Goal: Task Accomplishment & Management: Manage account settings

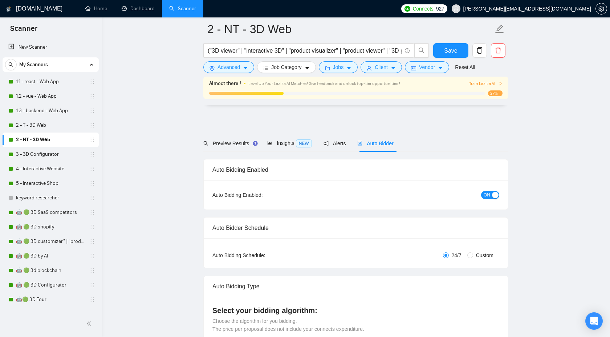
scroll to position [1924, 0]
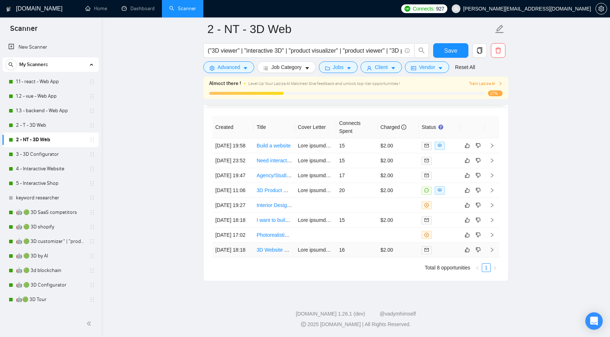
click at [493, 247] on icon "right" at bounding box center [492, 249] width 5 height 5
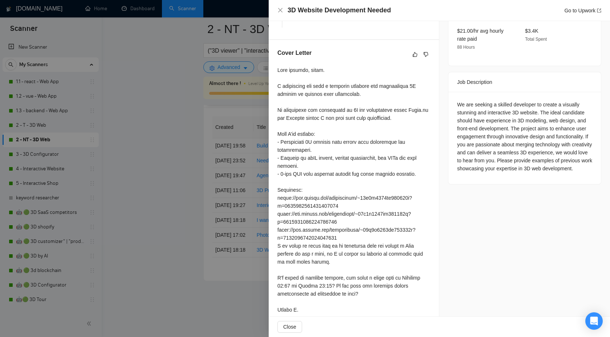
scroll to position [252, 0]
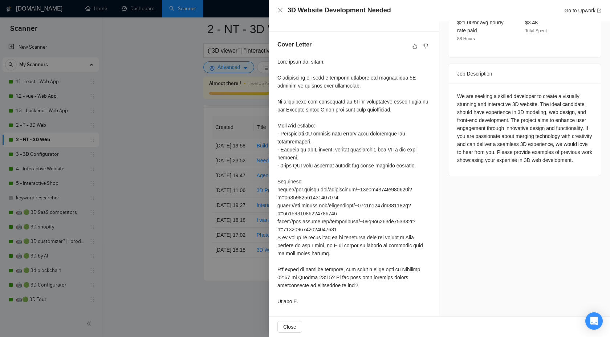
click at [219, 167] on div at bounding box center [305, 168] width 610 height 337
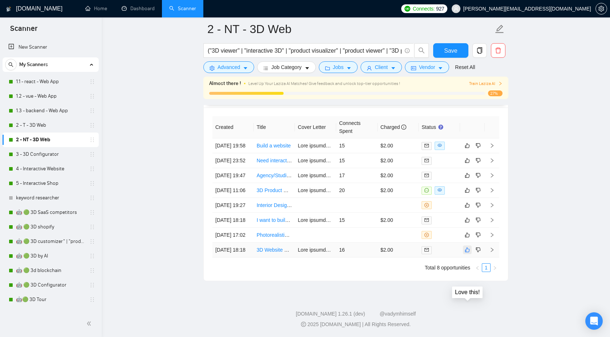
click at [467, 248] on icon "like" at bounding box center [467, 250] width 5 height 6
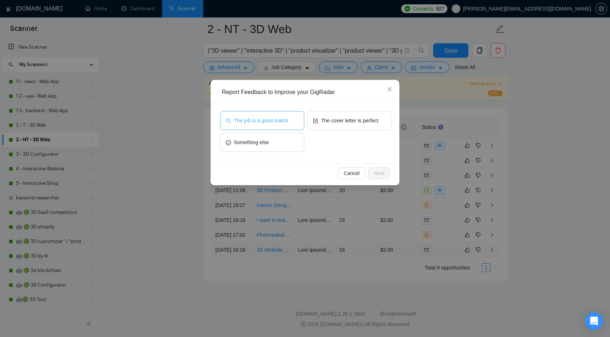
click at [275, 120] on span "The job is a good match" at bounding box center [261, 121] width 54 height 8
click at [382, 174] on span "Next" at bounding box center [379, 173] width 11 height 8
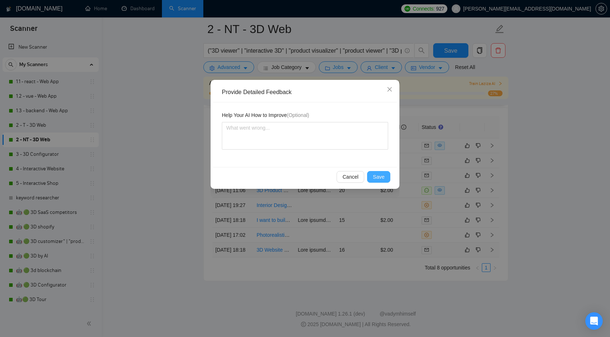
click at [382, 175] on span "Save" at bounding box center [379, 177] width 12 height 8
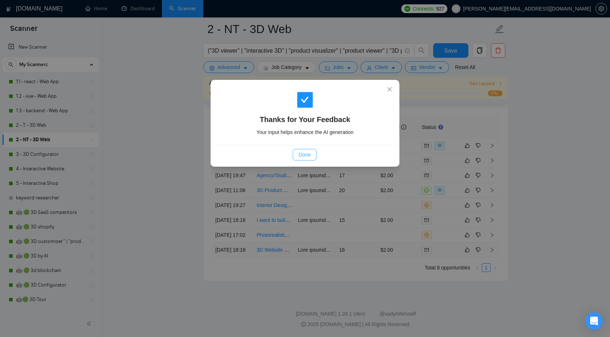
click at [297, 156] on button "Done" at bounding box center [305, 155] width 24 height 12
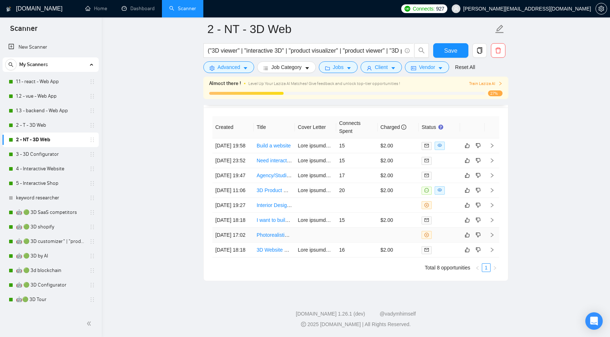
click at [494, 232] on icon "right" at bounding box center [492, 234] width 5 height 5
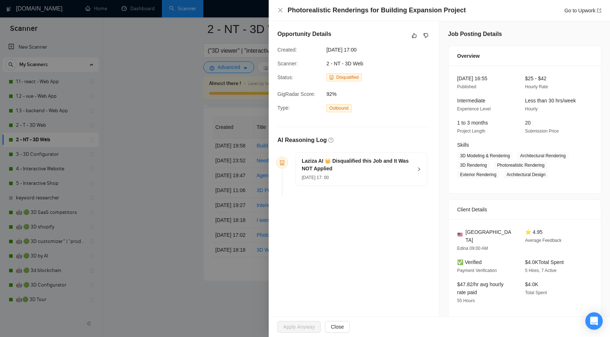
click at [420, 163] on div "Laziza AI 👑 Disqualified this Job and It Was NOT Applied 11 Sep, 2025 17: 00" at bounding box center [361, 169] width 131 height 33
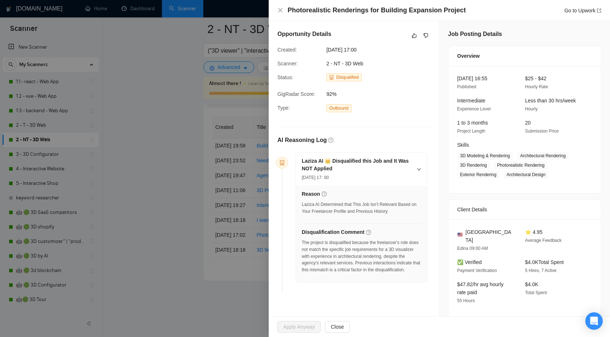
click at [230, 267] on div at bounding box center [305, 168] width 610 height 337
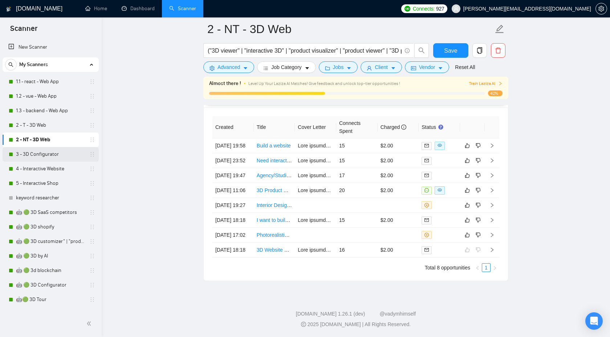
click at [46, 152] on link "3 - 3D Configurator" at bounding box center [50, 154] width 69 height 15
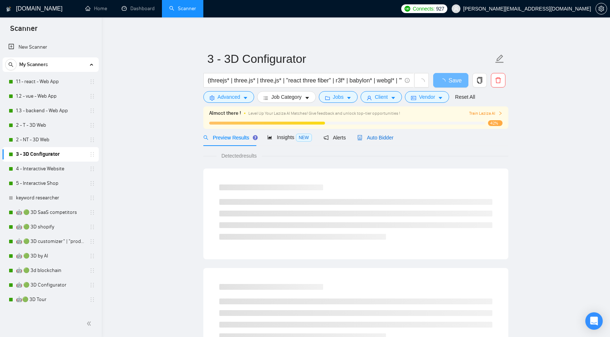
click at [372, 135] on span "Auto Bidder" at bounding box center [375, 138] width 36 height 6
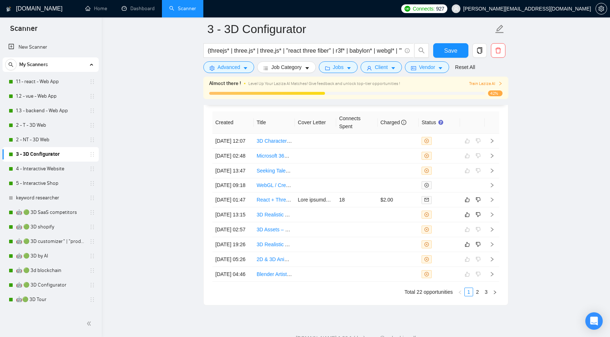
scroll to position [1968, 0]
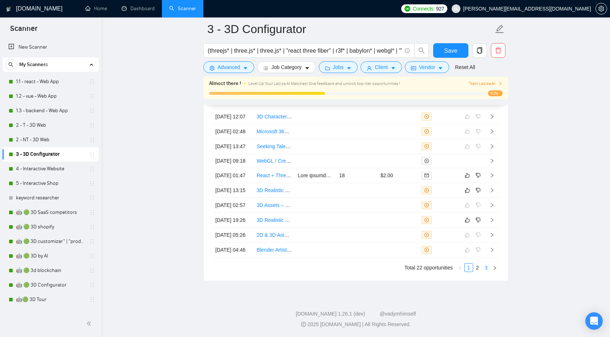
click at [489, 267] on link "3" at bounding box center [486, 268] width 8 height 8
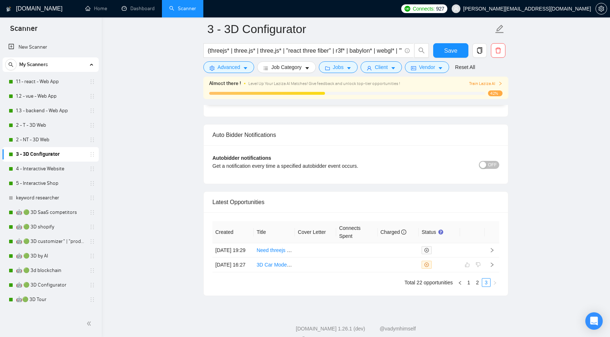
scroll to position [1791, 0]
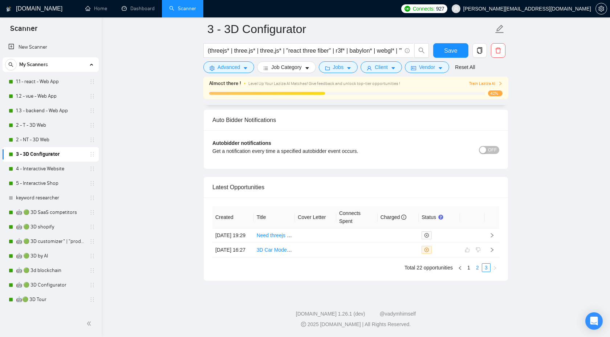
click at [477, 269] on link "2" at bounding box center [478, 268] width 8 height 8
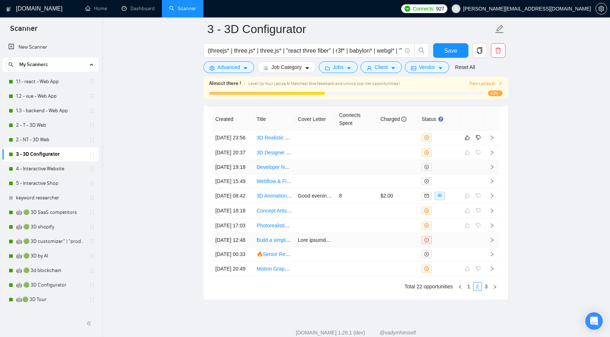
scroll to position [1871, 0]
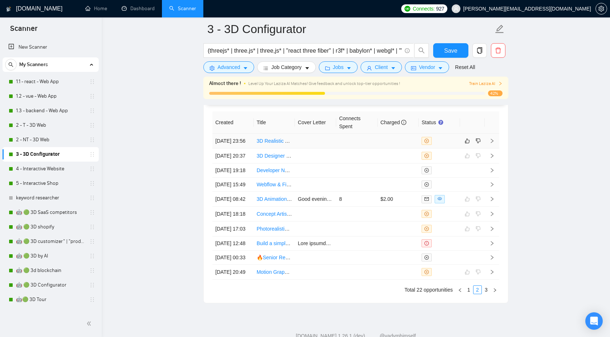
click at [494, 143] on icon "right" at bounding box center [492, 140] width 5 height 5
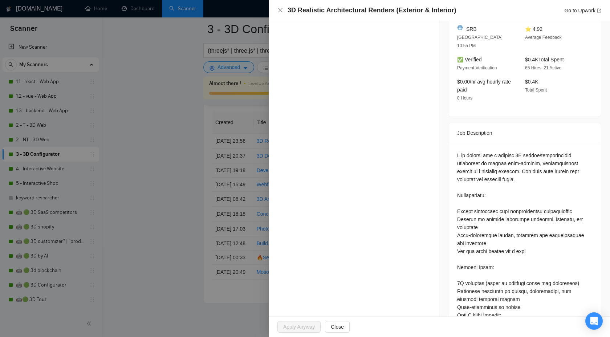
scroll to position [117, 0]
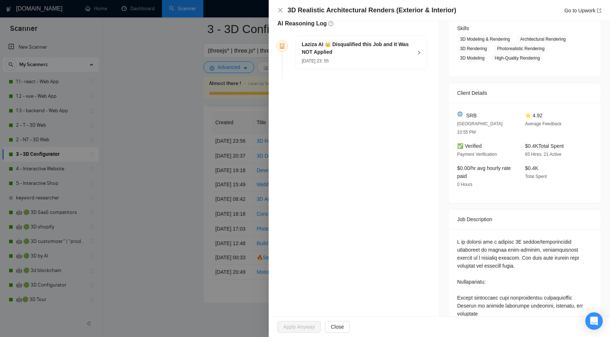
click at [420, 59] on div "Laziza AI 👑 Disqualified this Job and It Was NOT Applied 12 Sep, 2025 23: 55" at bounding box center [361, 52] width 131 height 33
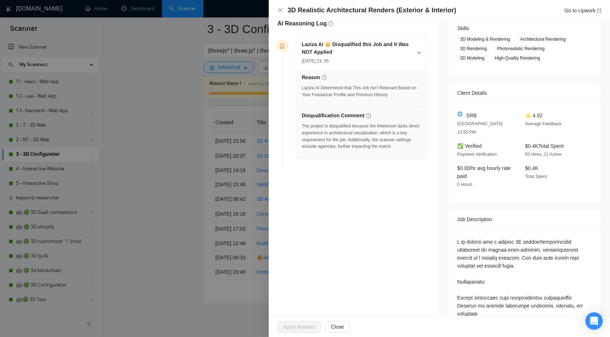
scroll to position [0, 0]
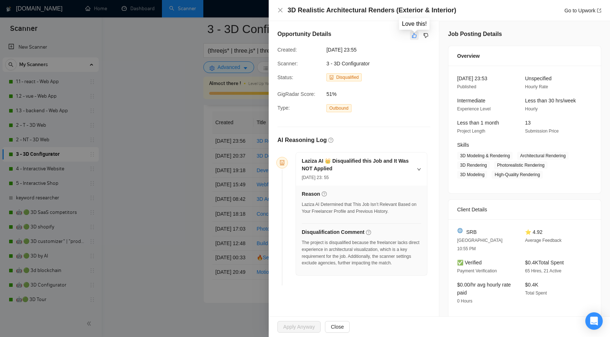
click at [415, 39] on button "button" at bounding box center [414, 35] width 9 height 9
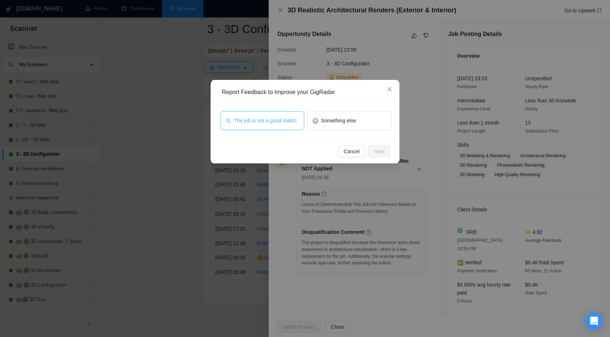
click at [272, 119] on span "The job is not a good match" at bounding box center [265, 121] width 63 height 8
click at [384, 154] on span "Next" at bounding box center [379, 151] width 11 height 8
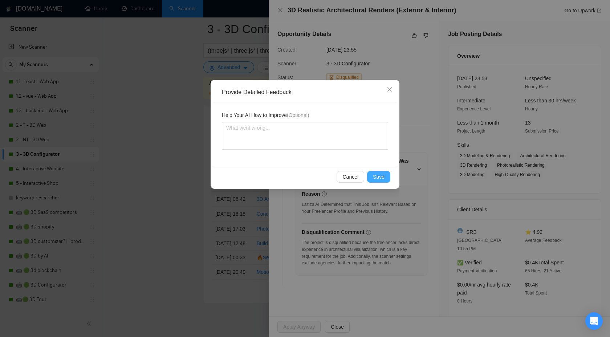
click at [378, 175] on span "Save" at bounding box center [379, 177] width 12 height 8
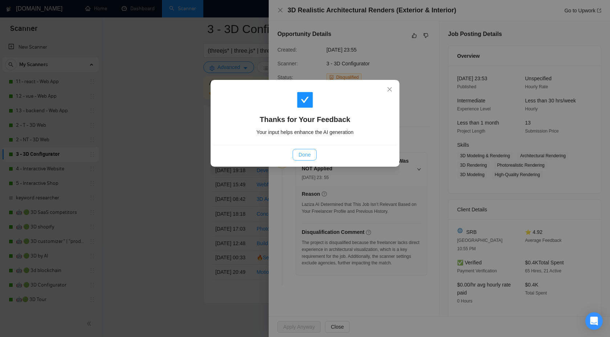
click at [307, 156] on span "Done" at bounding box center [305, 155] width 12 height 8
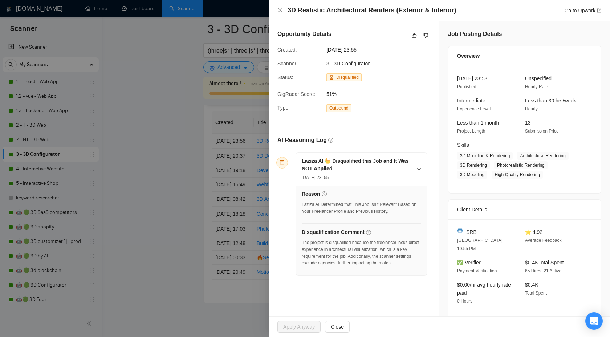
click at [174, 135] on div at bounding box center [305, 168] width 610 height 337
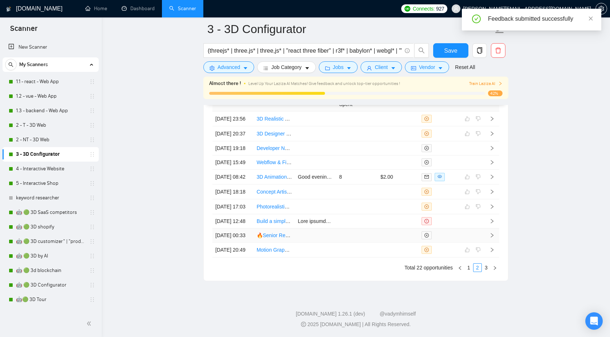
scroll to position [1968, 0]
click at [486, 268] on link "3" at bounding box center [486, 268] width 8 height 8
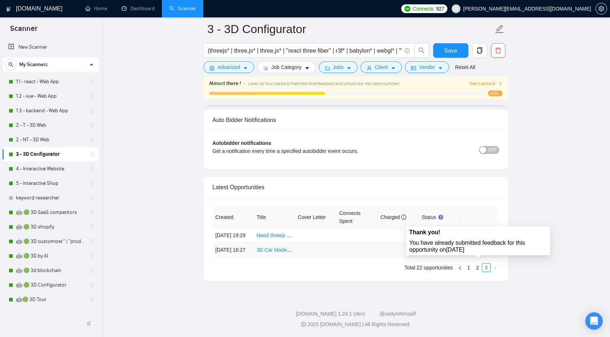
scroll to position [1791, 0]
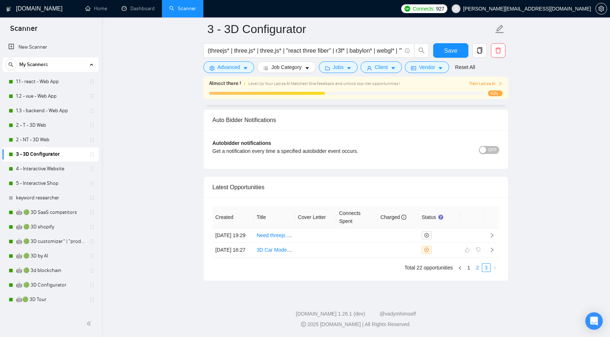
click at [479, 267] on link "2" at bounding box center [478, 268] width 8 height 8
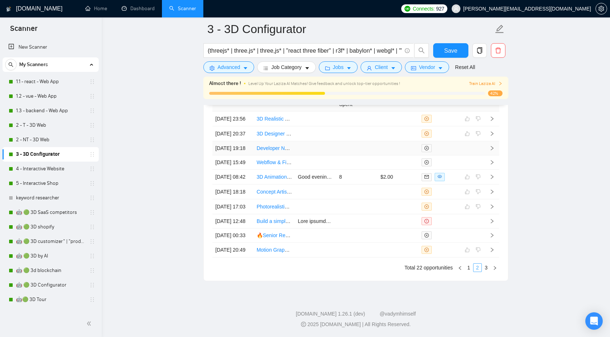
scroll to position [1968, 0]
click at [468, 269] on link "1" at bounding box center [469, 268] width 8 height 8
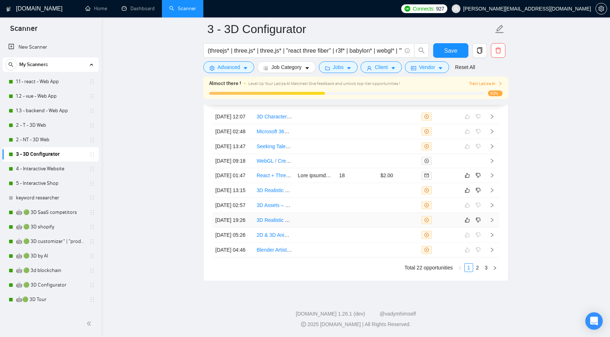
click at [492, 218] on icon "right" at bounding box center [492, 220] width 3 height 4
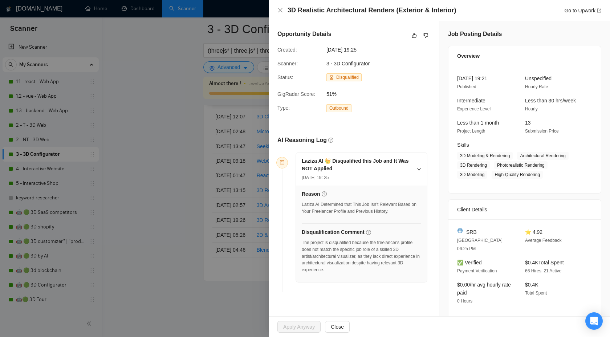
click at [200, 227] on div at bounding box center [305, 168] width 610 height 337
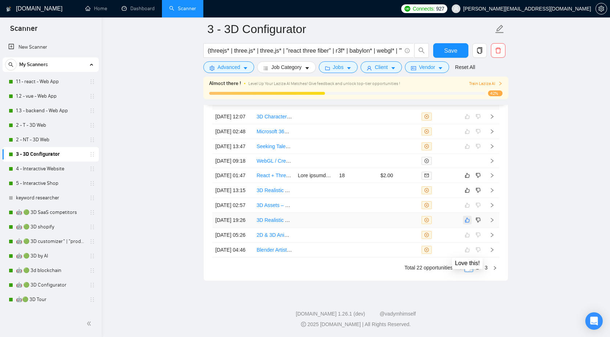
click at [470, 217] on icon "like" at bounding box center [467, 220] width 5 height 6
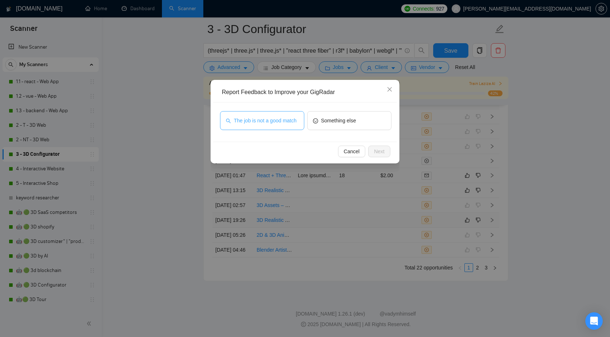
click at [260, 120] on span "The job is not a good match" at bounding box center [265, 121] width 63 height 8
click at [376, 152] on span "Next" at bounding box center [379, 151] width 11 height 8
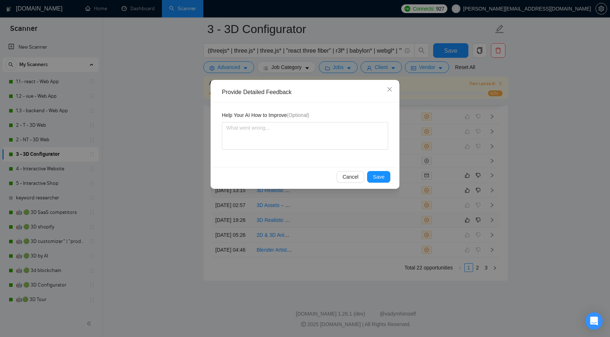
click at [377, 170] on div "Cancel Save" at bounding box center [305, 176] width 184 height 19
click at [377, 175] on span "Save" at bounding box center [379, 177] width 12 height 8
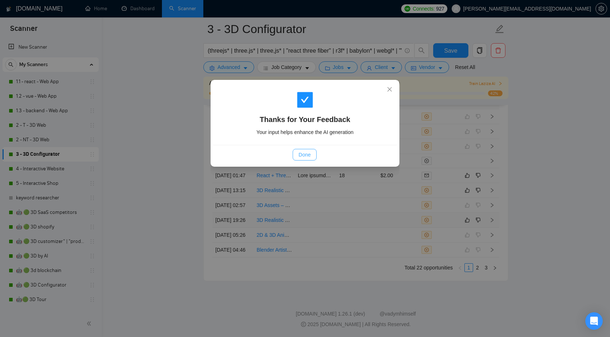
click at [315, 154] on button "Done" at bounding box center [305, 155] width 24 height 12
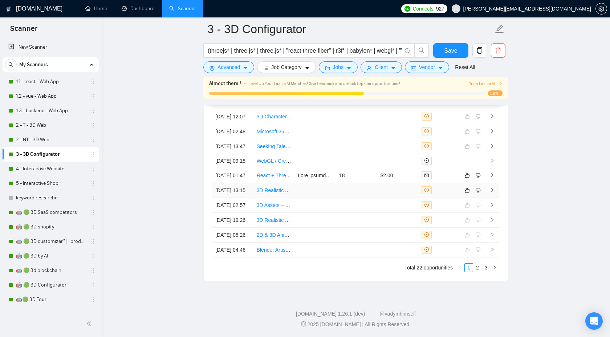
scroll to position [1882, 0]
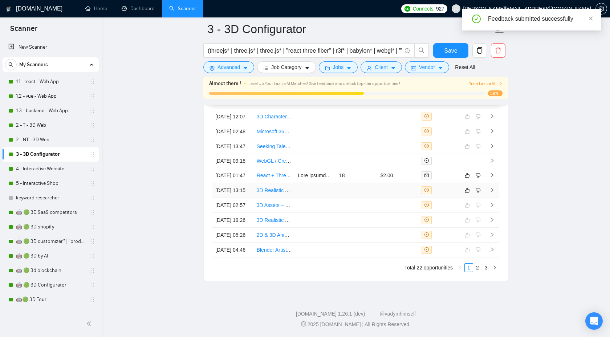
click at [491, 187] on icon "right" at bounding box center [492, 189] width 5 height 5
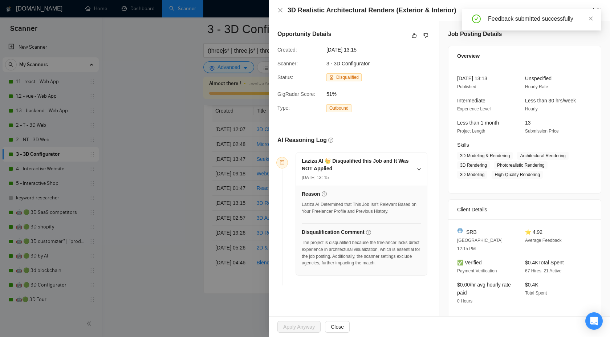
click at [150, 156] on div at bounding box center [305, 168] width 610 height 337
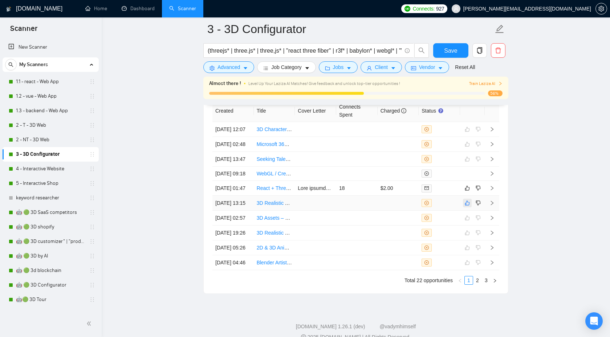
click at [469, 206] on icon "like" at bounding box center [467, 203] width 5 height 5
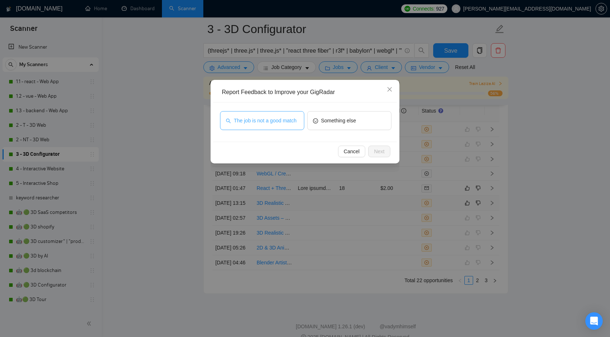
click at [290, 117] on span "The job is not a good match" at bounding box center [265, 121] width 63 height 8
click at [377, 153] on span "Next" at bounding box center [379, 151] width 11 height 8
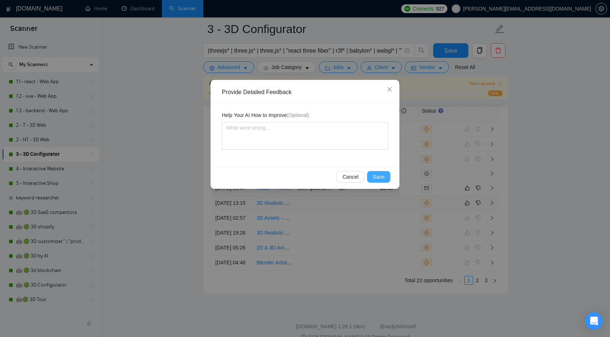
click at [386, 177] on button "Save" at bounding box center [378, 177] width 23 height 12
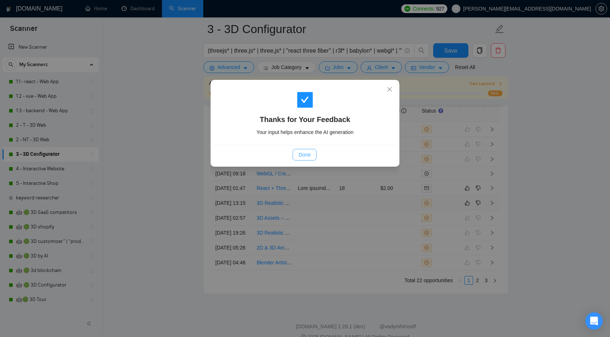
click at [309, 152] on span "Done" at bounding box center [305, 155] width 12 height 8
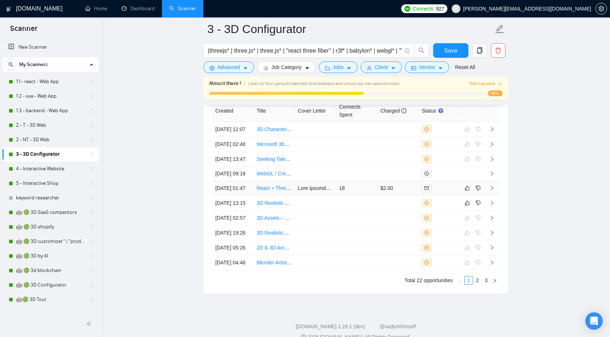
click at [492, 191] on icon "right" at bounding box center [492, 188] width 5 height 5
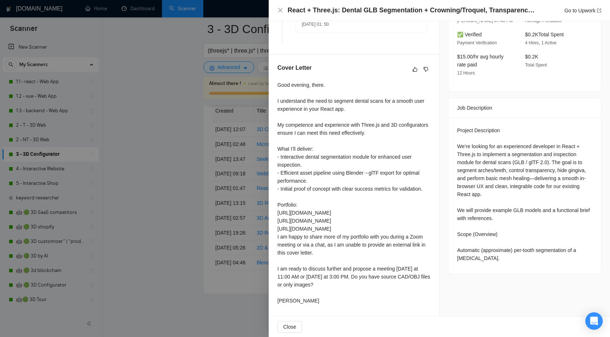
scroll to position [249, 0]
click at [263, 154] on div at bounding box center [305, 168] width 610 height 337
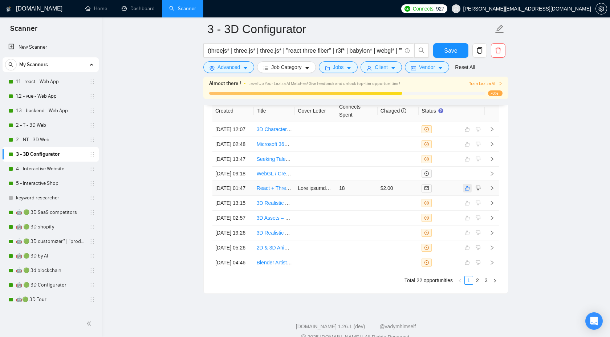
click at [469, 191] on icon "like" at bounding box center [467, 188] width 5 height 5
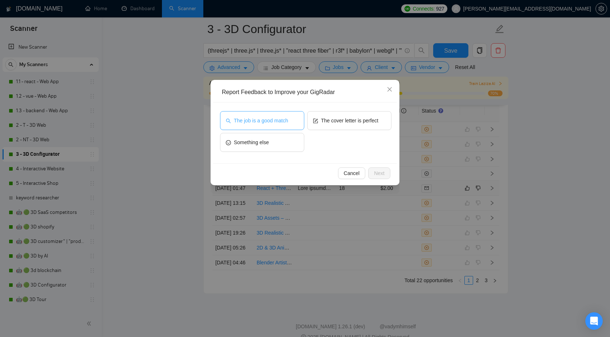
click at [261, 116] on button "The job is a good match" at bounding box center [262, 120] width 84 height 19
click at [377, 171] on span "Next" at bounding box center [379, 173] width 11 height 8
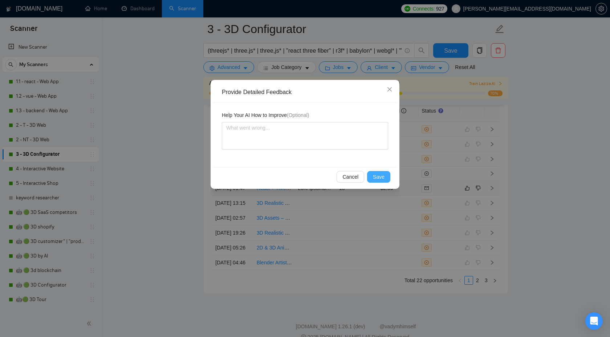
click at [380, 181] on button "Save" at bounding box center [378, 177] width 23 height 12
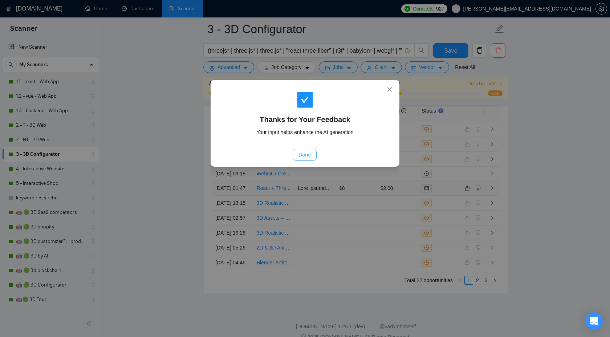
click at [300, 149] on button "Done" at bounding box center [305, 155] width 24 height 12
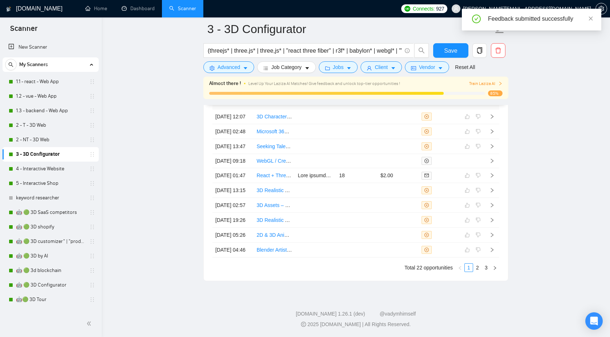
scroll to position [1968, 0]
click at [38, 141] on link "2 - NT - 3D Web" at bounding box center [50, 140] width 69 height 15
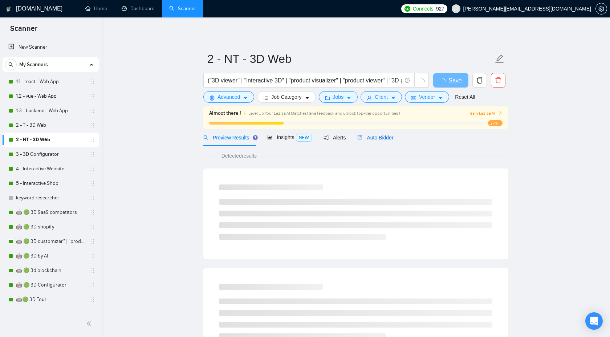
click at [367, 140] on span "Auto Bidder" at bounding box center [375, 138] width 36 height 6
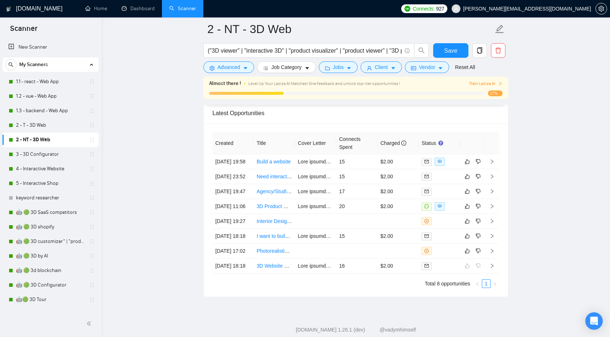
scroll to position [1924, 0]
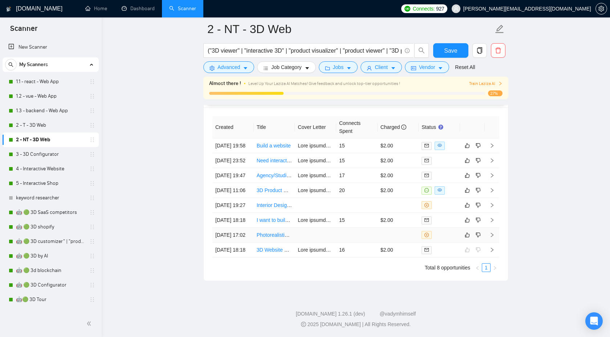
click at [494, 232] on icon "right" at bounding box center [492, 234] width 5 height 5
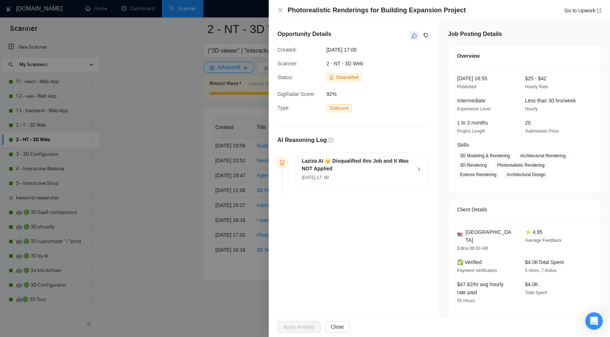
click at [413, 35] on icon "like" at bounding box center [414, 36] width 5 height 6
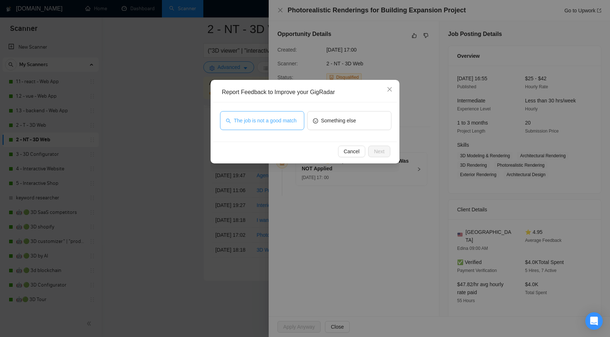
click at [263, 121] on span "The job is not a good match" at bounding box center [265, 121] width 63 height 8
click at [374, 154] on span "Next" at bounding box center [379, 151] width 11 height 8
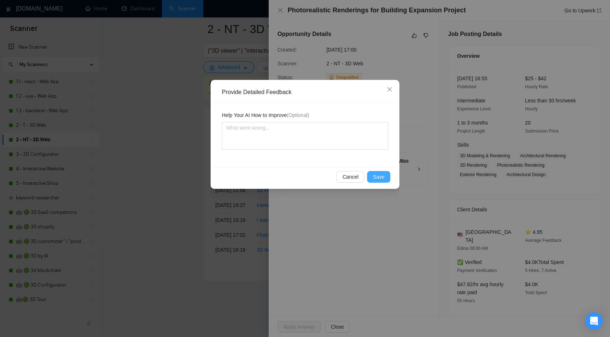
click at [377, 177] on span "Save" at bounding box center [379, 177] width 12 height 8
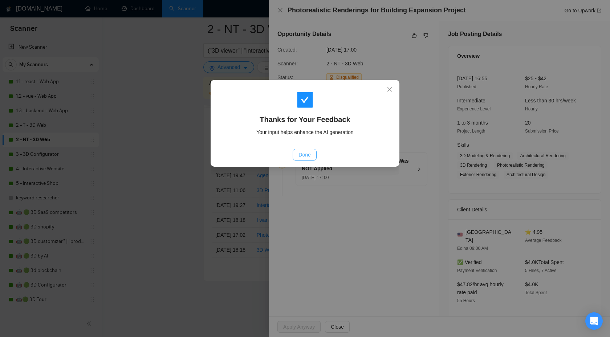
click at [307, 156] on span "Done" at bounding box center [305, 155] width 12 height 8
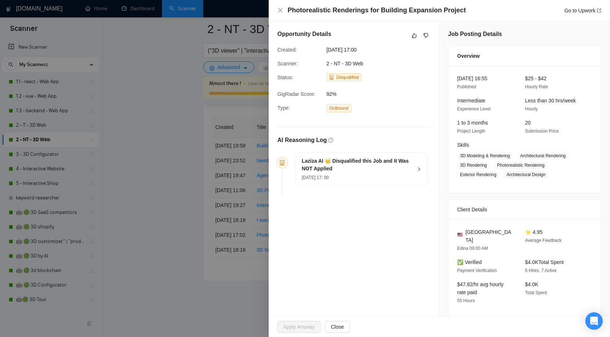
click at [170, 127] on div at bounding box center [305, 168] width 610 height 337
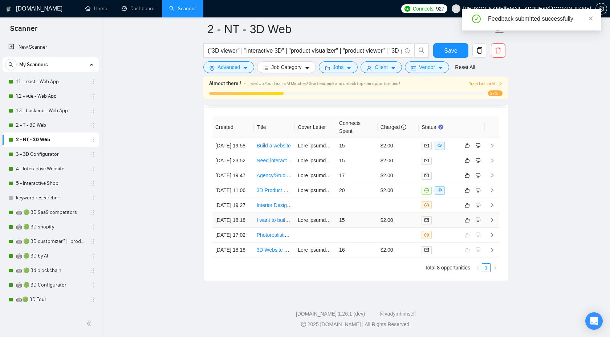
click at [495, 213] on td at bounding box center [492, 220] width 15 height 15
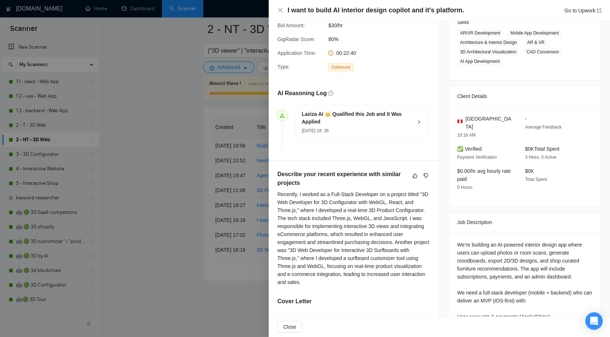
scroll to position [112, 0]
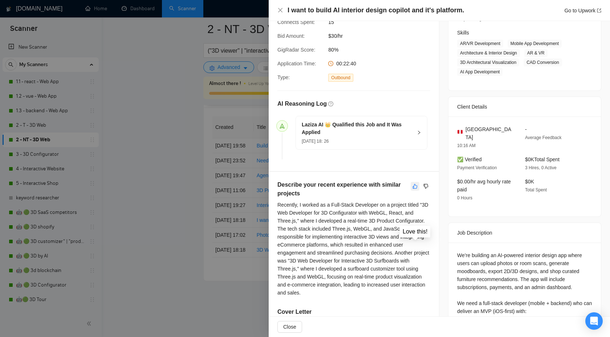
click at [414, 184] on icon "like" at bounding box center [415, 186] width 5 height 5
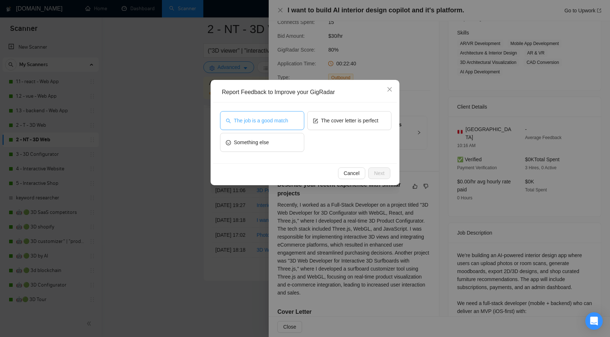
click at [268, 119] on span "The job is a good match" at bounding box center [261, 121] width 54 height 8
click at [376, 172] on span "Next" at bounding box center [379, 173] width 11 height 8
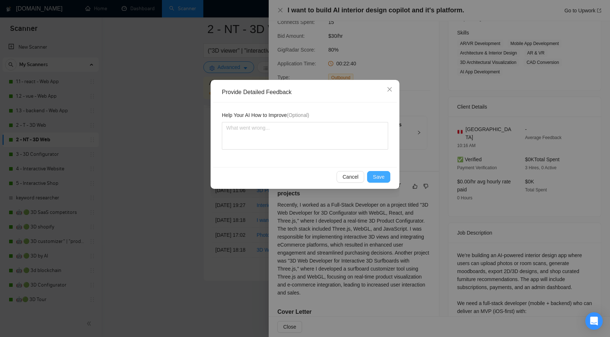
click at [381, 178] on span "Save" at bounding box center [379, 177] width 12 height 8
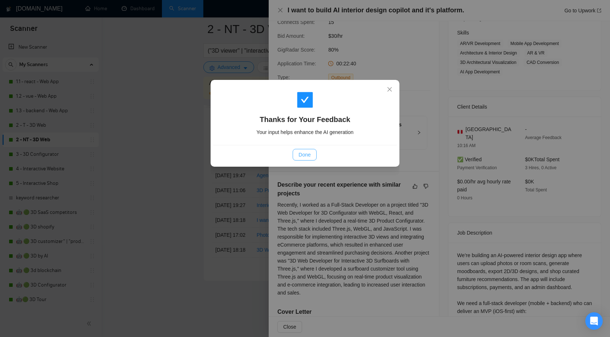
click at [310, 154] on span "Done" at bounding box center [305, 155] width 12 height 8
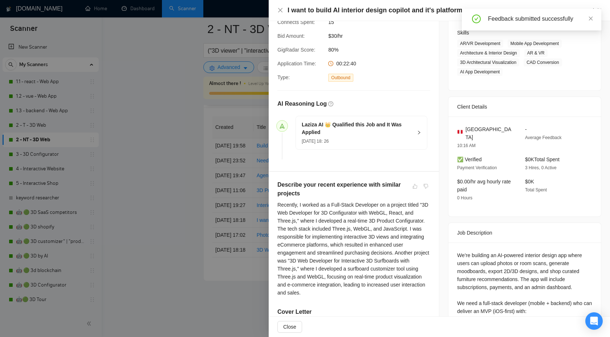
click at [281, 7] on div "I want to build AI interior design copilot and it's platform. Go to Upwork" at bounding box center [440, 10] width 324 height 9
click at [280, 9] on icon "close" at bounding box center [281, 10] width 6 height 6
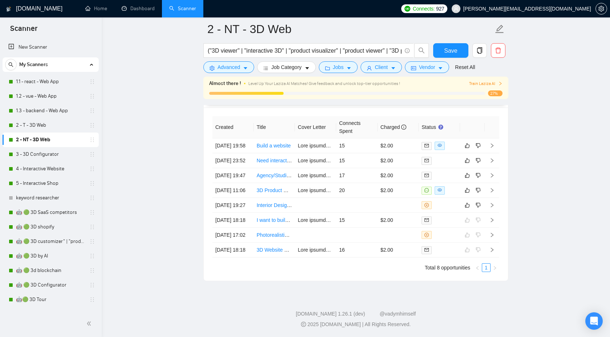
scroll to position [1909, 0]
click at [495, 198] on td at bounding box center [492, 205] width 15 height 15
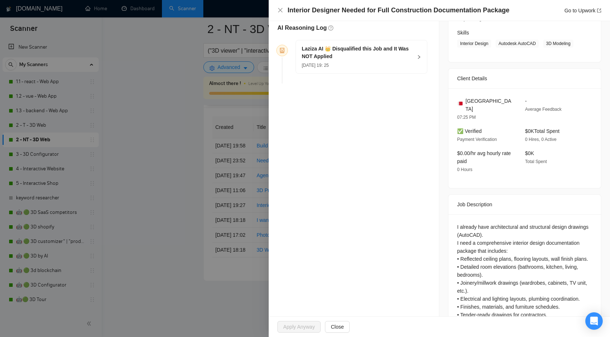
click at [387, 57] on h5 "Laziza AI 👑 Disqualified this Job and It Was NOT Applied" at bounding box center [357, 52] width 111 height 15
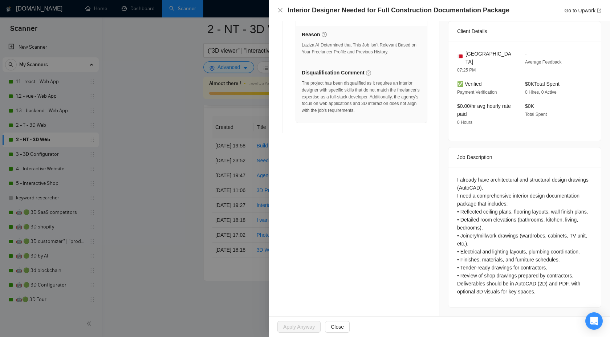
scroll to position [168, 0]
click at [493, 181] on div "I already have architectural and structural design drawings (AutoCAD). I need a…" at bounding box center [524, 236] width 135 height 120
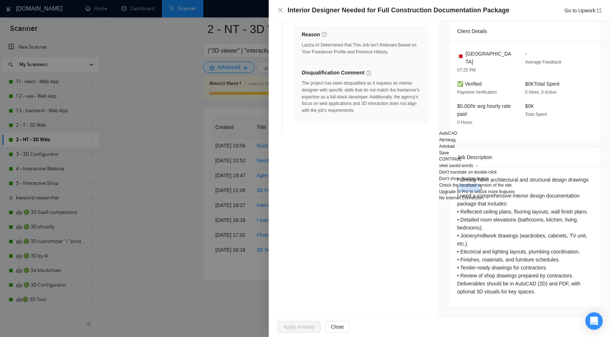
click at [419, 185] on div "Opportunity Details Created: 11 Sep, 2025 19:25 Scanner: 2 - NT - 3D Web Status…" at bounding box center [354, 89] width 171 height 455
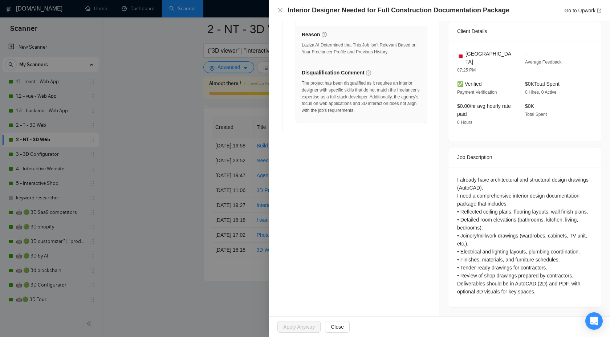
scroll to position [0, 0]
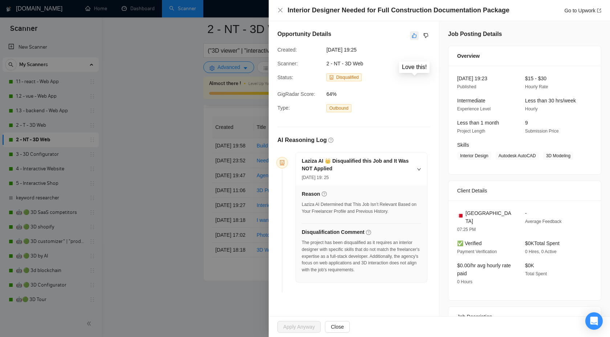
click at [410, 39] on button "button" at bounding box center [414, 35] width 9 height 9
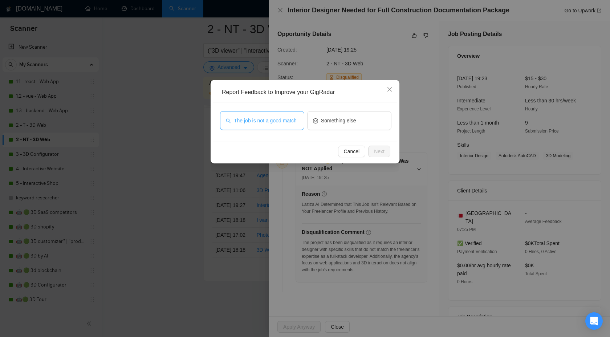
click at [283, 117] on span "The job is not a good match" at bounding box center [265, 121] width 63 height 8
click at [378, 154] on span "Next" at bounding box center [379, 151] width 11 height 8
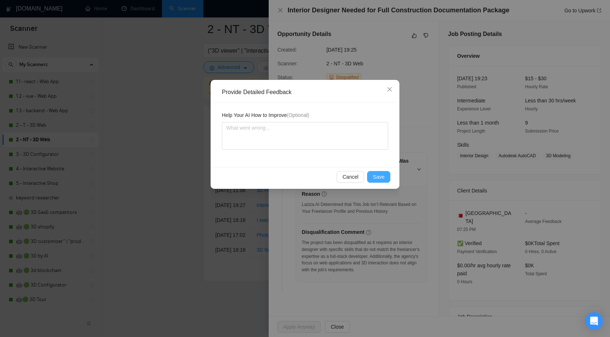
click at [376, 173] on span "Save" at bounding box center [379, 177] width 12 height 8
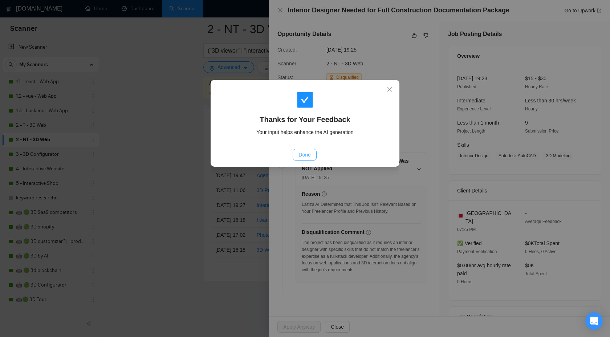
click at [301, 157] on span "Done" at bounding box center [305, 155] width 12 height 8
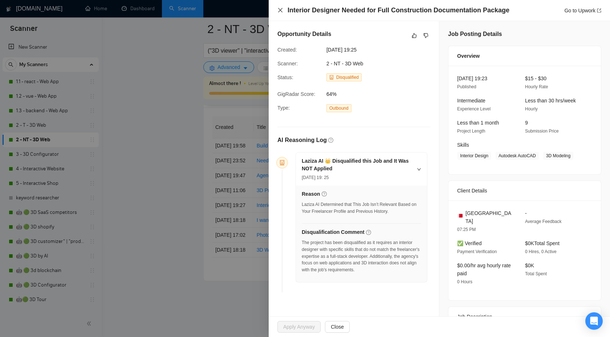
click at [282, 11] on icon "close" at bounding box center [281, 10] width 6 height 6
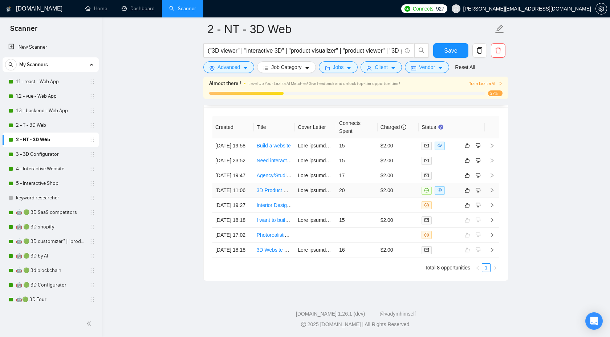
click at [494, 188] on icon "right" at bounding box center [492, 190] width 5 height 5
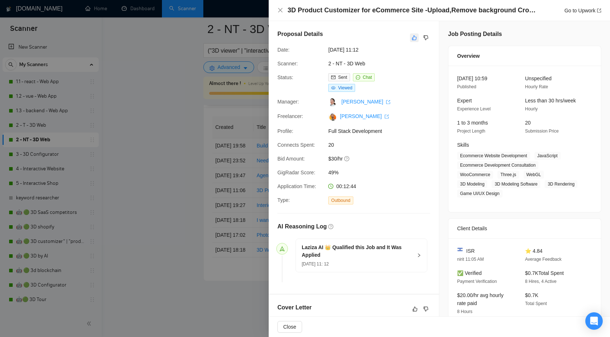
click at [411, 37] on button "button" at bounding box center [414, 37] width 9 height 9
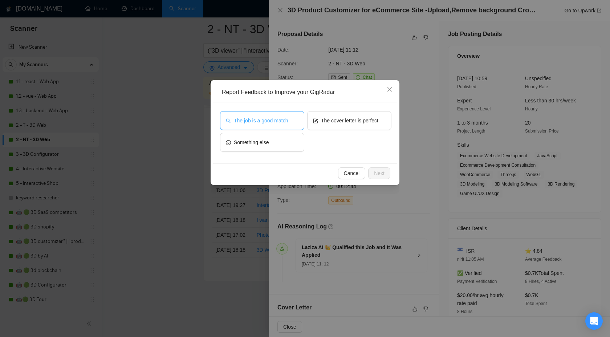
click at [276, 129] on button "The job is a good match" at bounding box center [262, 120] width 84 height 19
click at [381, 170] on span "Next" at bounding box center [379, 173] width 11 height 8
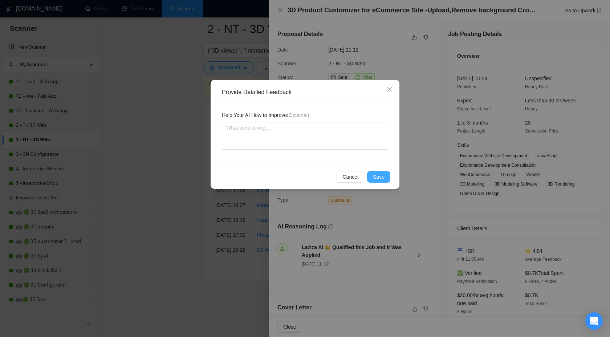
click at [381, 177] on span "Save" at bounding box center [379, 177] width 12 height 8
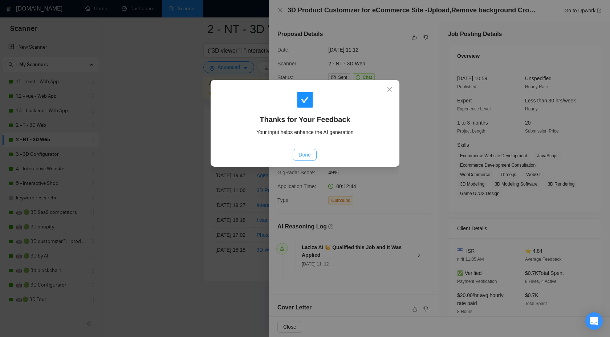
click at [303, 157] on span "Done" at bounding box center [305, 155] width 12 height 8
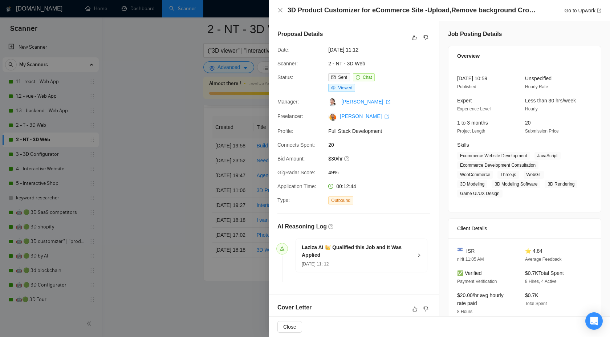
click at [169, 162] on div at bounding box center [305, 168] width 610 height 337
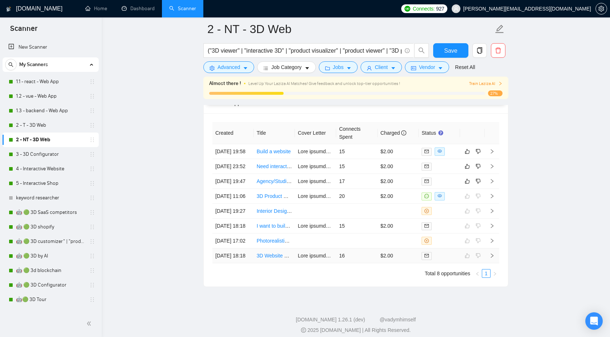
scroll to position [1857, 0]
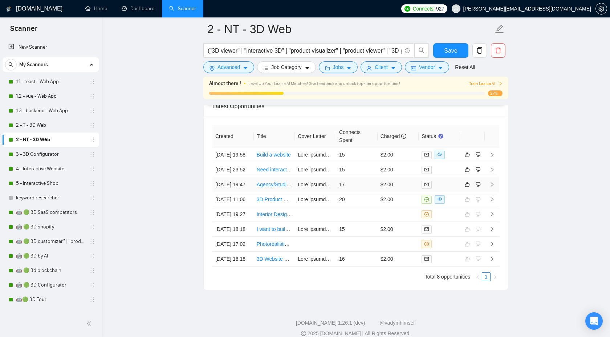
click at [491, 187] on icon "right" at bounding box center [492, 184] width 5 height 5
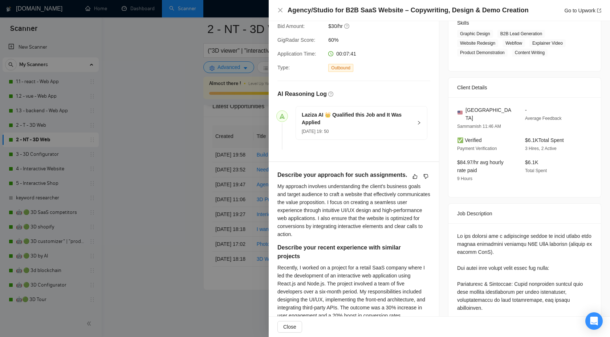
scroll to position [112, 0]
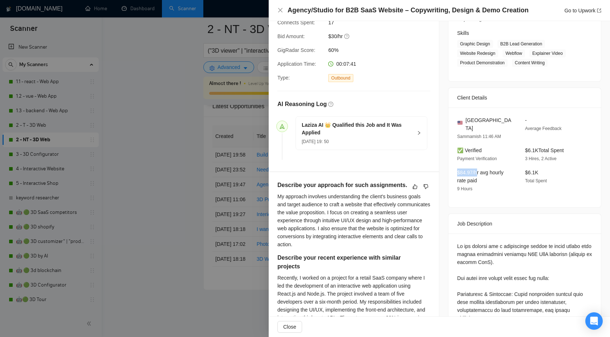
drag, startPoint x: 456, startPoint y: 163, endPoint x: 479, endPoint y: 162, distance: 23.3
click at [479, 169] on div "$84.97/hr avg hourly rate paid 9 Hours" at bounding box center [485, 181] width 62 height 24
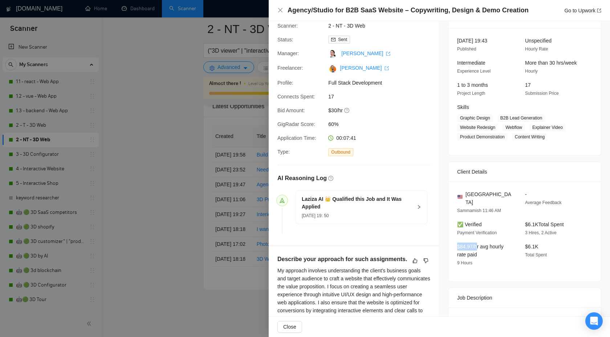
scroll to position [0, 0]
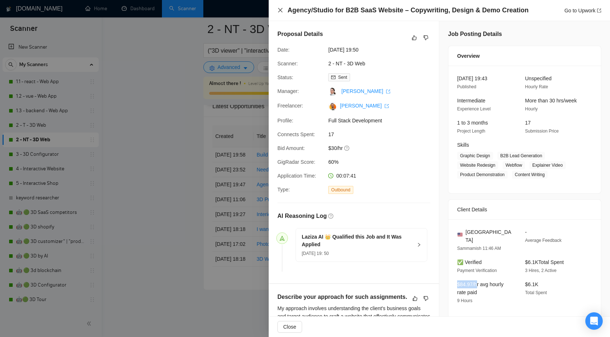
click at [279, 12] on icon "close" at bounding box center [281, 10] width 6 height 6
click at [282, 12] on icon "close" at bounding box center [281, 10] width 6 height 6
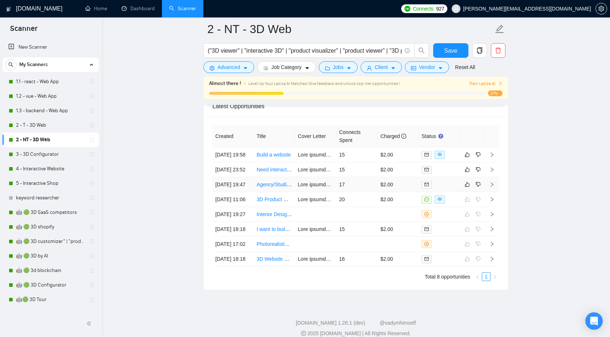
click at [492, 187] on icon "right" at bounding box center [492, 184] width 3 height 4
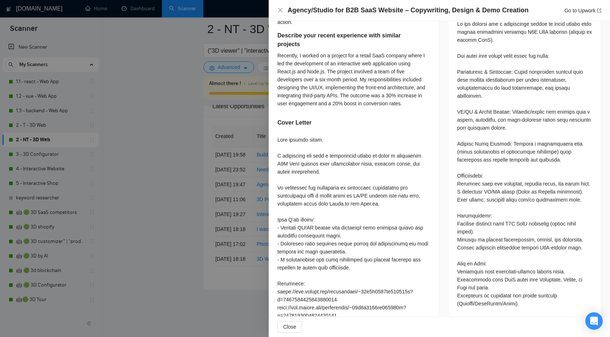
scroll to position [335, 0]
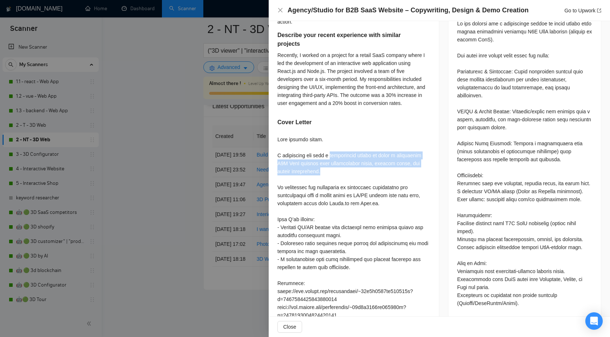
drag, startPoint x: 335, startPoint y: 163, endPoint x: 348, endPoint y: 179, distance: 20.9
click at [348, 179] on div at bounding box center [354, 275] width 153 height 280
copy div "specialized agency to craft a compelling B2B SaaS website that communicates val…"
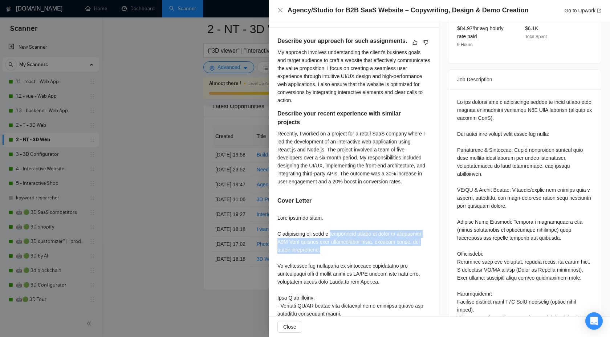
scroll to position [0, 0]
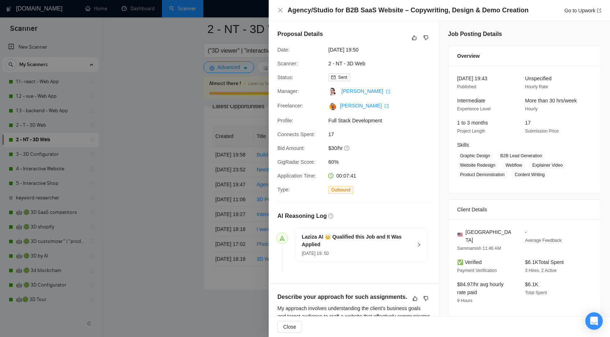
click at [409, 38] on div "Proposal Details" at bounding box center [354, 38] width 153 height 16
click at [413, 39] on icon "like" at bounding box center [414, 38] width 5 height 6
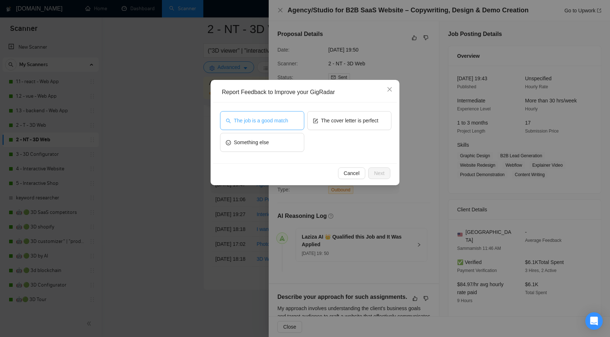
click at [272, 121] on span "The job is a good match" at bounding box center [261, 121] width 54 height 8
click at [377, 173] on span "Next" at bounding box center [379, 173] width 11 height 8
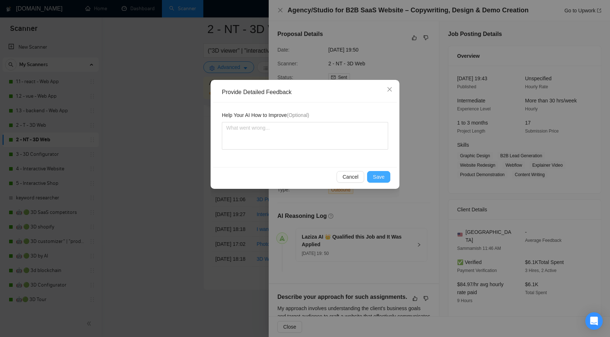
click at [377, 175] on span "Save" at bounding box center [379, 177] width 12 height 8
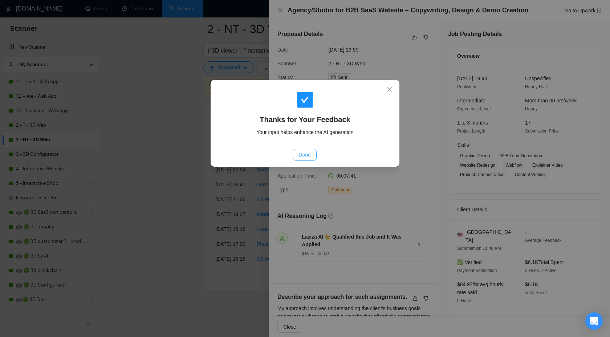
click at [302, 157] on span "Done" at bounding box center [305, 155] width 12 height 8
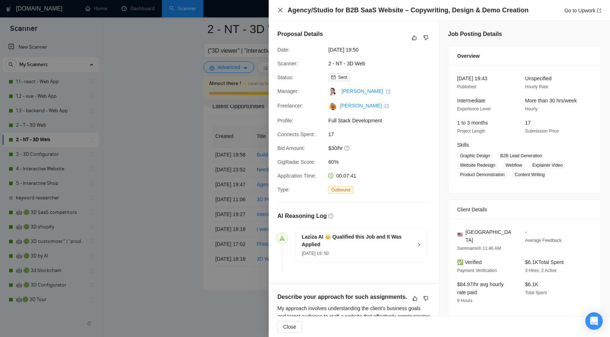
click at [283, 11] on icon "close" at bounding box center [281, 10] width 6 height 6
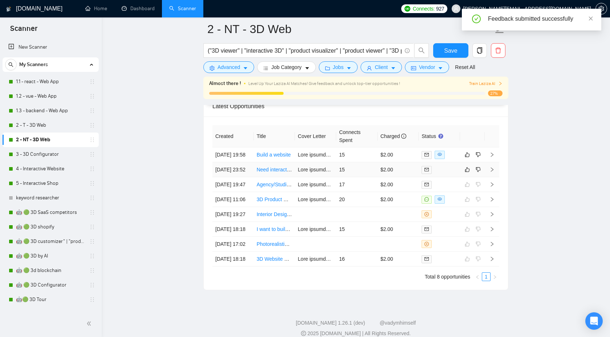
click at [493, 172] on icon "right" at bounding box center [492, 169] width 5 height 5
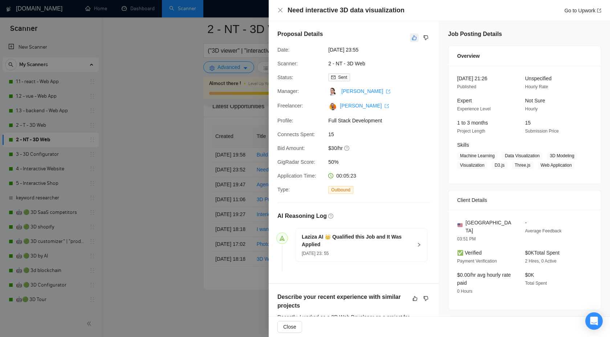
click at [413, 37] on icon "like" at bounding box center [414, 38] width 5 height 6
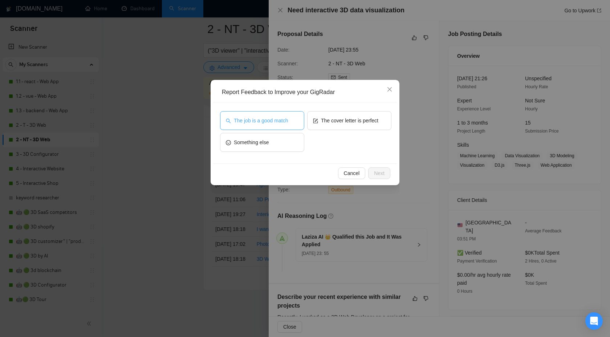
click at [270, 129] on button "The job is a good match" at bounding box center [262, 120] width 84 height 19
click at [378, 174] on span "Next" at bounding box center [379, 173] width 11 height 8
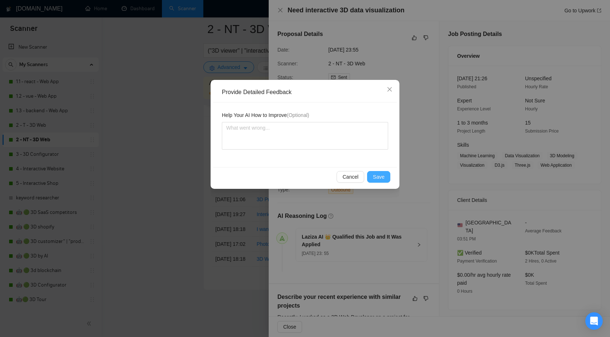
click at [375, 173] on span "Save" at bounding box center [379, 177] width 12 height 8
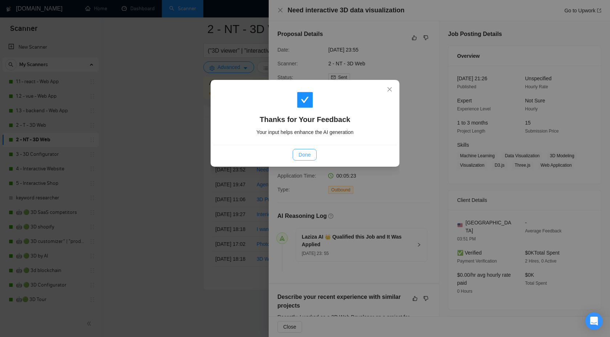
click at [300, 154] on span "Done" at bounding box center [305, 155] width 12 height 8
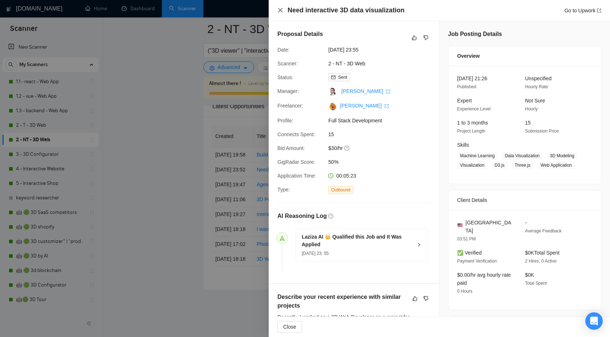
click at [279, 9] on icon "close" at bounding box center [281, 10] width 6 height 6
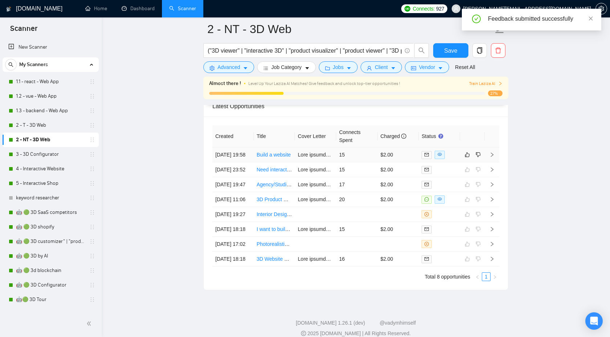
click at [491, 157] on icon "right" at bounding box center [492, 155] width 3 height 4
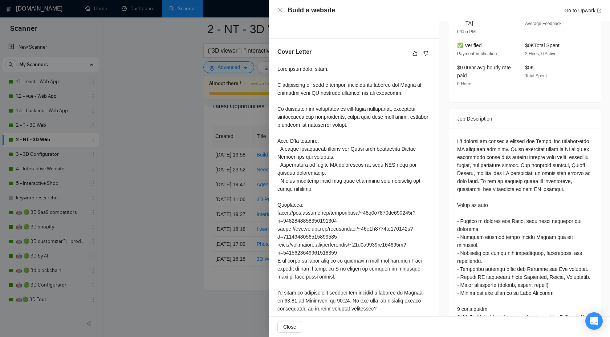
scroll to position [244, 0]
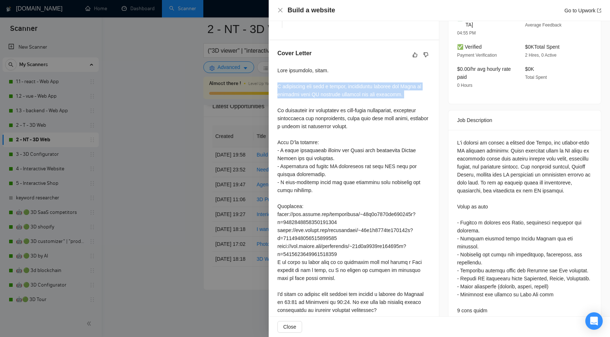
drag, startPoint x: 275, startPoint y: 86, endPoint x: 404, endPoint y: 100, distance: 130.5
click at [404, 100] on div "Cover Letter" at bounding box center [354, 191] width 170 height 302
copy div "I understand you need a secure, interactive website for Secra to showcase your …"
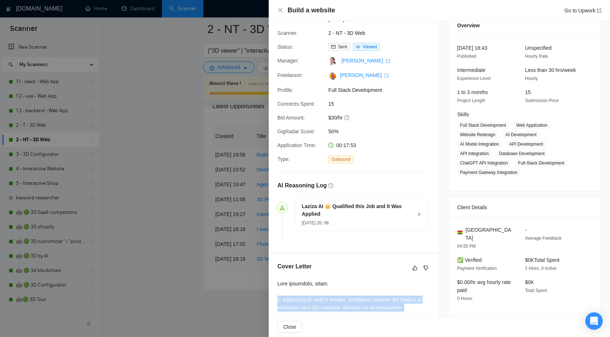
scroll to position [0, 0]
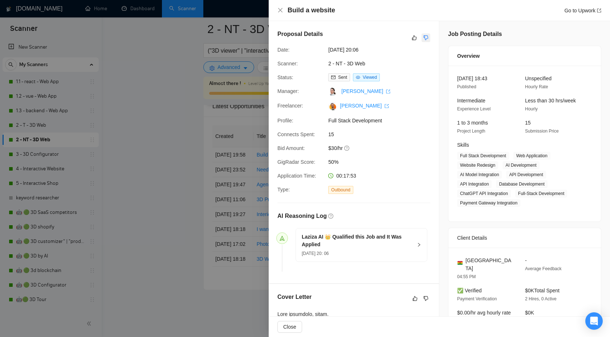
click at [428, 36] on icon "dislike" at bounding box center [426, 38] width 5 height 5
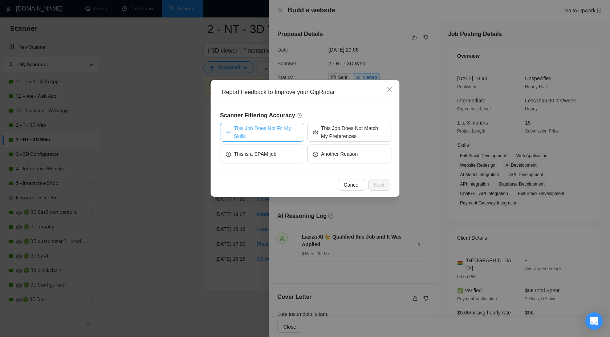
click at [294, 134] on span "This Job Does Not Fit My Skills" at bounding box center [266, 132] width 65 height 16
click at [377, 187] on span "Next" at bounding box center [379, 185] width 11 height 8
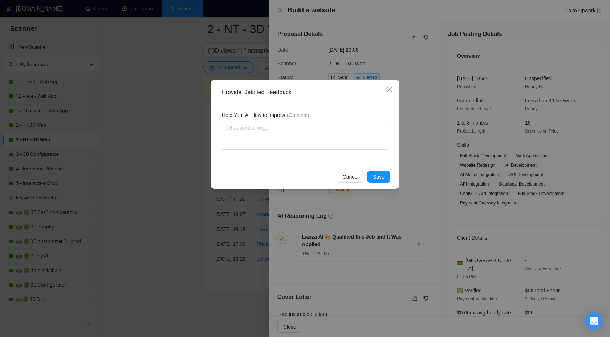
click at [288, 153] on div "Help Your AI How to Improve (Optional)" at bounding box center [305, 134] width 184 height 65
click at [288, 137] on textarea at bounding box center [305, 136] width 166 height 28
paste textarea "I understand you need a secure, interactive website for Secra to showcase your …"
type textarea "I understand you need a secure, interactive website for Secra to showcase your …"
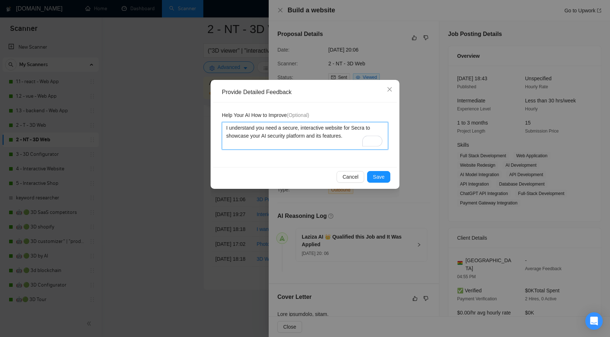
click at [225, 127] on textarea "I understand you need a secure, interactive website for Secra to showcase your …" at bounding box center [305, 136] width 166 height 28
type textarea "шI understand you need a secure, interactive website for Secra to showcase your…"
type textarea "шеI understand you need a secure, interactive website for Secra to showcase you…"
type textarea "шеіI understand you need a secure, interactive website for Secra to showcase yo…"
type textarea "шеI understand you need a secure, interactive website for Secra to showcase you…"
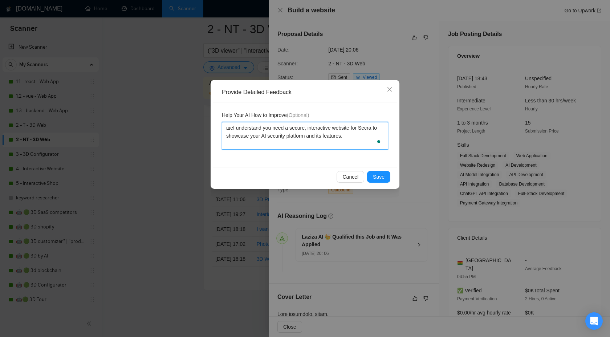
type textarea "шI understand you need a secure, interactive website for Secra to showcase your…"
type textarea "I understand you need a secure, interactive website for Secra to showcase your …"
type textarea "II understand you need a secure, interactive website for Secra to showcase your…"
type textarea "ItI understand you need a secure, interactive website for Secra to showcase you…"
type textarea "ItsI understand you need a secure, interactive website for Secra to showcase yo…"
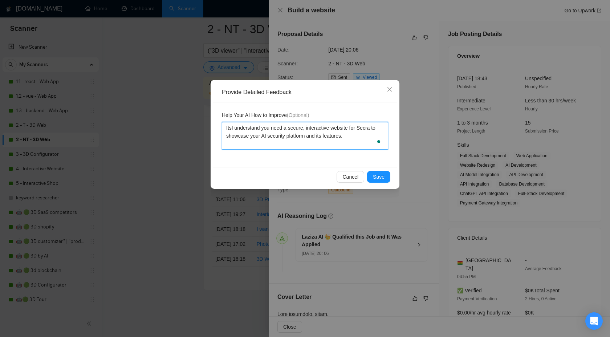
type textarea "Its I understand you need a secure, interactive website for Secra to showcase y…"
type textarea "Its sI understand you need a secure, interactive website for Secra to showcase …"
type textarea "Its soI understand you need a secure, interactive website for Secra to showcase…"
type textarea "Its souI understand you need a secure, interactive website for Secra to showcas…"
type textarea "Its sounI understand you need a secure, interactive website for Secra to showca…"
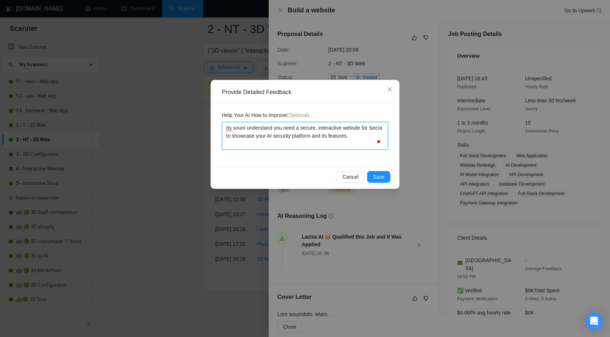
type textarea "Its soundI understand you need a secure, interactive website for Secra to showc…"
type textarea "Its sound I understand you need a secure, interactive website for Secra to show…"
type textarea "Its sound vI understand you need a secure, interactive website for Secra to sho…"
type textarea "Its sound vaI understand you need a secure, interactive website for Secra to sh…"
type textarea "Its sound varI understand you need a secure, interactive website for Secra to s…"
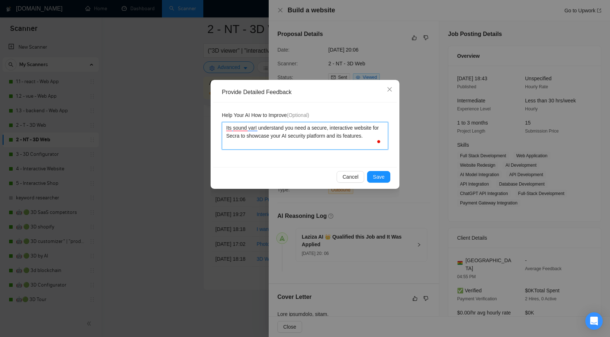
type textarea "Its sound varyI understand you need a secure, interactive website for Secra to …"
type textarea "Its sound vary I understand you need a secure, interactive website for Secra to…"
type textarea "Its sound vary AI understand you need a secure, interactive website for Secra t…"
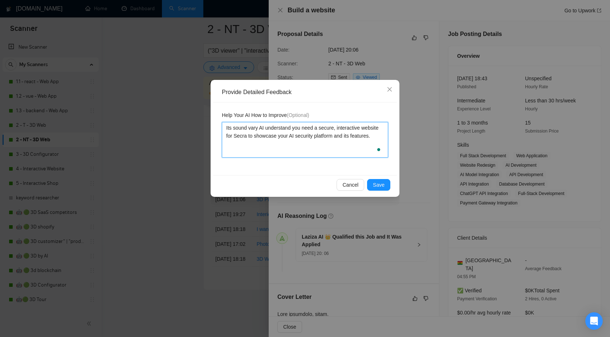
type textarea "Its sound vary AII understand you need a secure, interactive website for Secra …"
type textarea "Its sound vary AI/I understand you need a secure, interactive website for Secra…"
type textarea "Its sound vary AII understand you need a secure, interactive website for Secra …"
type textarea "Its sound vary AI'I understand you need a secure, interactive website for Secra…"
type textarea "Its sound vary AI'lI understand you need a secure, interactive website for Secr…"
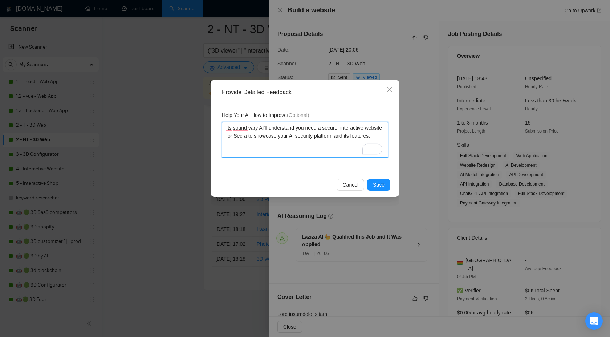
type textarea "Its sound vary AI'lyI understand you need a secure, interactive website for Sec…"
type textarea "Its sound vary AI'ly I understand you need a secure, interactive website for Se…"
type textarea "Its sound vary AI'ly -I understand you need a secure, interactive website for S…"
type textarea "Its sound vary AI'ly - I understand you need a secure, interactive website for …"
drag, startPoint x: 276, startPoint y: 128, endPoint x: 292, endPoint y: 141, distance: 19.9
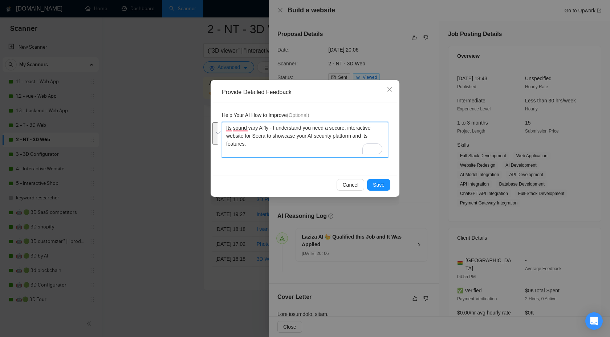
click at [292, 141] on textarea "Its sound vary AI'ly - I understand you need a secure, interactive website for …" at bounding box center [305, 140] width 166 height 36
type textarea "Its sound vary AI'ly - I"
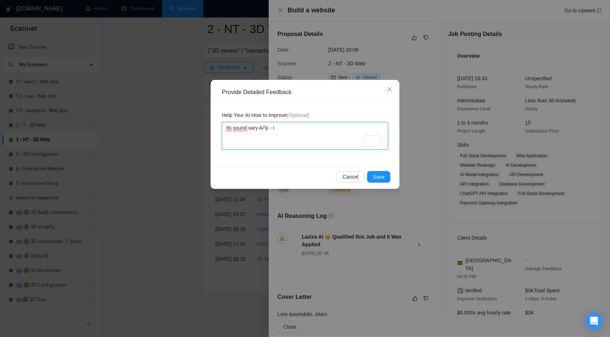
type textarea "Its sound vary AI'ly -"
type textarea "Its sound vary AI'ly - y"
type textarea "Its sound vary AI'ly - yo"
type textarea "Its sound vary AI'ly - you"
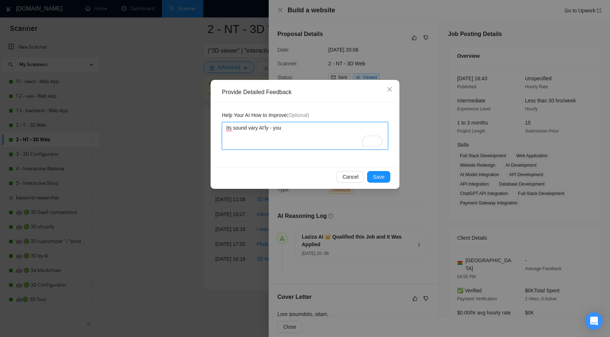
type textarea "Its sound vary AI'ly - you j"
type textarea "Its sound vary AI'ly - you ju"
type textarea "Its sound vary AI'ly - you jus"
type textarea "Its sound vary AI'ly - you just"
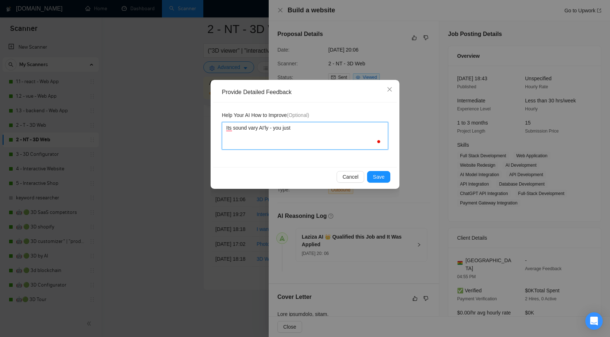
type textarea "Its sound vary AI'ly - you just c"
type textarea "Its sound vary AI'ly - you just cp"
type textarea "Its sound vary AI'ly - you just cpo"
type textarea "Its sound vary AI'ly - you just cp"
type textarea "Its sound vary AI'ly - you just c"
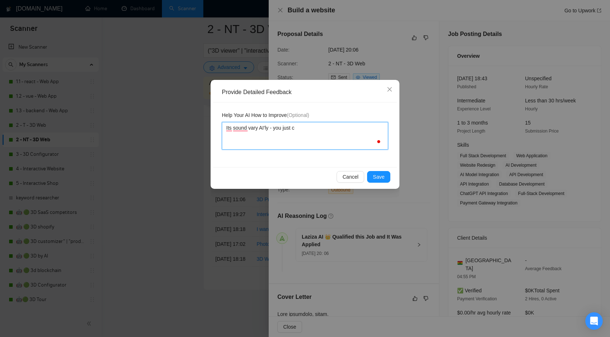
type textarea "Its sound vary AI'ly - you just co"
type textarea "Its sound vary AI'ly - you just cop"
type textarea "Its sound vary AI'ly - you just copi"
type textarea "Its sound vary AI'ly - you just copie"
type textarea "Its sound vary AI'ly - you just copied"
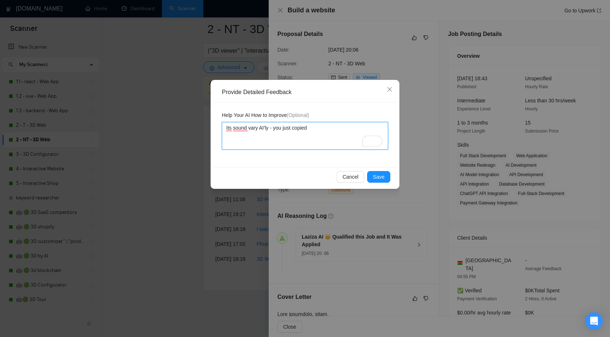
type textarea "Its sound vary AI'ly - you just copied"
type textarea "Its sound vary AI'ly - you just copied a"
type textarea "Its sound vary AI'ly - you just copied"
type textarea "Its sound vary AI'ly - you just copied e"
type textarea "Its sound vary AI'ly - you just copied ev"
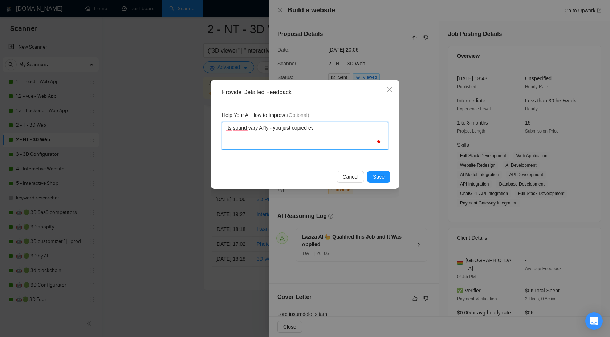
type textarea "Its sound vary AI'ly - you just copied eve"
type textarea "Its sound vary AI'ly - you just copied everything"
type textarea "Its sound vary AI'ly - you just copied everything t"
type textarea "Its sound vary AI'ly - you just copied everything th"
type textarea "Its sound vary AI'ly - you just copied everything tha"
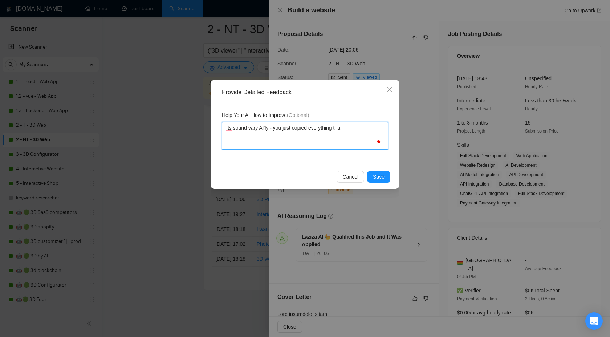
type textarea "Its sound vary AI'ly - you just copied everything that"
type textarea "Its sound vary AI'ly - you just copied everything that c"
type textarea "Its sound vary AI'ly - you just copied everything that cl"
type textarea "Its sound vary AI'ly - you just copied everything that cli"
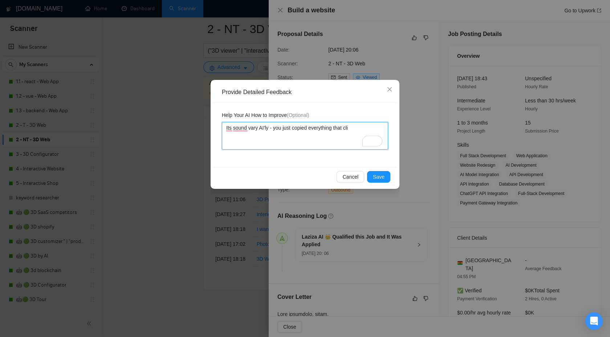
type textarea "Its sound vary AI'ly - you just copied everything that clie"
type textarea "Its sound vary AI'ly - you just copied everything that clien"
type textarea "Its sound vary AI'ly - you just copied everything that client"
type textarea "Its sound vary AI'ly - you just copied everything that client n"
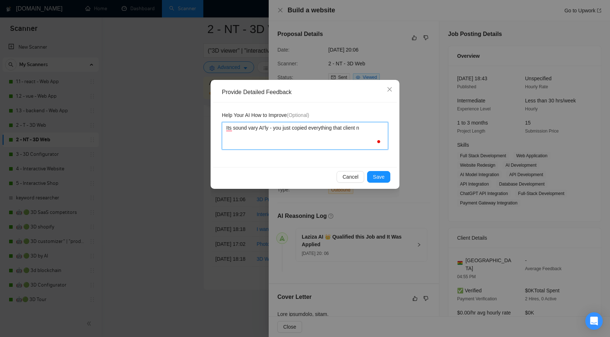
type textarea "Its sound vary AI'ly - you just copied everything that client ne"
type textarea "Its sound vary AI'ly - you just copied everything that client nee"
type textarea "Its sound vary AI'ly - you just copied everything that client need"
type textarea "Its sound vary AI'ly - you just copied everything that client needs"
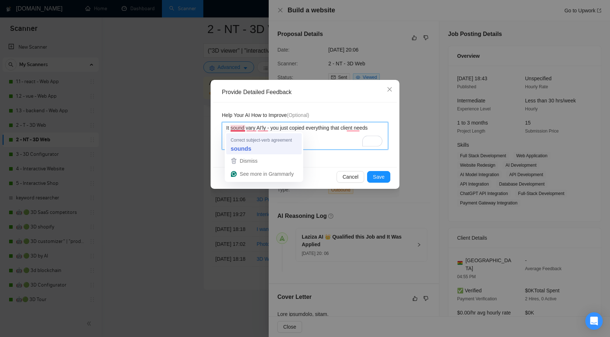
type textarea "It sound vary AI'ly - you just copied everything that client needs"
click at [257, 129] on textarea "It sounds vary AI'ly - you just copied everything that client needs" at bounding box center [305, 136] width 166 height 28
type textarea "It sounds vary AI'ly - you just copied everything that client needs"
click at [272, 138] on textarea "It sounds very AI'ly - you just copied everything that client needs" at bounding box center [305, 136] width 166 height 28
type textarea "It sounds very AI'ly - you just copied everything that client needs"
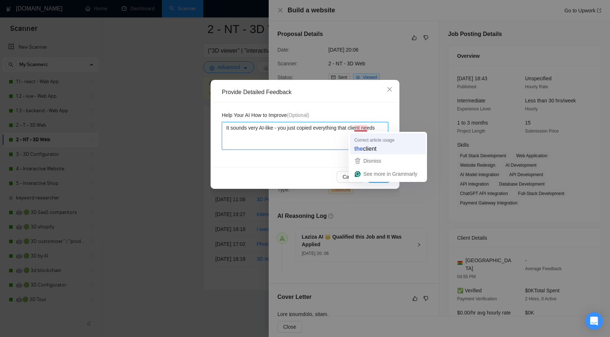
type textarea "It sounds very AI-like - you just copied everything that client needs"
type textarea "It sounds very AI-like - you just copied everything that the client needs"
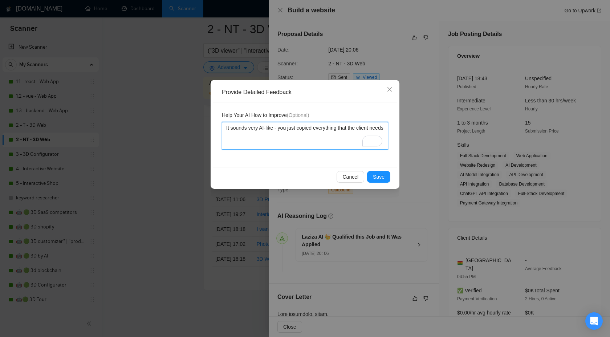
click at [291, 135] on textarea "It sounds very AI-like - you just copied everything that the client needs" at bounding box center [305, 136] width 166 height 28
type textarea "It sounds very AI-like - you just copied everything that the client needs a"
type textarea "It sounds very AI-like - you just copied everything that the client needs an"
type textarea "It sounds very AI-like - you just copied everything that the client needs and"
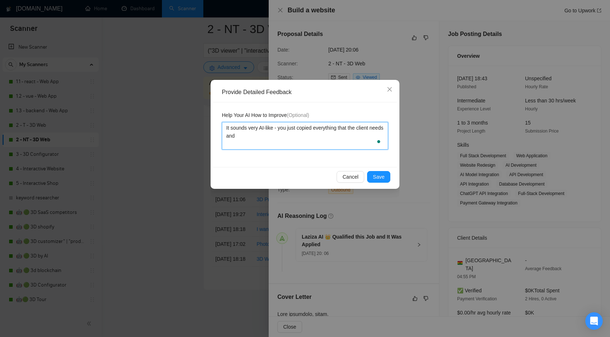
type textarea "It sounds very AI-like - you just copied everything that the client needs and p"
type textarea "It sounds very AI-like - you just copied everything that the client needs and pu"
type textarea "It sounds very AI-like - you just copied everything that the client needs and p…"
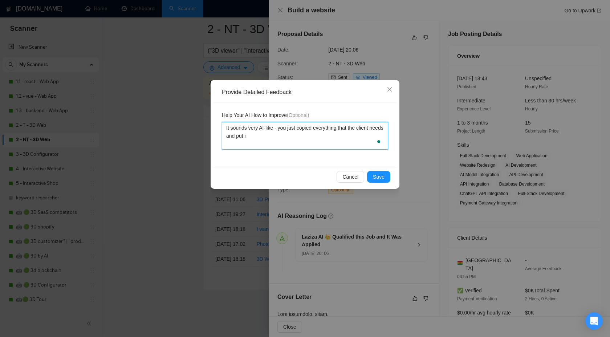
type textarea "It sounds very AI-like - you just copied everything that the client needs and p…"
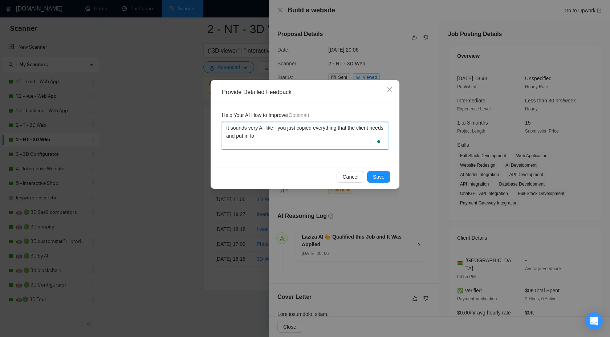
type textarea "It sounds very AI-like - you just copied everything that the client needs and p…"
click at [382, 176] on span "Save" at bounding box center [379, 177] width 12 height 8
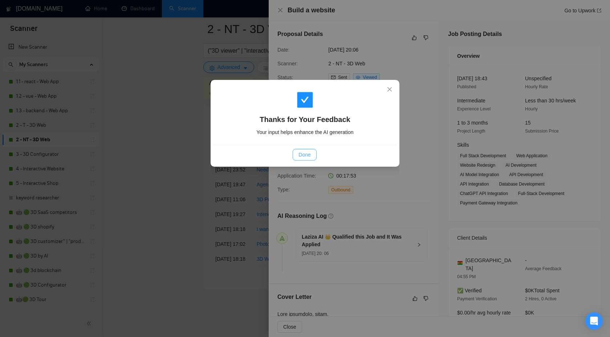
click at [299, 155] on span "Done" at bounding box center [305, 155] width 12 height 8
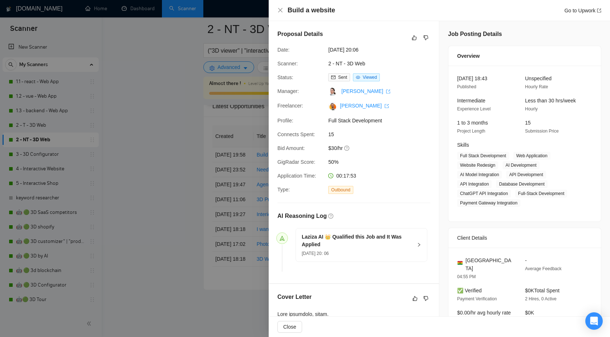
click at [214, 141] on div at bounding box center [305, 168] width 610 height 337
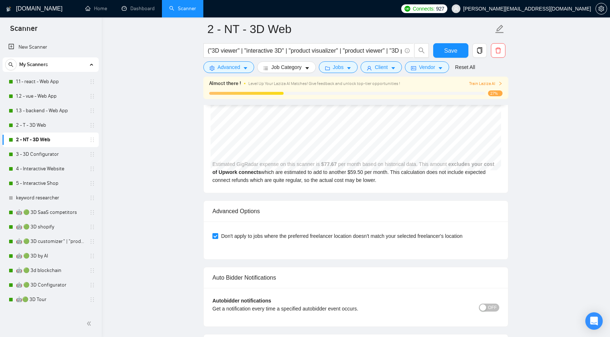
scroll to position [1610, 0]
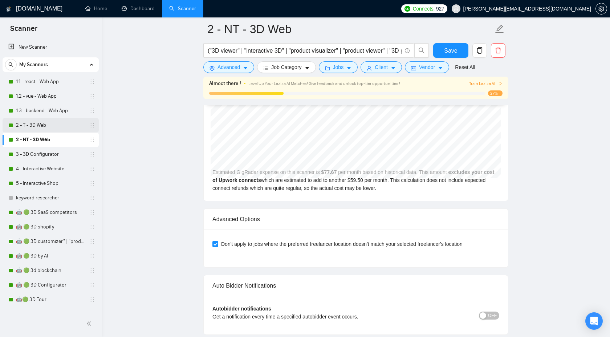
click at [65, 126] on link "2 - T - 3D Web" at bounding box center [50, 125] width 69 height 15
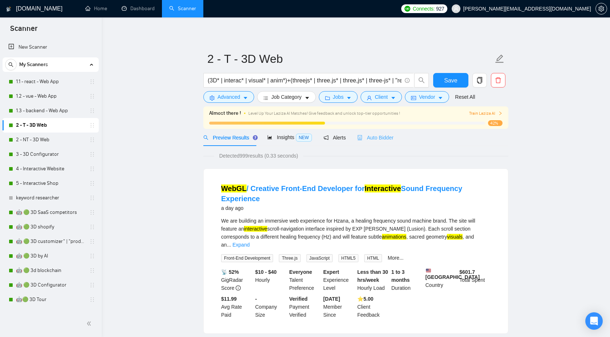
click at [375, 133] on div "Auto Bidder" at bounding box center [375, 137] width 36 height 17
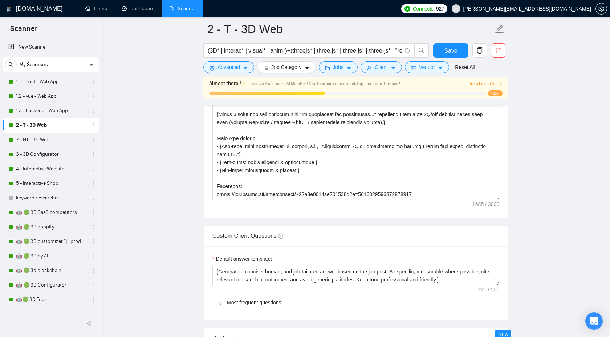
scroll to position [1968, 0]
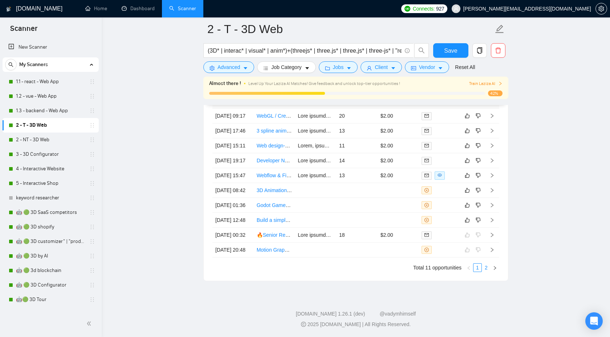
click at [486, 264] on link "2" at bounding box center [486, 268] width 8 height 8
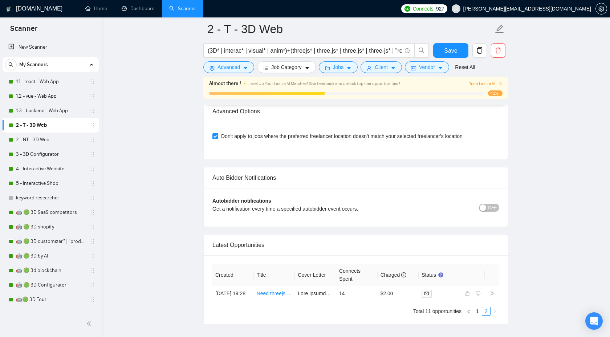
scroll to position [1766, 0]
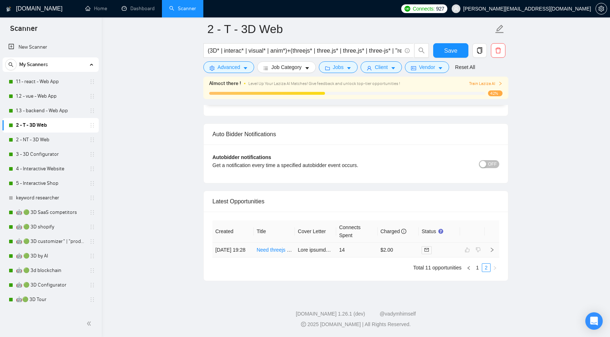
click at [493, 248] on icon "right" at bounding box center [492, 249] width 5 height 5
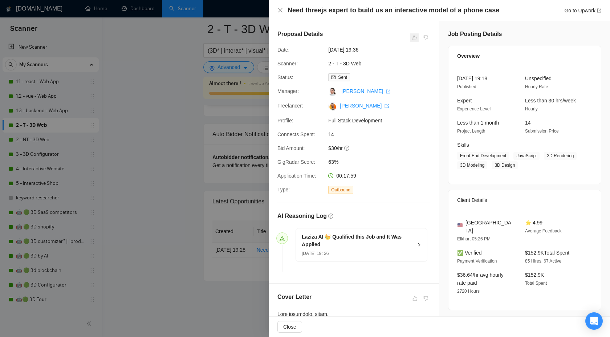
click at [413, 42] on span at bounding box center [414, 37] width 9 height 9
click at [288, 14] on h4 "Need threejs expert to build us an interactive model of a phone case" at bounding box center [394, 10] width 212 height 9
click at [277, 8] on div "Need threejs expert to build us an interactive model of a phone case Go to Upwo…" at bounding box center [439, 10] width 341 height 21
click at [279, 9] on icon "close" at bounding box center [281, 10] width 6 height 6
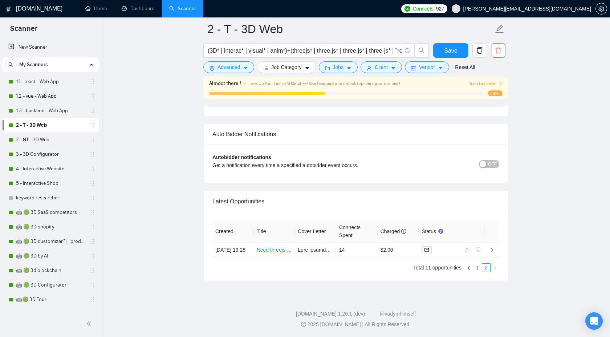
click at [477, 268] on link "1" at bounding box center [478, 268] width 8 height 8
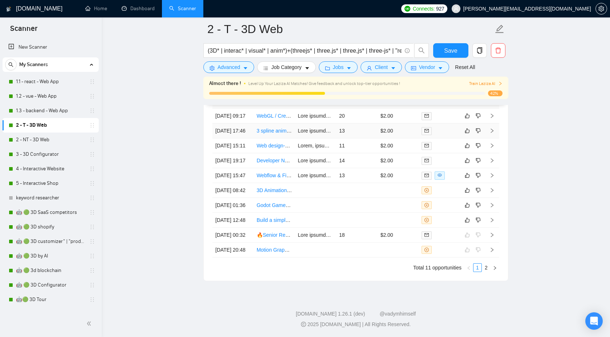
scroll to position [1968, 0]
click at [494, 218] on icon "right" at bounding box center [492, 220] width 5 height 5
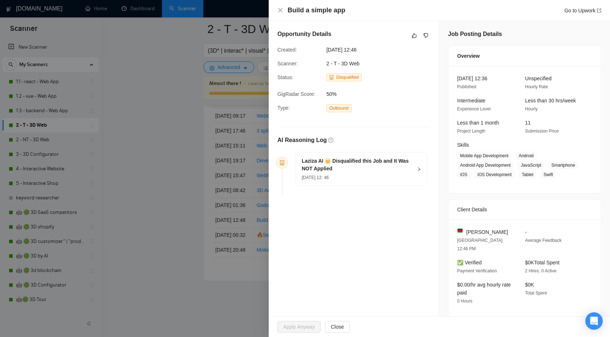
click at [417, 171] on div "Laziza AI 👑 Disqualified this Job and It Was NOT Applied 11 Sep, 2025 12: 46" at bounding box center [361, 169] width 131 height 33
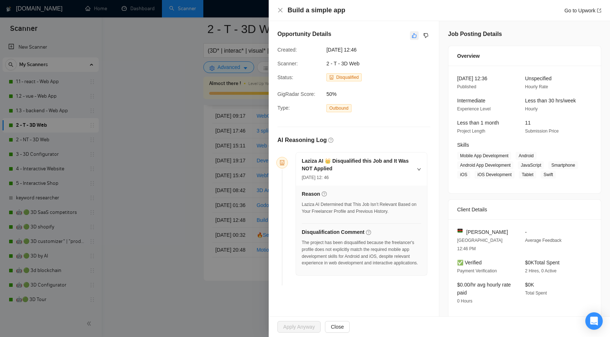
click at [412, 34] on icon "like" at bounding box center [414, 36] width 5 height 6
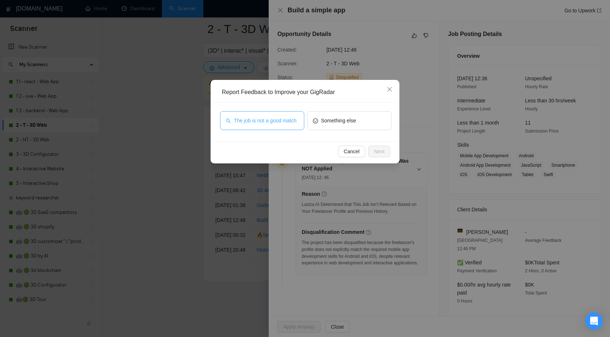
click at [289, 125] on span "The job is not a good match" at bounding box center [265, 121] width 63 height 8
click at [378, 151] on span "Next" at bounding box center [379, 151] width 11 height 8
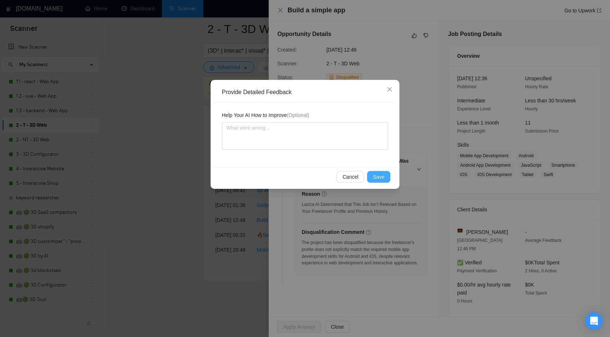
click at [381, 174] on span "Save" at bounding box center [379, 177] width 12 height 8
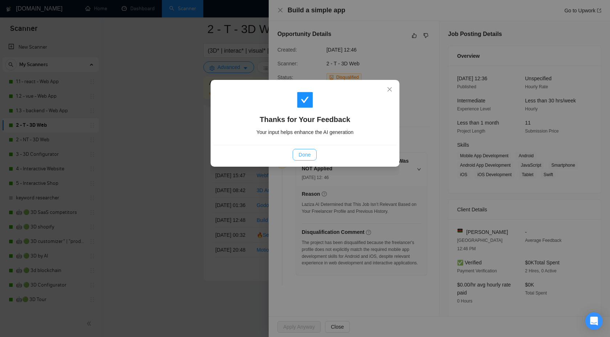
click at [306, 156] on span "Done" at bounding box center [305, 155] width 12 height 8
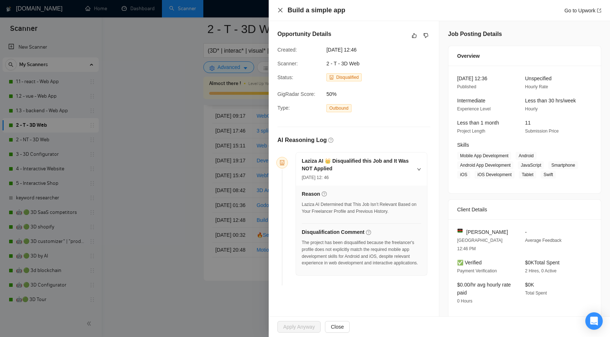
click at [283, 11] on icon "close" at bounding box center [281, 10] width 6 height 6
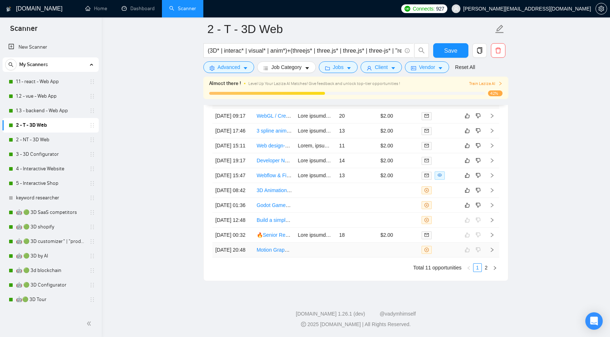
scroll to position [1903, 0]
click at [492, 208] on icon "right" at bounding box center [492, 205] width 5 height 5
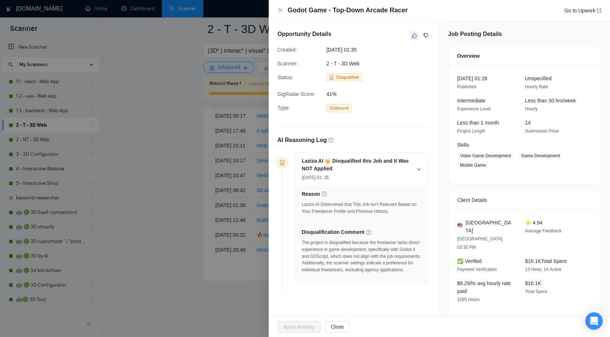
click at [413, 33] on icon "like" at bounding box center [414, 36] width 5 height 6
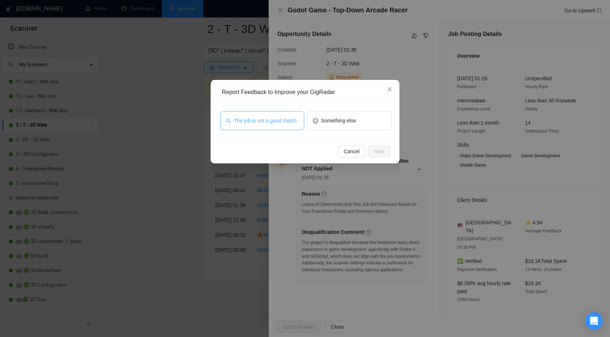
click at [263, 121] on span "The job is not a good match" at bounding box center [265, 121] width 63 height 8
click at [377, 153] on span "Next" at bounding box center [379, 151] width 11 height 8
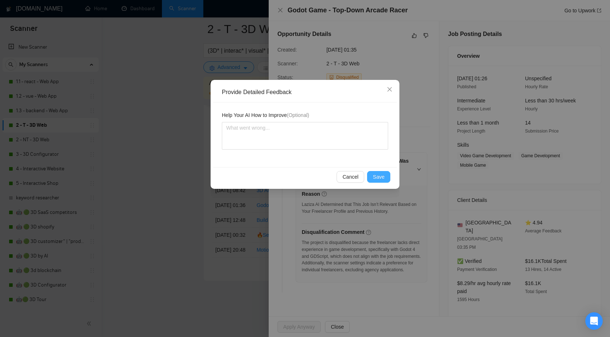
click at [377, 178] on span "Save" at bounding box center [379, 177] width 12 height 8
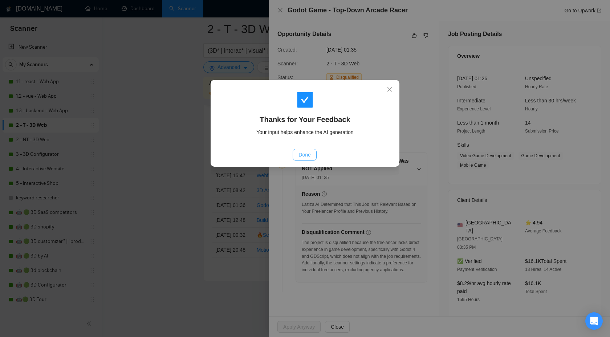
click at [302, 151] on span "Done" at bounding box center [305, 155] width 12 height 8
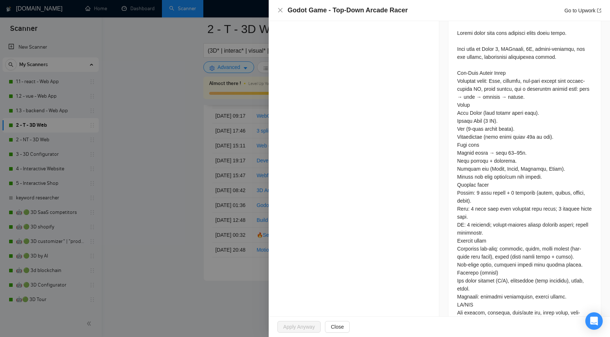
scroll to position [362, 0]
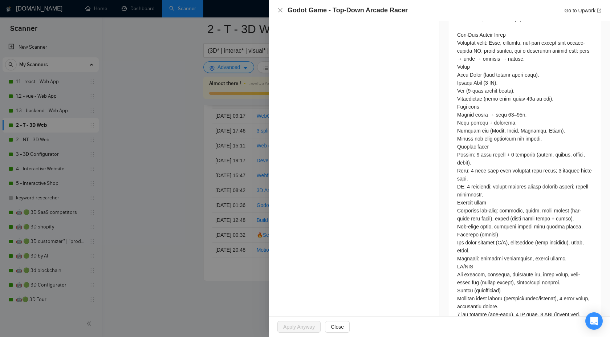
click at [188, 203] on div at bounding box center [305, 168] width 610 height 337
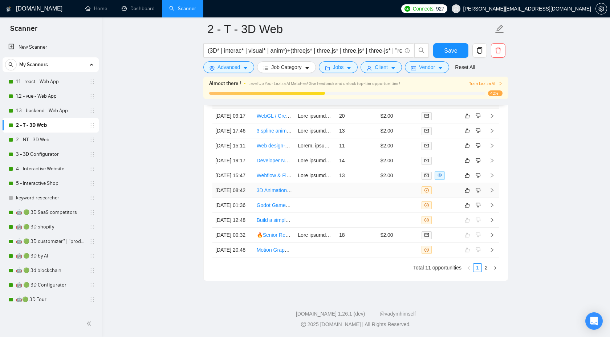
click at [497, 198] on td at bounding box center [492, 190] width 15 height 15
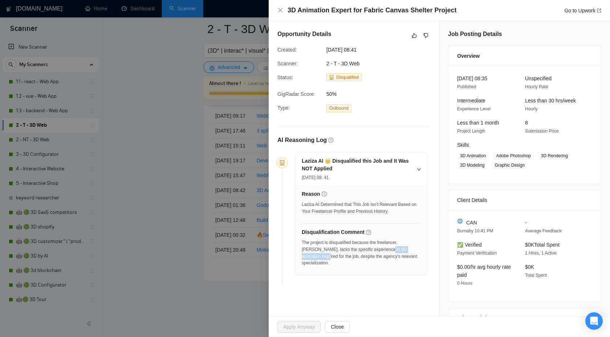
drag, startPoint x: 373, startPoint y: 249, endPoint x: 421, endPoint y: 248, distance: 47.6
click at [421, 249] on div "The project is disqualified because the freelancer, Bohdan P., lacks the specif…" at bounding box center [362, 252] width 120 height 27
copy div "3D animation required"
click at [425, 36] on icon "dislike" at bounding box center [426, 36] width 5 height 6
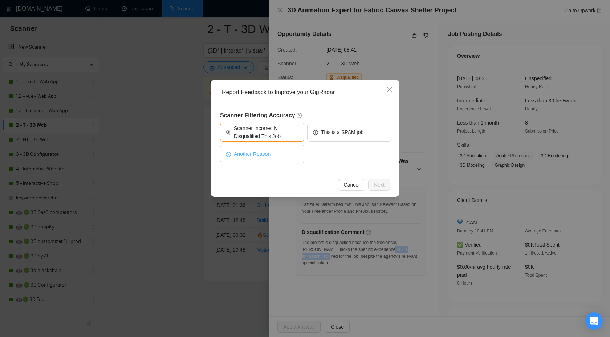
click at [290, 148] on button "Another Reason" at bounding box center [262, 154] width 84 height 19
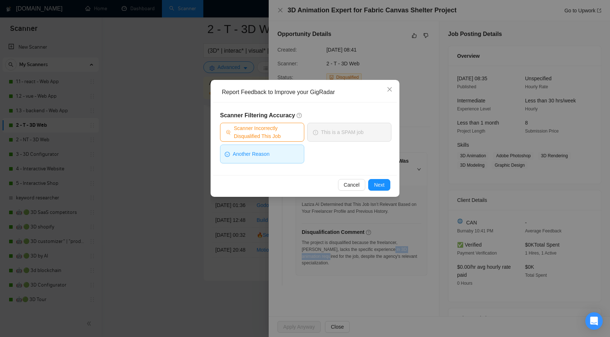
click at [285, 130] on span "Scanner Incorrectly Disqualified This Job" at bounding box center [266, 132] width 65 height 16
click at [282, 169] on div "Scanner Filtering Accuracy Scanner Incorrectly Disqualified This Job This is a …" at bounding box center [305, 138] width 184 height 73
click at [279, 126] on span "Scanner Incorrectly Disqualified This Job" at bounding box center [266, 132] width 67 height 16
click at [352, 187] on span "Cancel" at bounding box center [352, 185] width 16 height 8
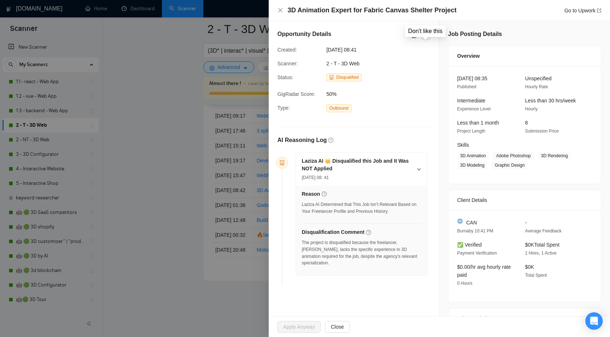
click at [424, 36] on icon "dislike" at bounding box center [426, 36] width 5 height 6
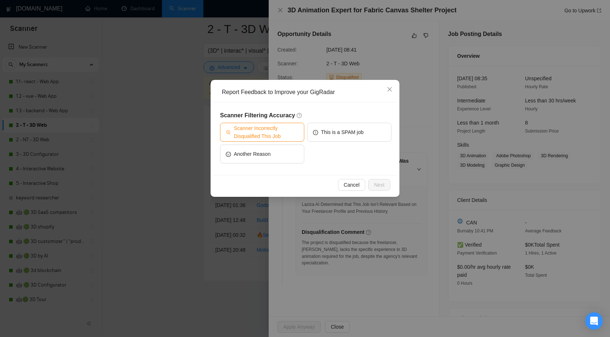
click at [280, 130] on span "Scanner Incorrectly Disqualified This Job" at bounding box center [266, 132] width 65 height 16
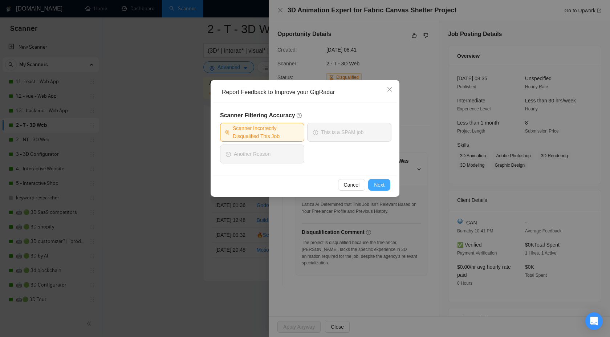
click at [377, 185] on span "Next" at bounding box center [379, 185] width 11 height 8
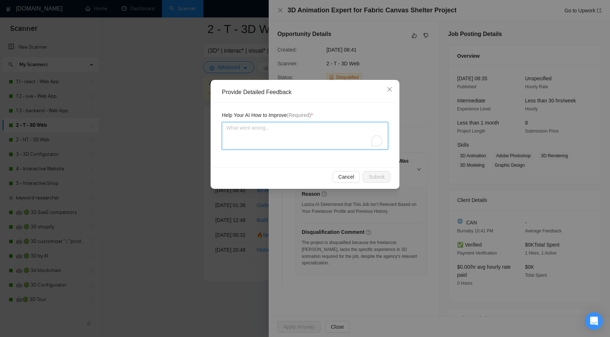
click at [344, 133] on textarea "To enrich screen reader interactions, please activate Accessibility in Grammarl…" at bounding box center [305, 136] width 166 height 28
paste textarea "3D animation required"
click at [307, 129] on textarea "We have a lot of 3D animation required" at bounding box center [305, 136] width 166 height 28
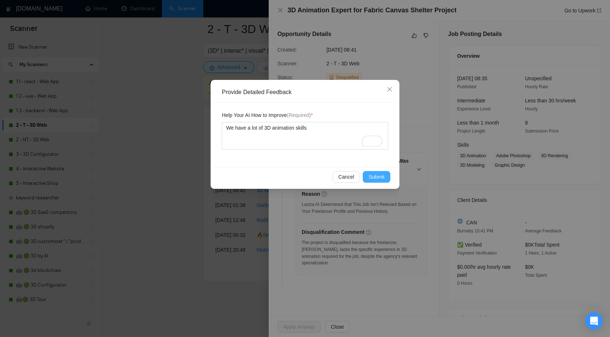
click at [369, 175] on span "Submit" at bounding box center [377, 177] width 16 height 8
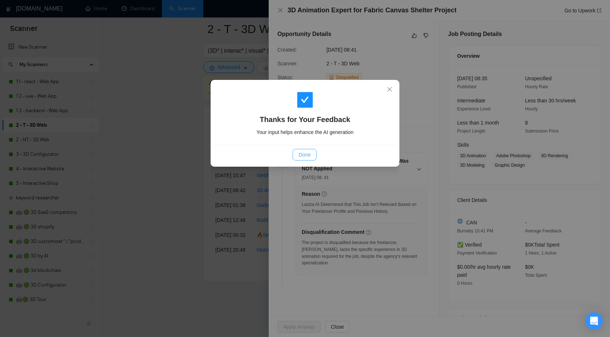
click at [303, 155] on span "Done" at bounding box center [305, 155] width 12 height 8
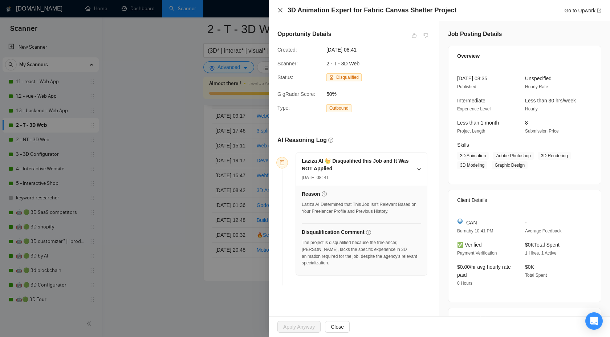
click at [279, 9] on icon "close" at bounding box center [281, 10] width 6 height 6
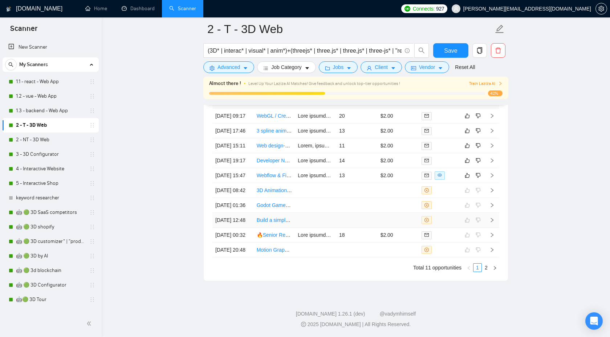
scroll to position [1906, 0]
click at [492, 178] on icon "right" at bounding box center [492, 175] width 3 height 4
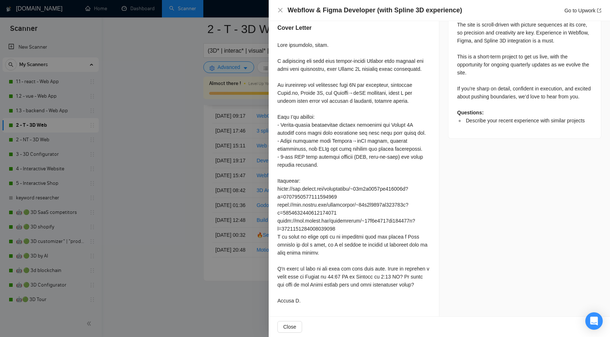
scroll to position [404, 0]
click at [289, 327] on span "Close" at bounding box center [289, 327] width 13 height 8
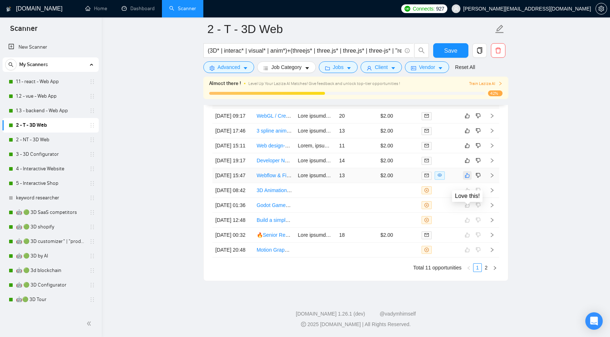
click at [468, 178] on icon "like" at bounding box center [467, 176] width 5 height 6
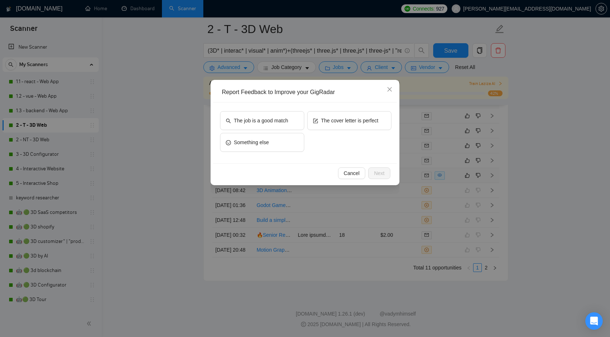
click at [259, 108] on div "The job is a good match The cover letter is perfect Something else" at bounding box center [305, 132] width 184 height 61
click at [260, 128] on button "The job is a good match" at bounding box center [262, 120] width 84 height 19
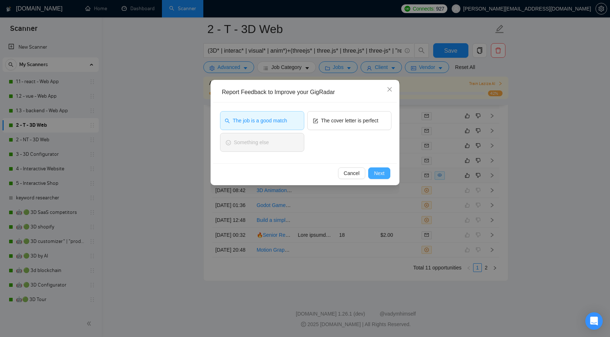
click at [379, 174] on span "Next" at bounding box center [379, 173] width 11 height 8
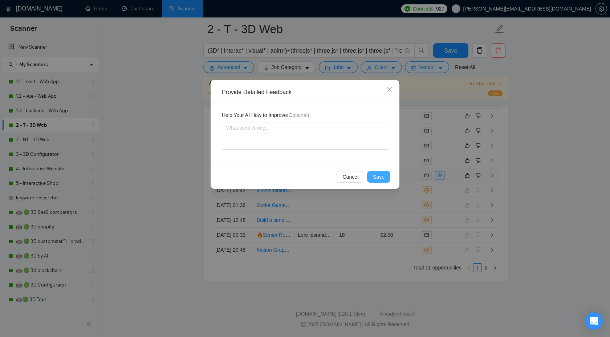
click at [380, 178] on span "Save" at bounding box center [379, 177] width 12 height 8
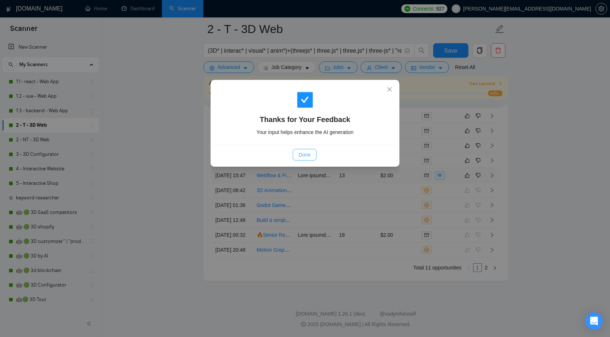
click at [305, 151] on span "Done" at bounding box center [305, 155] width 12 height 8
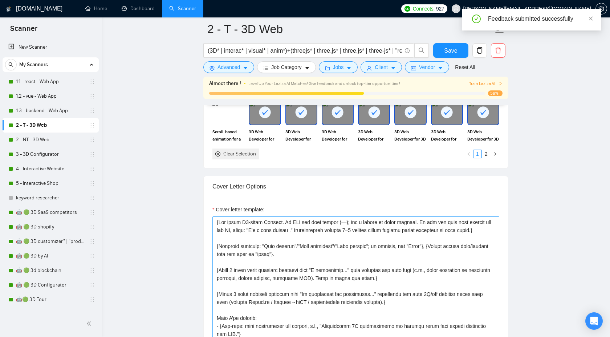
scroll to position [755, 0]
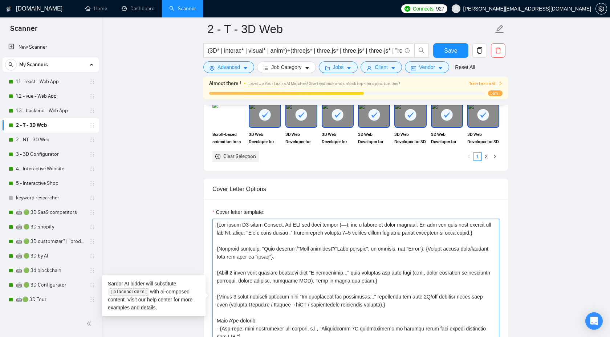
drag, startPoint x: 426, startPoint y: 282, endPoint x: 438, endPoint y: 285, distance: 11.8
click at [438, 286] on textarea "Cover letter template:" at bounding box center [356, 300] width 287 height 163
click at [428, 281] on textarea "Cover letter template:" at bounding box center [356, 300] width 287 height 163
drag, startPoint x: 428, startPoint y: 280, endPoint x: 337, endPoint y: 287, distance: 91.5
click at [337, 287] on textarea "Cover letter template:" at bounding box center [356, 300] width 287 height 163
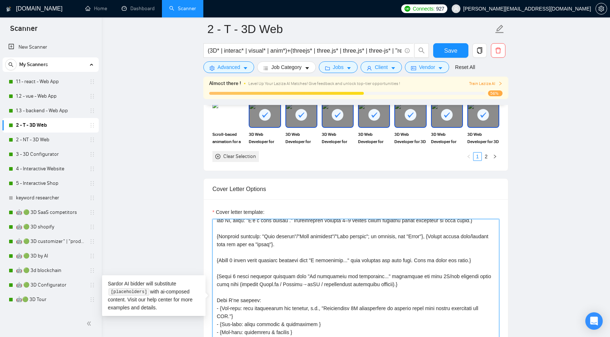
scroll to position [0, 0]
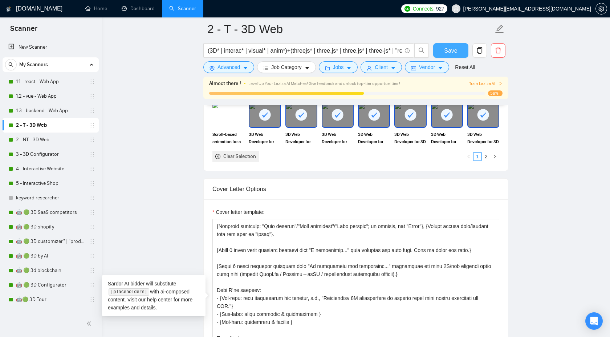
click at [457, 46] on span "Save" at bounding box center [450, 50] width 13 height 9
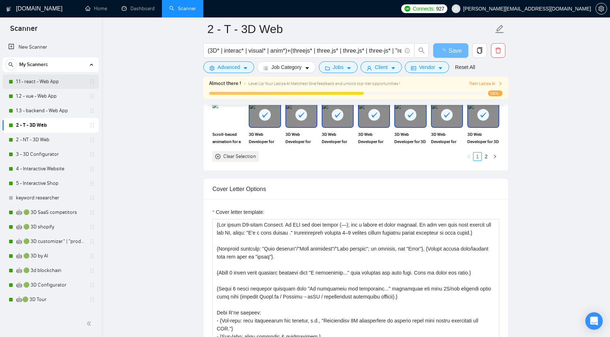
click at [53, 81] on link "1.1 - react - Web App" at bounding box center [50, 81] width 69 height 15
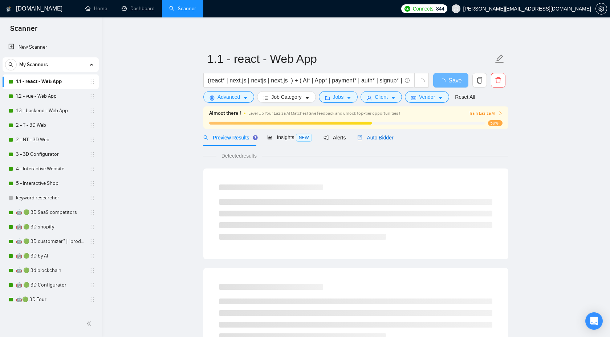
click at [378, 135] on span "Auto Bidder" at bounding box center [375, 138] width 36 height 6
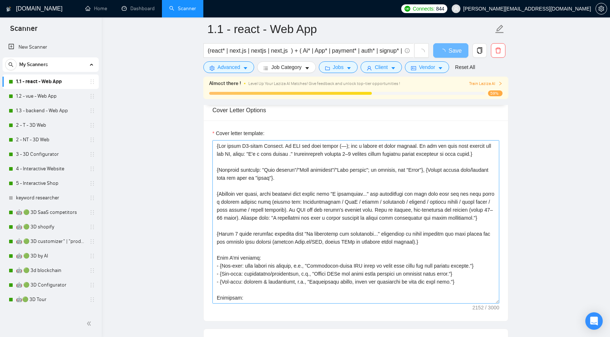
scroll to position [803, 0]
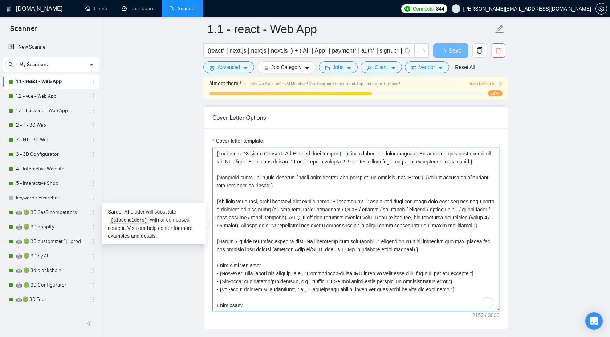
drag, startPoint x: 280, startPoint y: 238, endPoint x: 207, endPoint y: 210, distance: 78.3
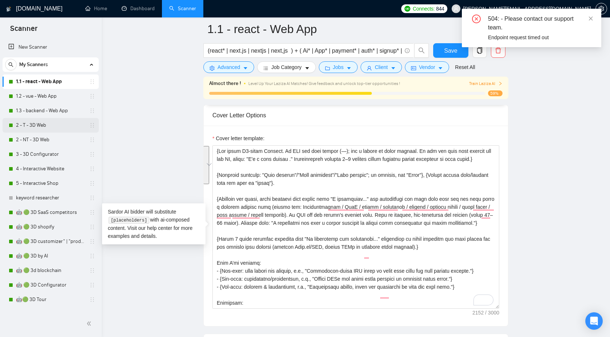
click at [52, 122] on link "2 - T - 3D Web" at bounding box center [50, 125] width 69 height 15
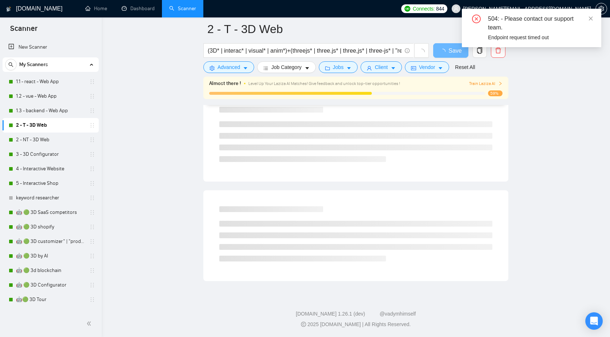
scroll to position [382, 0]
click at [593, 18] on icon "close" at bounding box center [590, 18] width 5 height 5
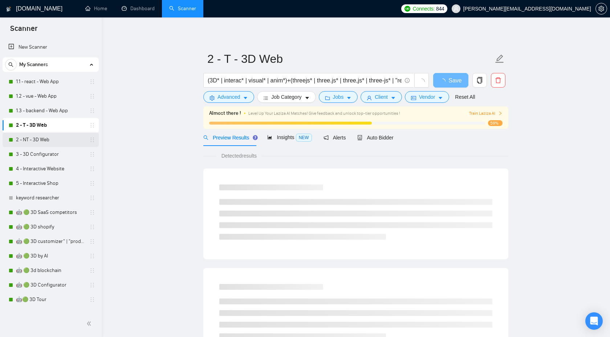
click at [63, 140] on link "2 - NT - 3D Web" at bounding box center [50, 140] width 69 height 15
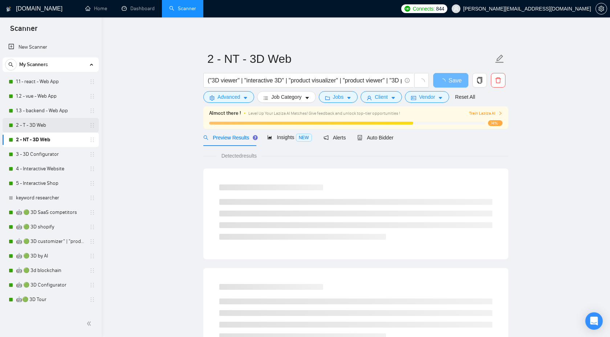
click at [57, 124] on link "2 - T - 3D Web" at bounding box center [50, 125] width 69 height 15
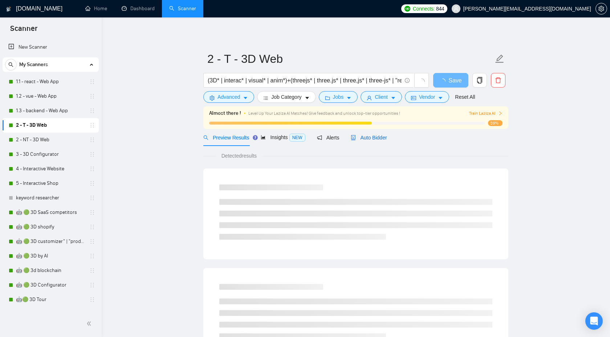
click at [374, 138] on span "Auto Bidder" at bounding box center [369, 138] width 36 height 6
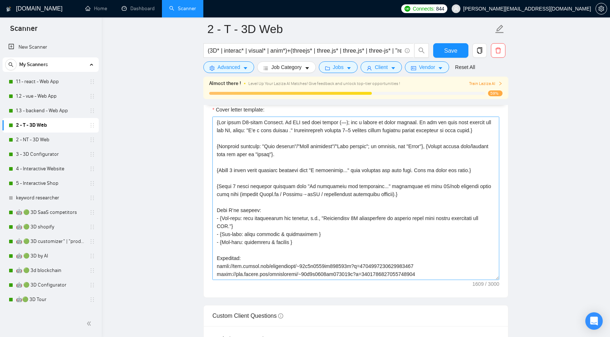
scroll to position [845, 0]
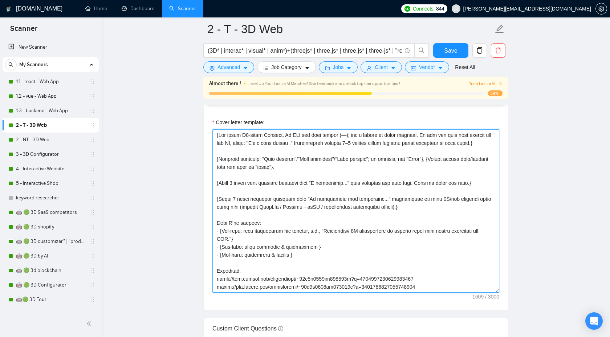
click at [345, 189] on textarea "Cover letter template:" at bounding box center [356, 210] width 287 height 163
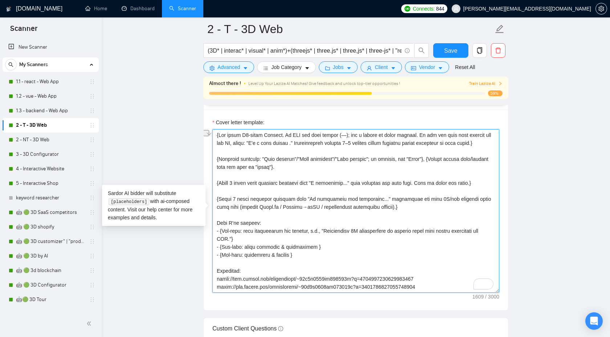
paste textarea "Generate one short, human sentence that starts with "I understand..." and parap…"
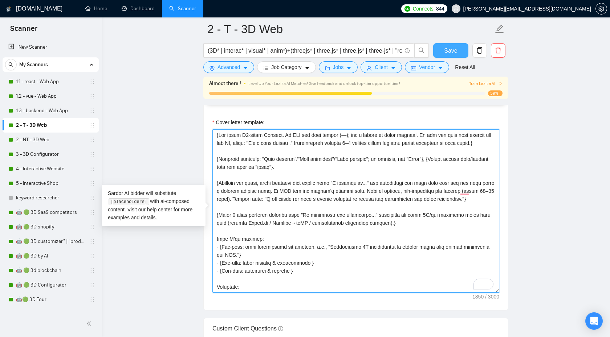
type textarea "{Use plain B2-level English. Do NOT use long dashes (—); use a hyphen or comma …"
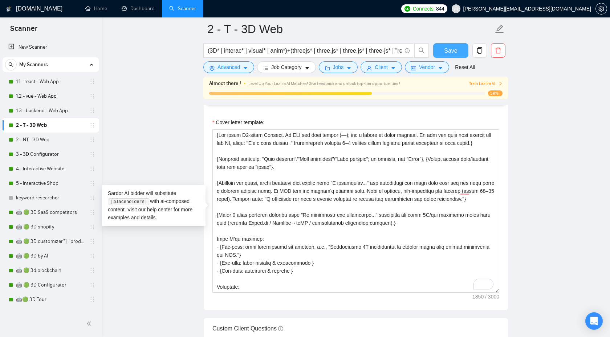
click at [448, 50] on span "Save" at bounding box center [450, 50] width 13 height 9
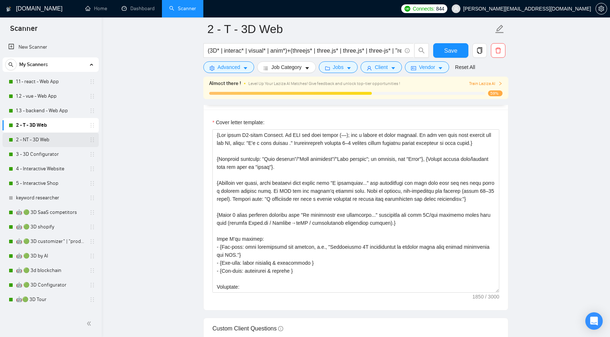
click at [45, 137] on link "2 - NT - 3D Web" at bounding box center [50, 140] width 69 height 15
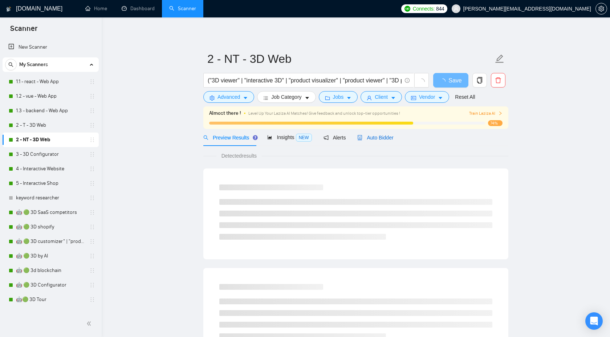
click at [375, 137] on span "Auto Bidder" at bounding box center [375, 138] width 36 height 6
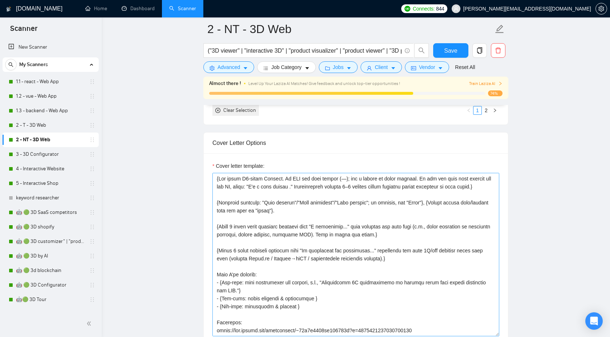
scroll to position [805, 0]
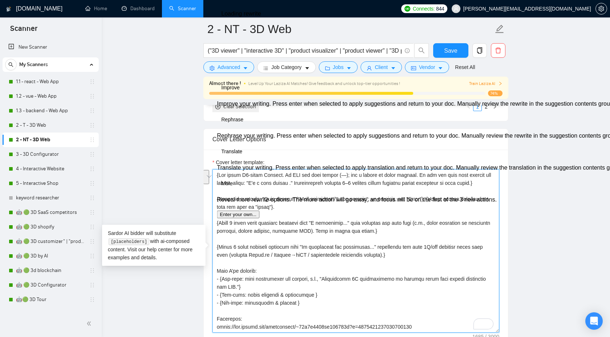
drag, startPoint x: 404, startPoint y: 241, endPoint x: 215, endPoint y: 231, distance: 189.1
click at [215, 231] on div "Cover Letter Options Cover letter template:" at bounding box center [355, 240] width 305 height 222
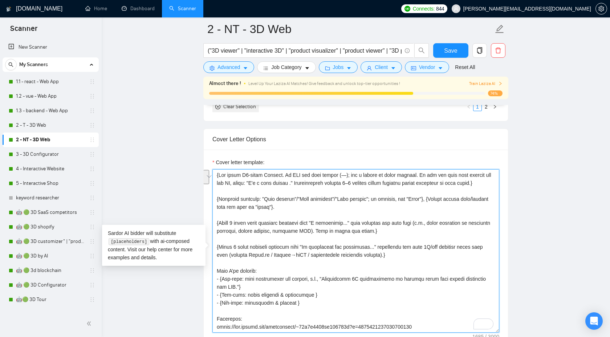
paste textarea "Generate one short, human sentence that starts with "I understand..." and parap…"
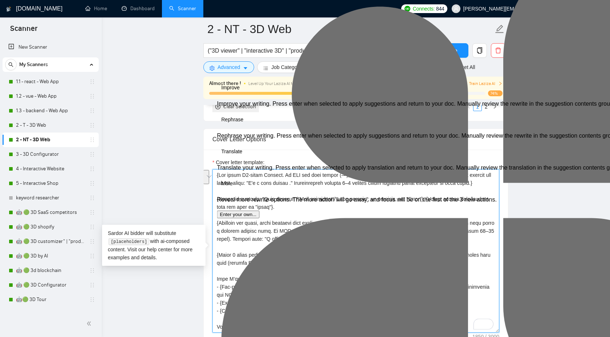
type textarea "{Use plain B2-level English. Do NOT use long dashes (—); use a hyphen or comma …"
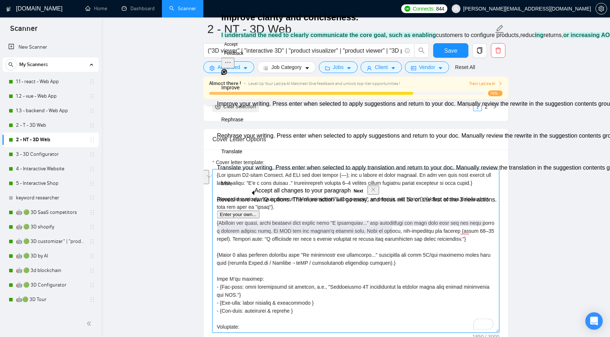
click at [334, 263] on textarea "Cover letter template:" at bounding box center [356, 250] width 287 height 163
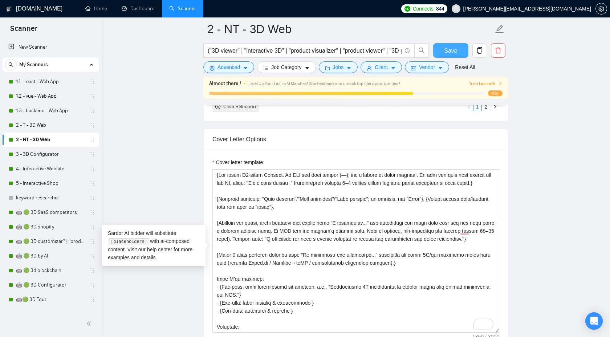
click at [454, 50] on span "Save" at bounding box center [450, 50] width 13 height 9
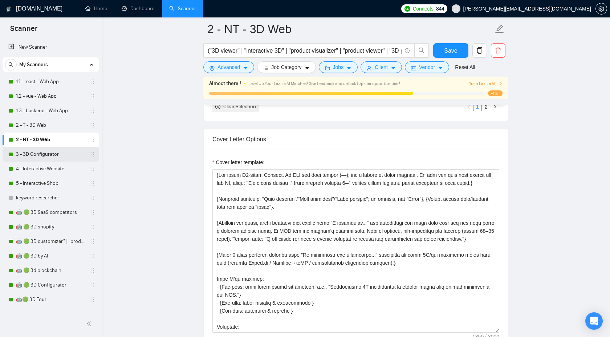
click at [50, 154] on link "3 - 3D Configurator" at bounding box center [50, 154] width 69 height 15
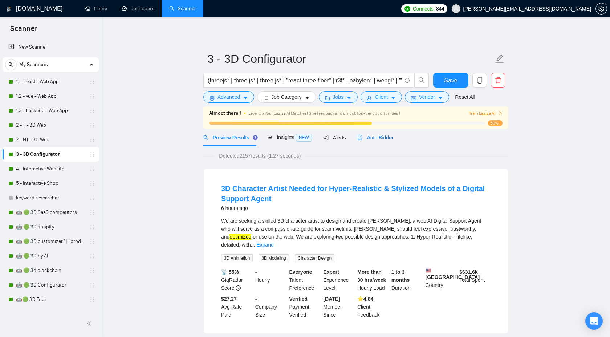
click at [371, 140] on span "Auto Bidder" at bounding box center [375, 138] width 36 height 6
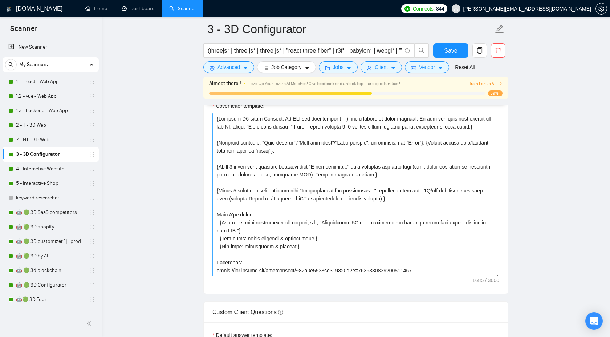
scroll to position [852, 0]
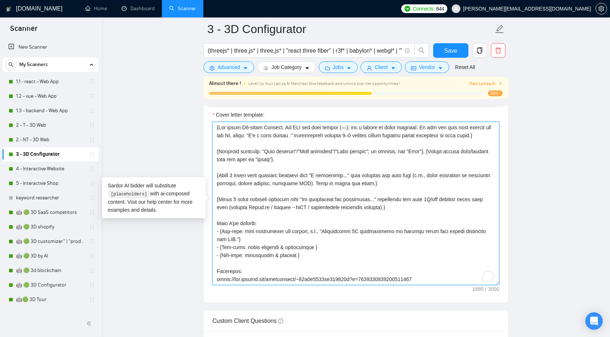
drag, startPoint x: 395, startPoint y: 192, endPoint x: 179, endPoint y: 184, distance: 216.3
paste textarea "Generate one short, human sentence that starts with "I understand..." and parap…"
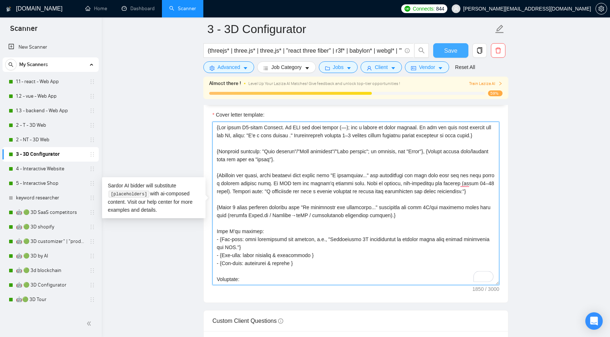
type textarea "{Use plain B2-level English. Do NOT use long dashes (—); use a hyphen or comma …"
click at [452, 51] on span "Save" at bounding box center [450, 50] width 13 height 9
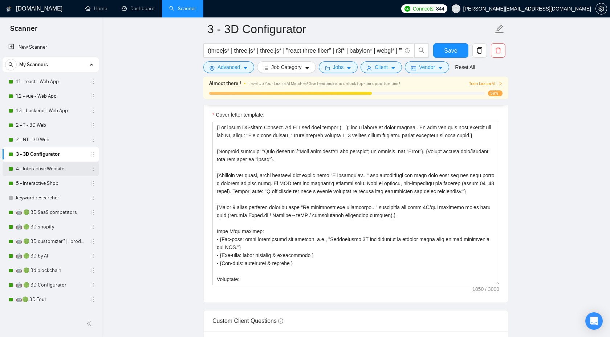
click at [54, 168] on link "4 - Interactive Website" at bounding box center [50, 169] width 69 height 15
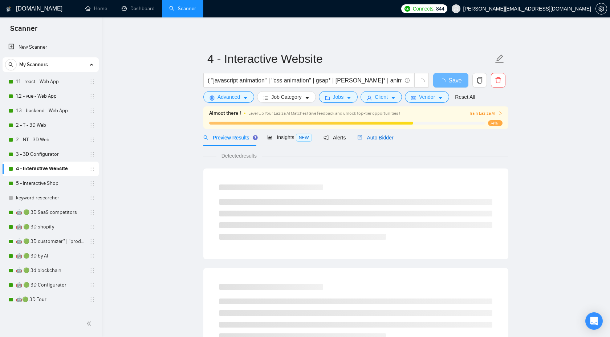
click at [381, 139] on span "Auto Bidder" at bounding box center [375, 138] width 36 height 6
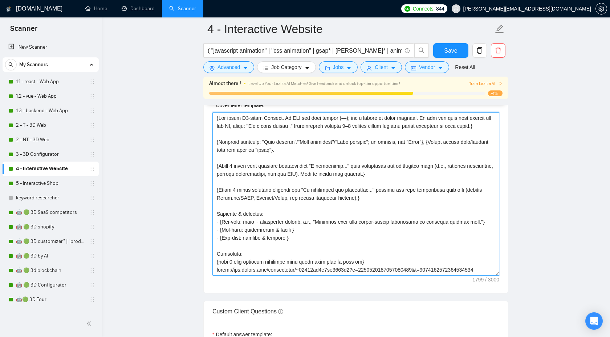
click at [403, 170] on textarea "Cover letter template:" at bounding box center [356, 193] width 287 height 163
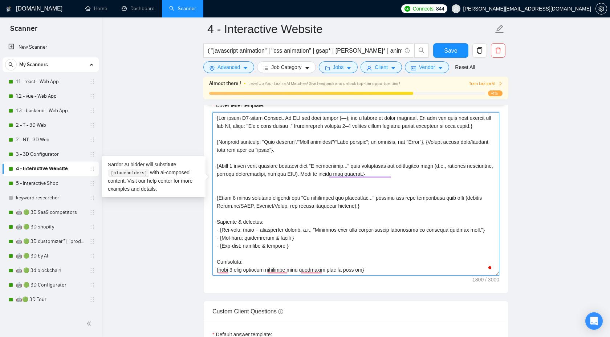
paste textarea "{Generate one short, human sentence that starts with "I understand..." and para…"
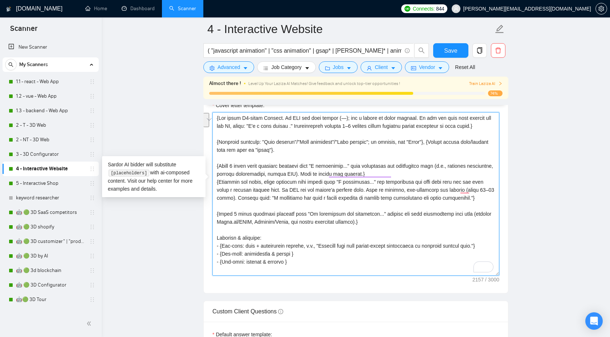
drag, startPoint x: 402, startPoint y: 169, endPoint x: 206, endPoint y: 161, distance: 196.3
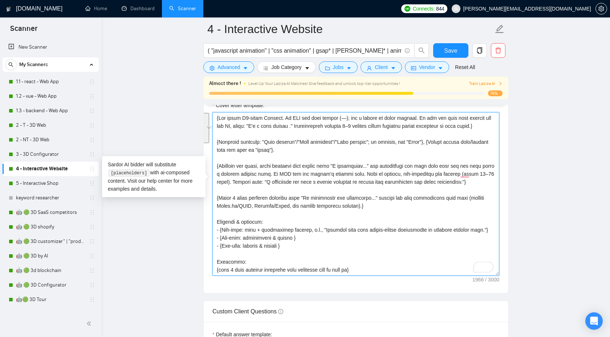
drag, startPoint x: 258, startPoint y: 188, endPoint x: 213, endPoint y: 163, distance: 51.9
click at [213, 163] on div "Cover Letter Options Cover letter template:" at bounding box center [355, 183] width 305 height 222
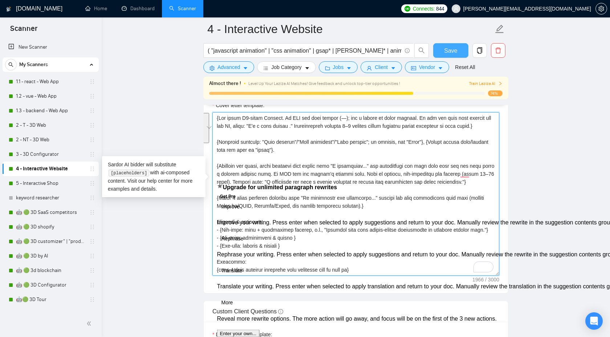
type textarea "{Use plain B2-level English. Do NOT use long dashes (—); use a hyphen or comma …"
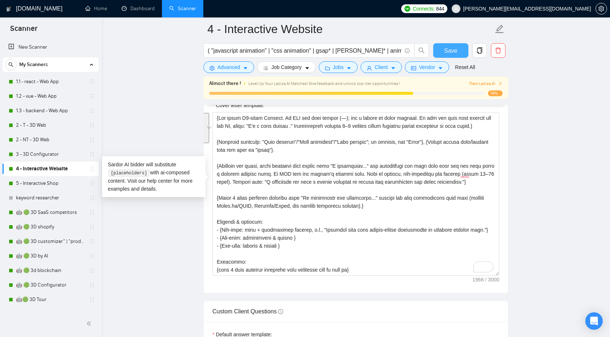
click at [451, 51] on span "Save" at bounding box center [450, 50] width 13 height 9
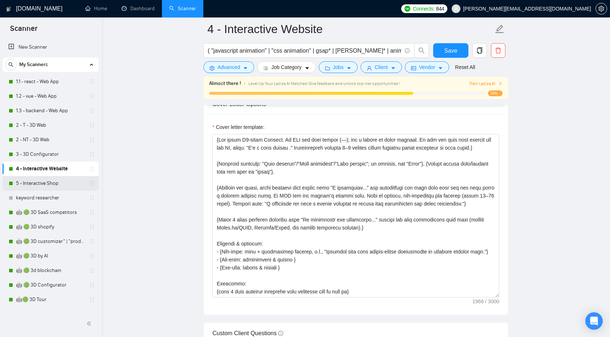
click at [48, 185] on link "5 - Interactive Shop" at bounding box center [50, 183] width 69 height 15
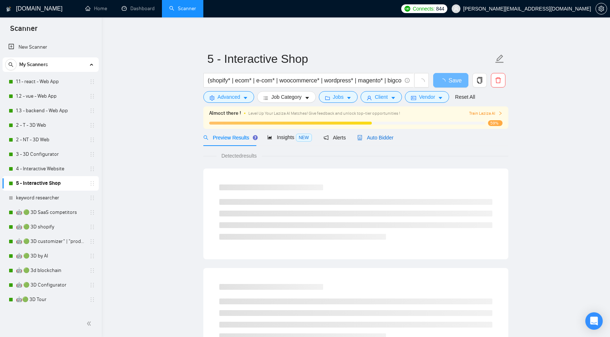
click at [373, 139] on span "Auto Bidder" at bounding box center [375, 138] width 36 height 6
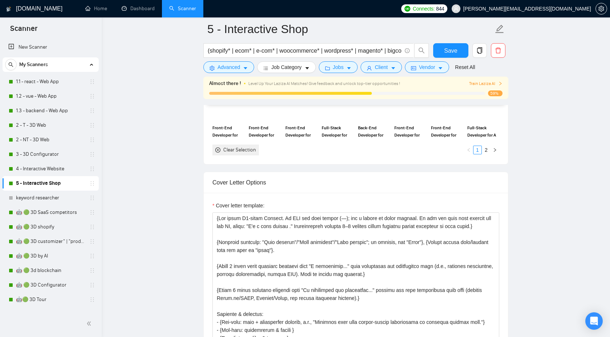
scroll to position [785, 0]
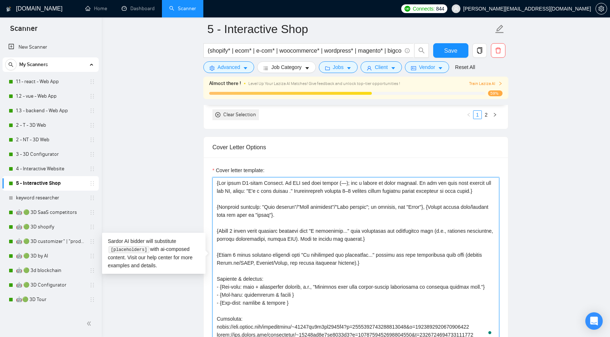
drag, startPoint x: 399, startPoint y: 248, endPoint x: 206, endPoint y: 240, distance: 193.4
paste textarea "Generate one short, human sentence that starts with "I understand..." and parap…"
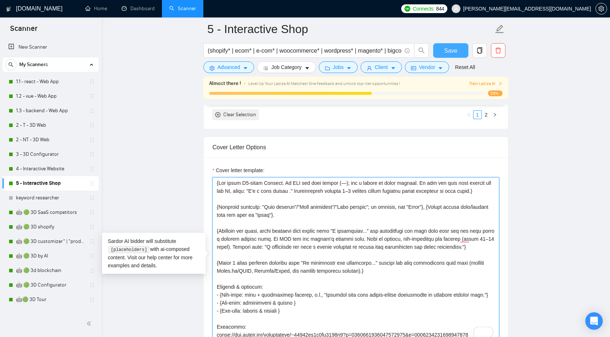
type textarea "{Use plain B2-level English. Do NOT use long dashes (—); use a hyphen or comma …"
click at [454, 51] on span "Save" at bounding box center [450, 50] width 13 height 9
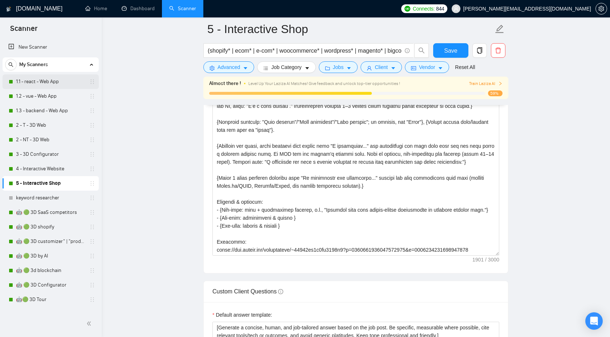
click at [61, 84] on link "1.1 - react - Web App" at bounding box center [50, 81] width 69 height 15
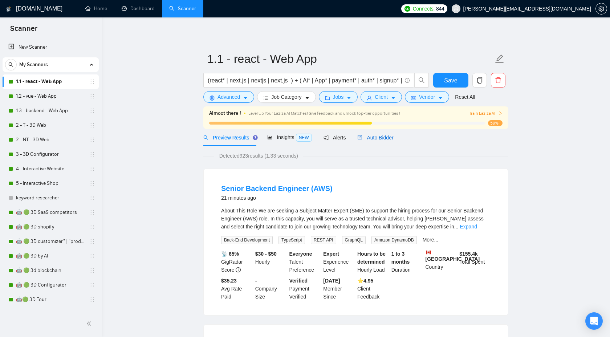
click at [374, 134] on div "Auto Bidder" at bounding box center [375, 138] width 36 height 8
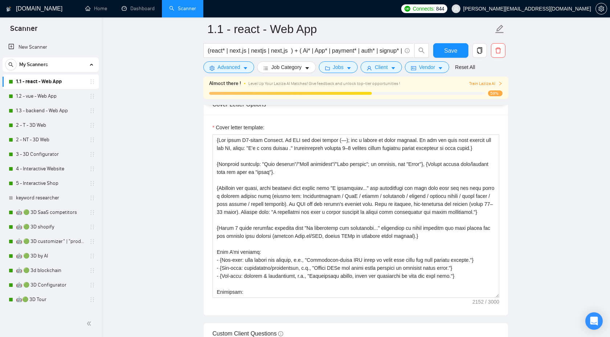
scroll to position [814, 0]
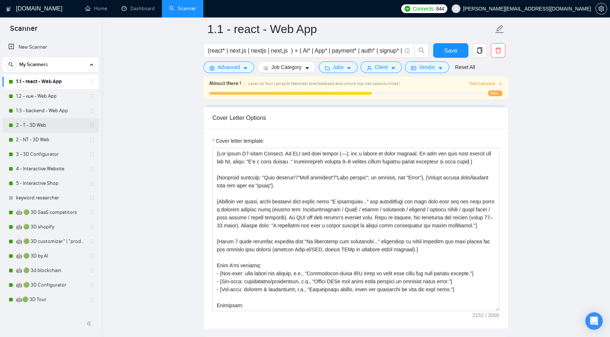
click at [45, 122] on link "2 - T - 3D Web" at bounding box center [50, 125] width 69 height 15
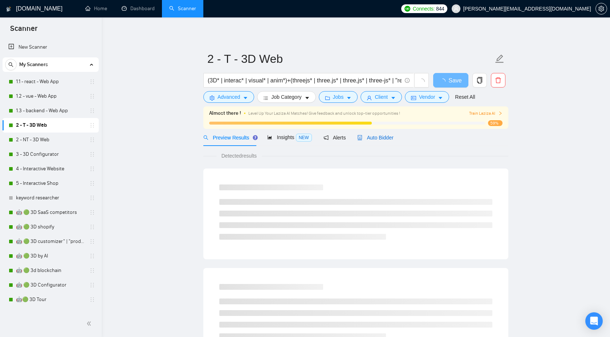
click at [368, 136] on span "Auto Bidder" at bounding box center [375, 138] width 36 height 6
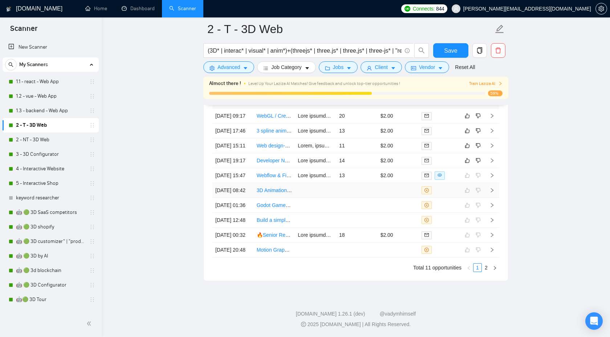
scroll to position [1905, 0]
click at [493, 163] on icon "right" at bounding box center [492, 160] width 5 height 5
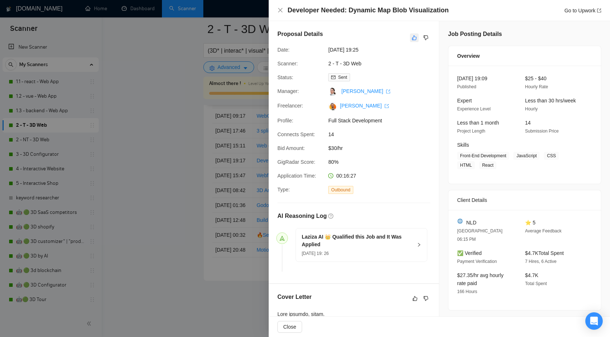
click at [411, 41] on button "button" at bounding box center [414, 37] width 9 height 9
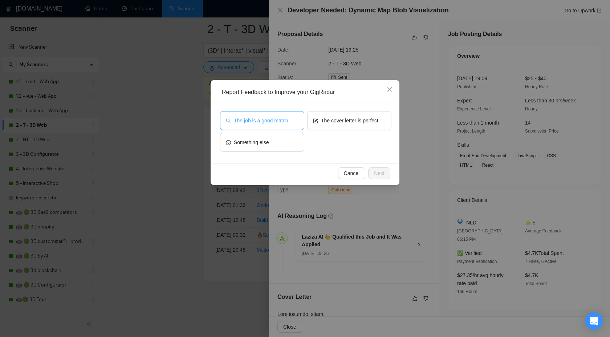
click at [259, 121] on span "The job is a good match" at bounding box center [261, 121] width 54 height 8
click at [377, 175] on span "Next" at bounding box center [379, 173] width 11 height 8
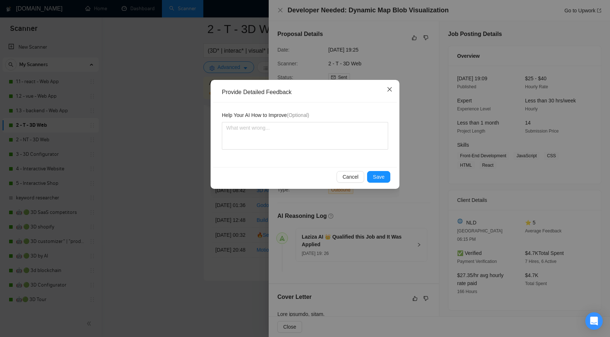
click at [386, 88] on span "Close" at bounding box center [390, 90] width 20 height 20
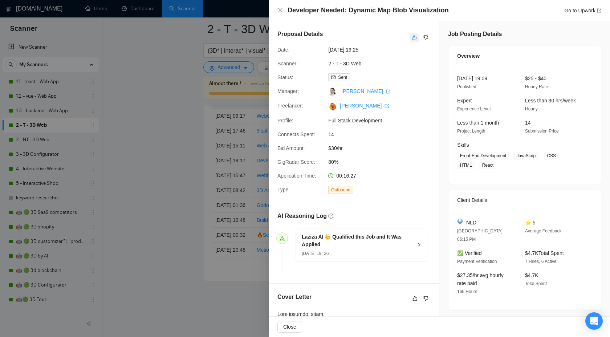
click at [413, 37] on icon "like" at bounding box center [414, 38] width 5 height 6
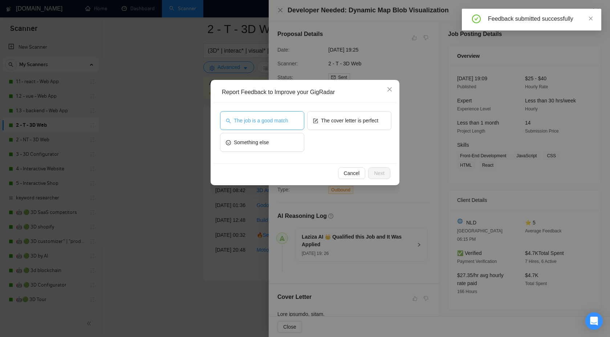
click at [267, 129] on button "The job is a good match" at bounding box center [262, 120] width 84 height 19
click at [381, 173] on span "Next" at bounding box center [379, 173] width 11 height 8
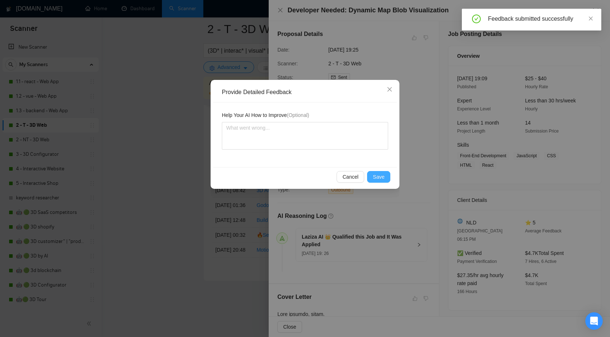
click at [375, 177] on span "Save" at bounding box center [379, 177] width 12 height 8
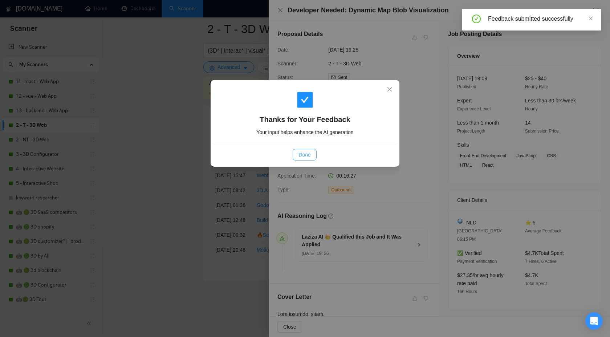
click at [294, 153] on button "Done" at bounding box center [305, 155] width 24 height 12
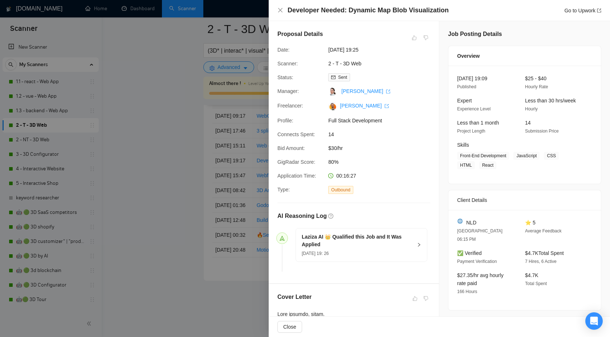
click at [283, 14] on div "Developer Needed: Dynamic Map Blob Visualization Go to Upwork" at bounding box center [440, 10] width 324 height 9
click at [282, 12] on icon "close" at bounding box center [280, 10] width 4 height 4
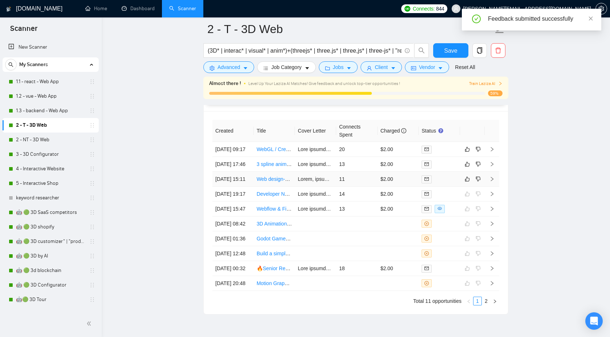
scroll to position [1861, 0]
click at [491, 183] on icon "right" at bounding box center [492, 180] width 5 height 5
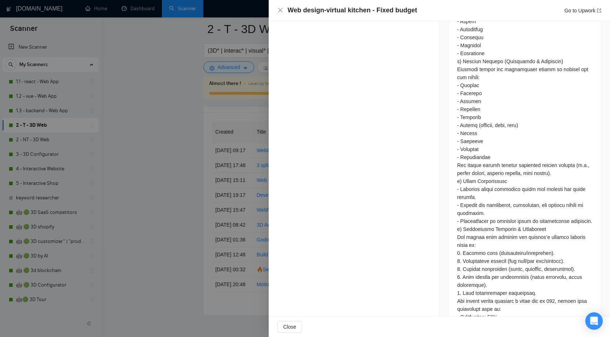
scroll to position [748, 0]
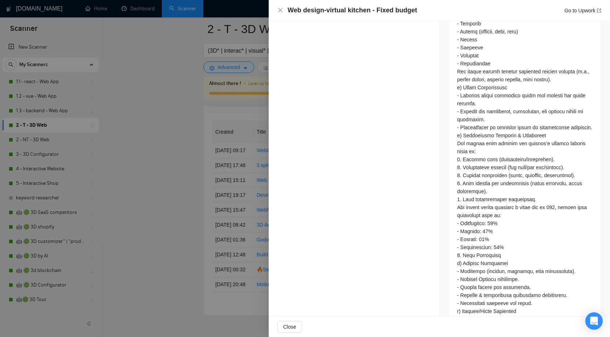
click at [276, 11] on div "Web design-virtual kitchen - Fixed budget Go to Upwork" at bounding box center [439, 10] width 341 height 21
click at [281, 9] on icon "close" at bounding box center [280, 10] width 4 height 4
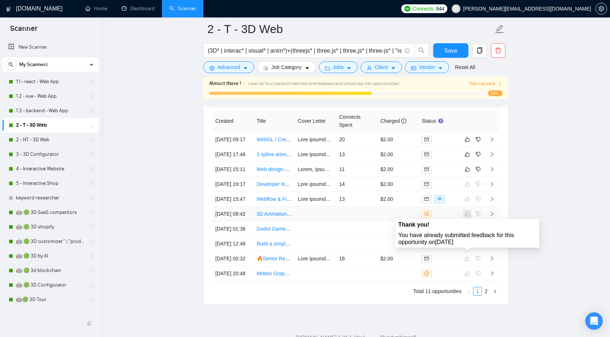
scroll to position [1873, 0]
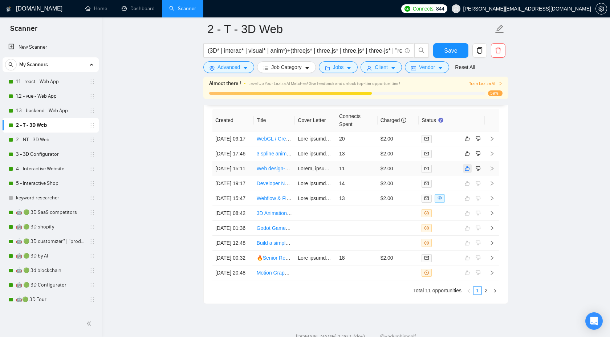
click at [466, 171] on icon "like" at bounding box center [467, 168] width 5 height 5
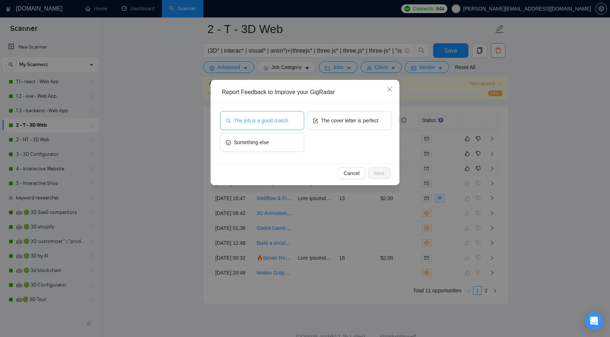
click at [282, 118] on span "The job is a good match" at bounding box center [261, 121] width 54 height 8
click at [371, 171] on button "Next" at bounding box center [379, 173] width 22 height 12
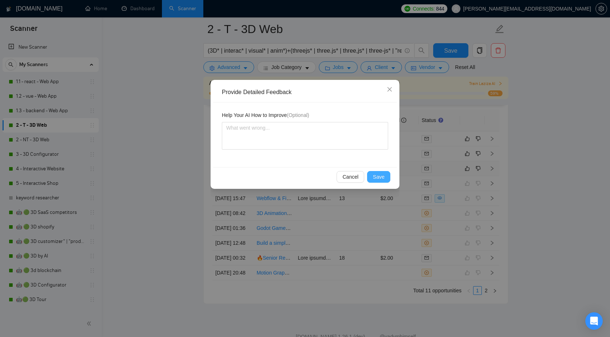
click at [375, 177] on span "Save" at bounding box center [379, 177] width 12 height 8
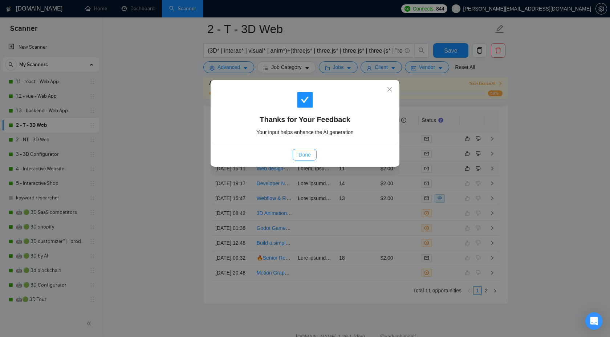
click at [305, 153] on span "Done" at bounding box center [305, 155] width 12 height 8
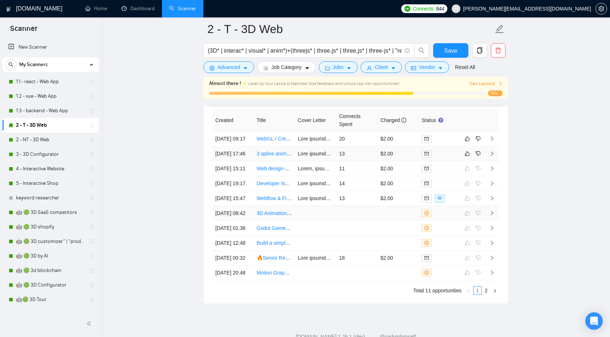
click at [489, 206] on td at bounding box center [492, 213] width 15 height 15
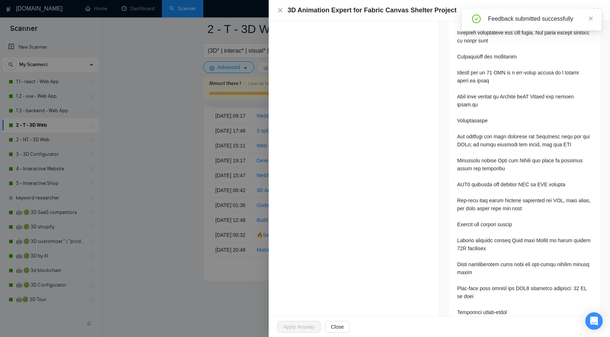
scroll to position [642, 0]
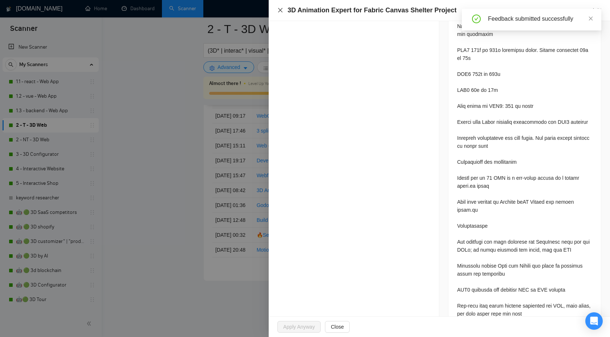
click at [282, 9] on icon "close" at bounding box center [281, 10] width 6 height 6
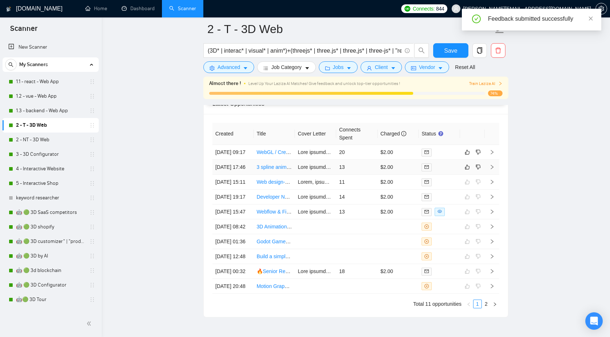
scroll to position [1858, 0]
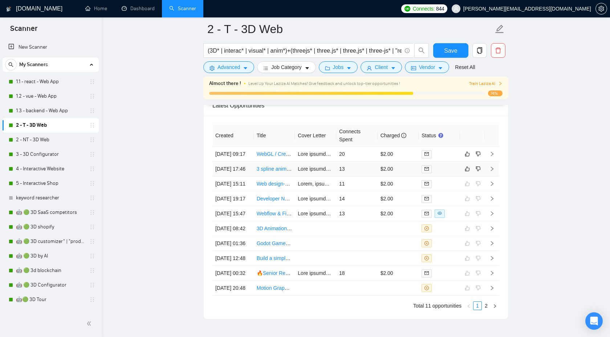
click at [493, 171] on icon "right" at bounding box center [492, 169] width 3 height 4
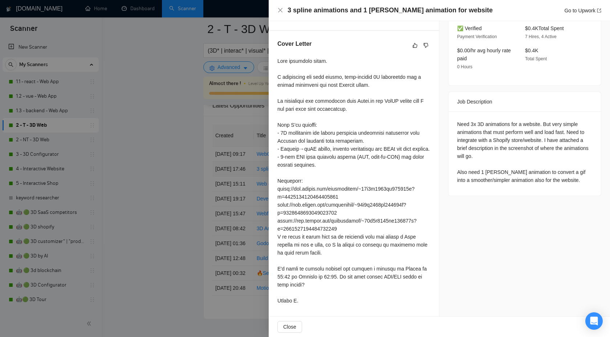
scroll to position [260, 0]
click at [278, 11] on icon "close" at bounding box center [281, 10] width 6 height 6
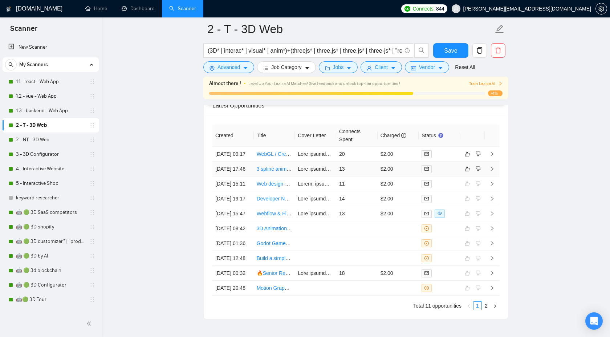
click at [491, 171] on icon "right" at bounding box center [492, 169] width 3 height 4
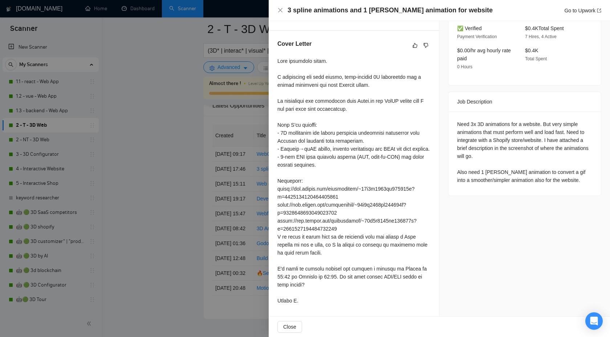
click at [283, 7] on div "3 spline animations and 1 lottie animation for website Go to Upwork" at bounding box center [440, 10] width 324 height 9
click at [282, 10] on icon "close" at bounding box center [281, 10] width 6 height 6
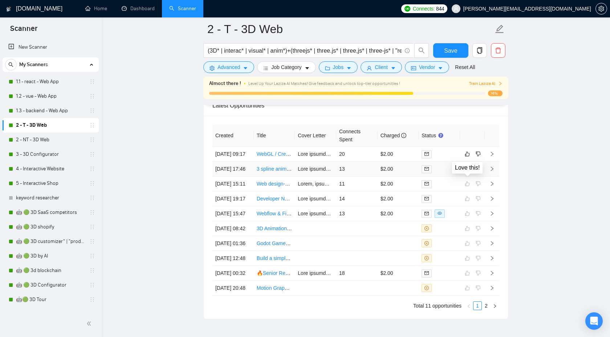
click at [468, 172] on icon "like" at bounding box center [467, 169] width 5 height 6
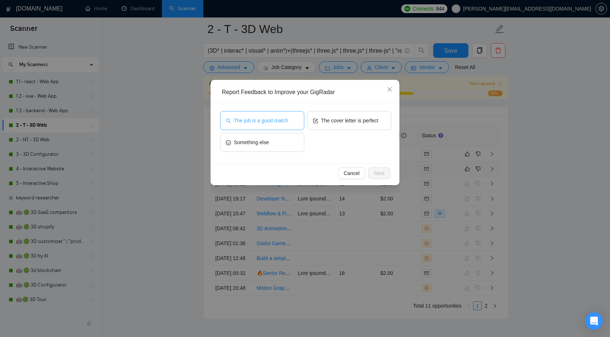
click at [284, 130] on div "The job is a good match" at bounding box center [262, 122] width 84 height 22
click at [284, 120] on span "The job is a good match" at bounding box center [261, 121] width 54 height 8
click at [375, 170] on span "Next" at bounding box center [379, 173] width 11 height 8
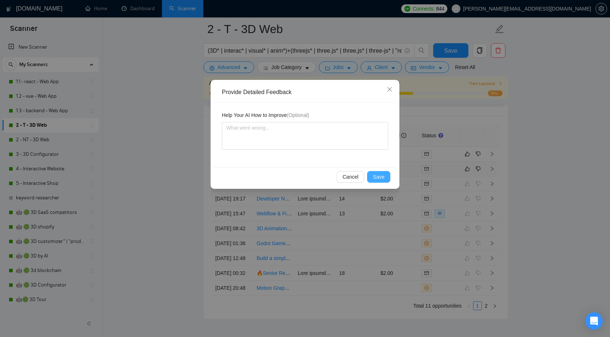
click at [376, 175] on span "Save" at bounding box center [379, 177] width 12 height 8
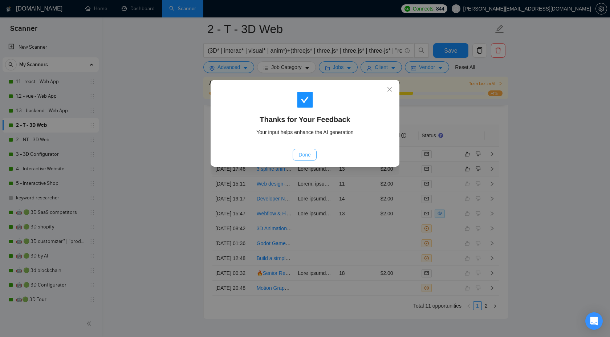
click at [296, 150] on button "Done" at bounding box center [305, 155] width 24 height 12
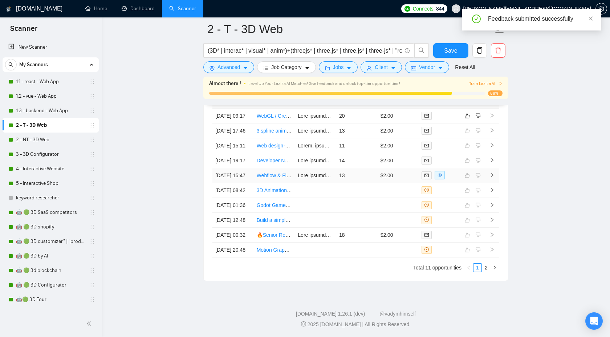
click at [492, 168] on td at bounding box center [492, 175] width 15 height 15
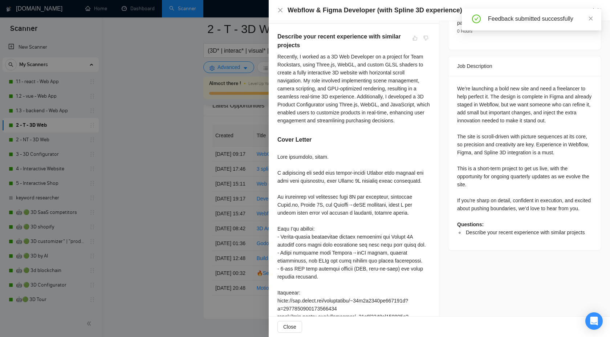
scroll to position [1838, 0]
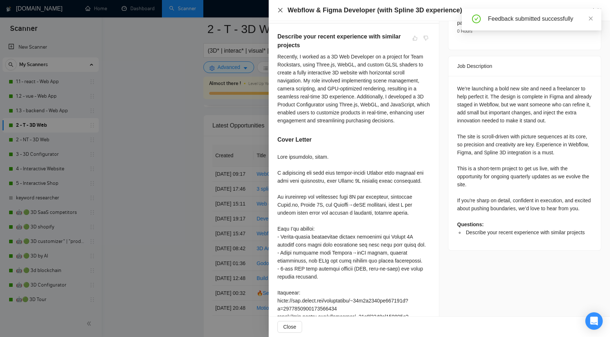
click at [278, 9] on icon "close" at bounding box center [281, 10] width 6 height 6
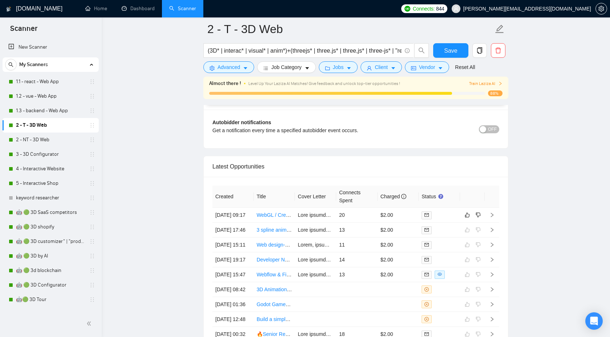
scroll to position [1796, 0]
click at [494, 217] on icon "right" at bounding box center [492, 216] width 5 height 5
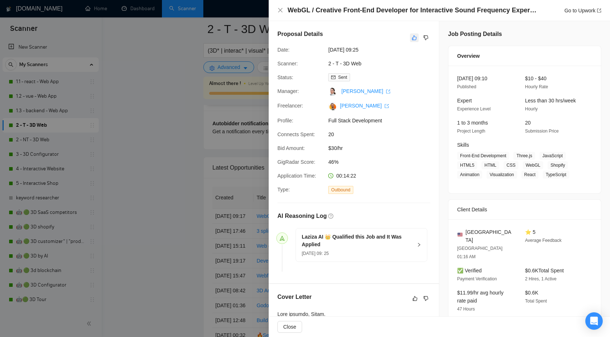
click at [413, 38] on icon "like" at bounding box center [414, 38] width 5 height 6
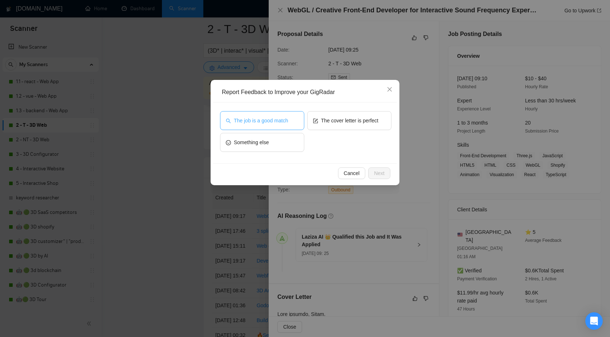
click at [272, 126] on button "The job is a good match" at bounding box center [262, 120] width 84 height 19
click at [377, 170] on span "Next" at bounding box center [379, 173] width 11 height 8
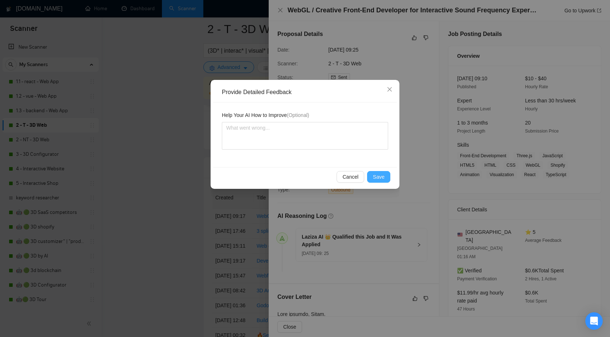
click at [377, 175] on span "Save" at bounding box center [379, 177] width 12 height 8
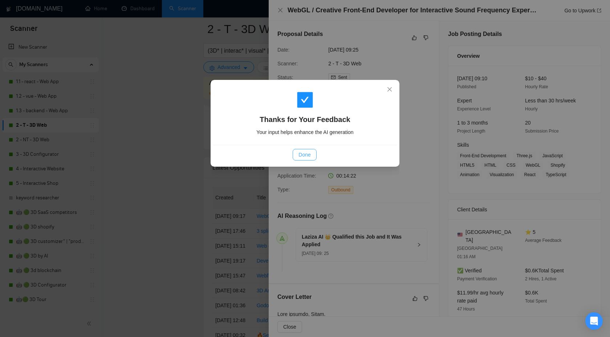
click at [305, 155] on span "Done" at bounding box center [305, 155] width 12 height 8
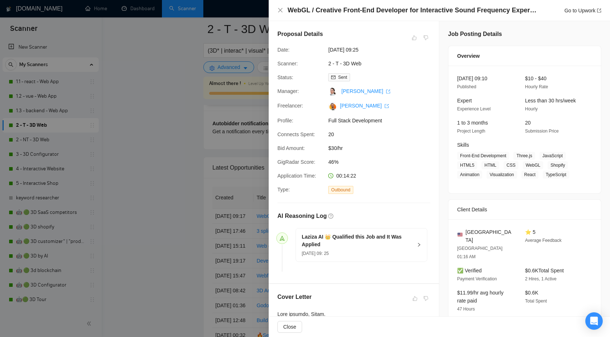
click at [153, 126] on div at bounding box center [305, 168] width 610 height 337
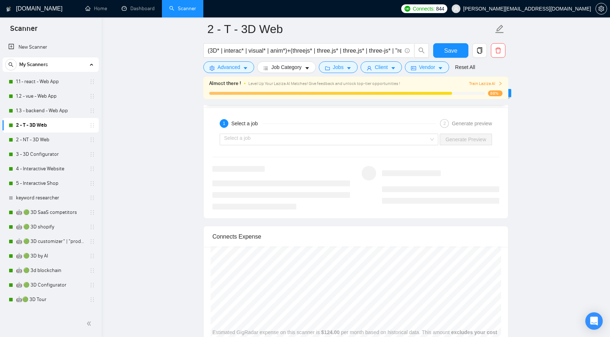
scroll to position [1449, 0]
click at [54, 113] on link "1.3 - backend - Web App" at bounding box center [50, 111] width 69 height 15
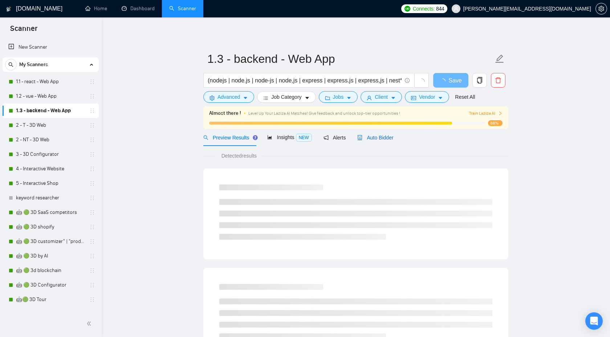
click at [382, 134] on div "Auto Bidder" at bounding box center [375, 138] width 36 height 8
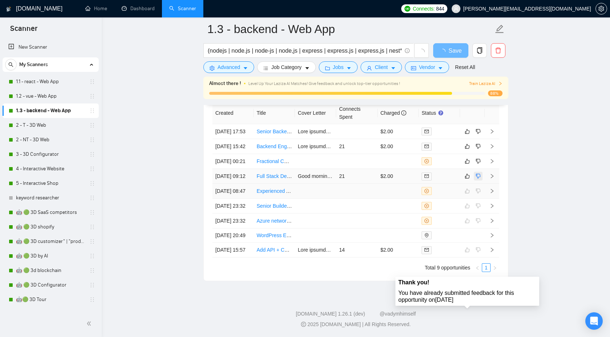
scroll to position [1765, 0]
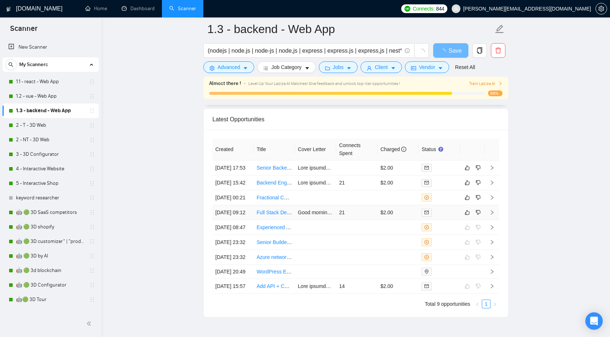
click at [493, 215] on icon "right" at bounding box center [492, 212] width 5 height 5
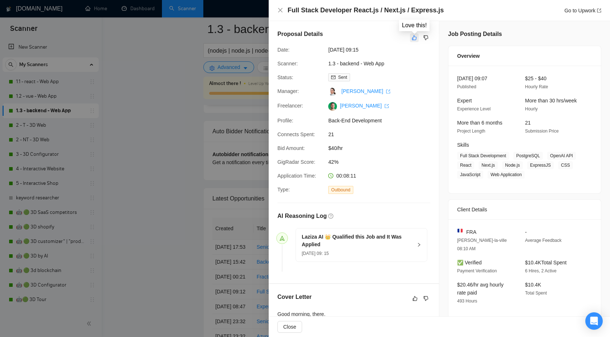
click at [416, 37] on icon "like" at bounding box center [414, 38] width 5 height 5
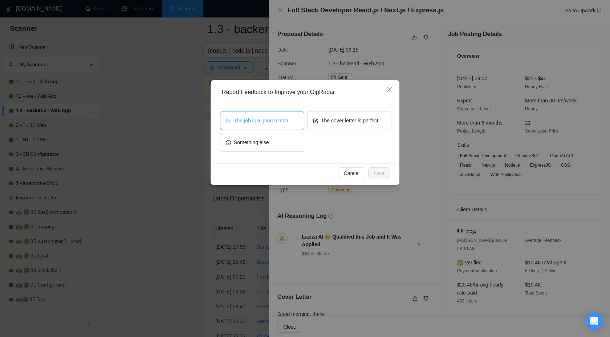
click at [266, 120] on span "The job is a good match" at bounding box center [261, 121] width 54 height 8
click at [375, 171] on span "Next" at bounding box center [379, 173] width 11 height 8
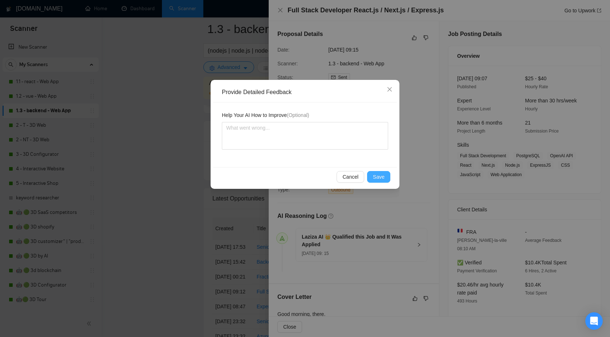
click at [377, 178] on span "Save" at bounding box center [379, 177] width 12 height 8
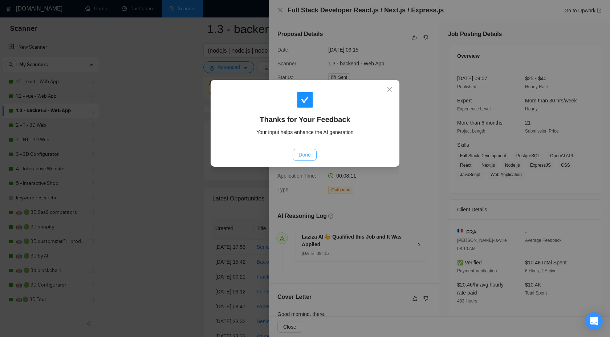
click at [308, 160] on button "Done" at bounding box center [305, 155] width 24 height 12
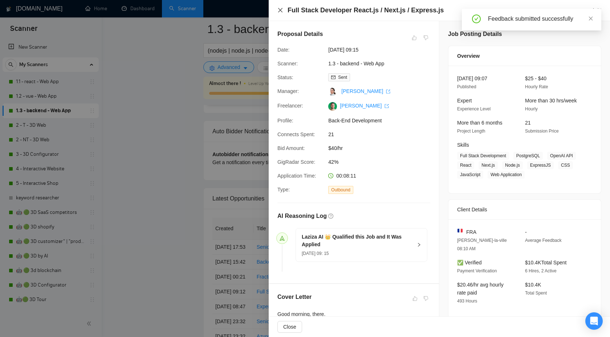
click at [283, 9] on icon "close" at bounding box center [281, 10] width 6 height 6
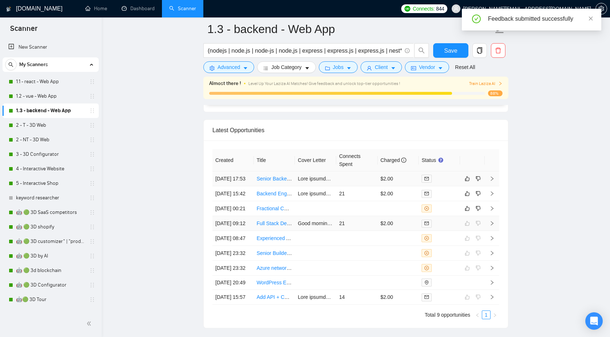
scroll to position [1838, 0]
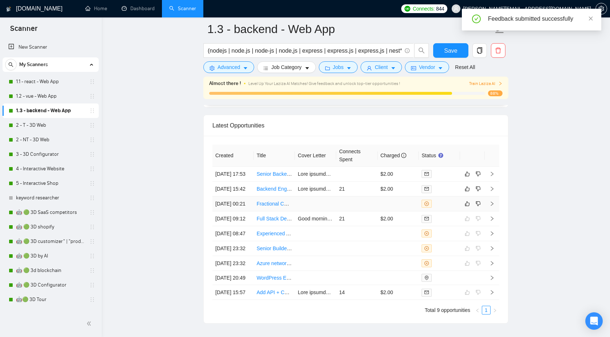
click at [493, 206] on icon "right" at bounding box center [492, 203] width 5 height 5
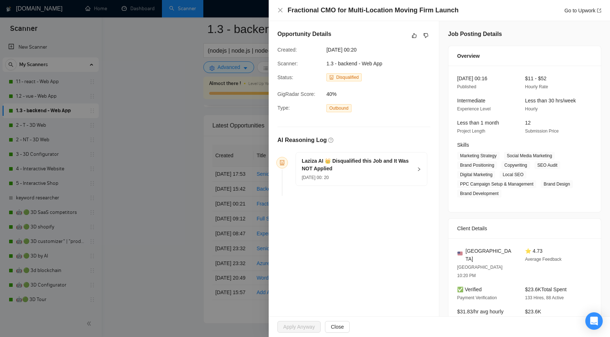
click at [419, 171] on div "Laziza AI 👑 Disqualified this Job and It Was NOT Applied 14 Sep, 2025 00: 20" at bounding box center [361, 169] width 131 height 33
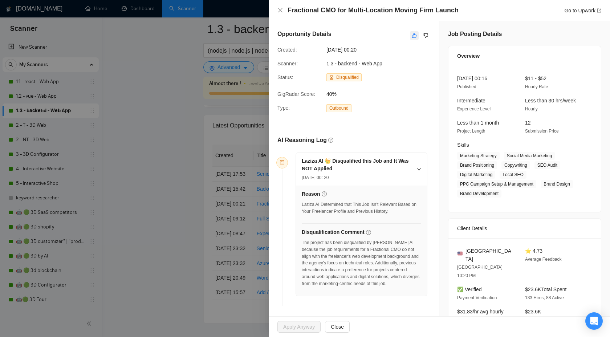
click at [415, 34] on icon "like" at bounding box center [414, 36] width 5 height 6
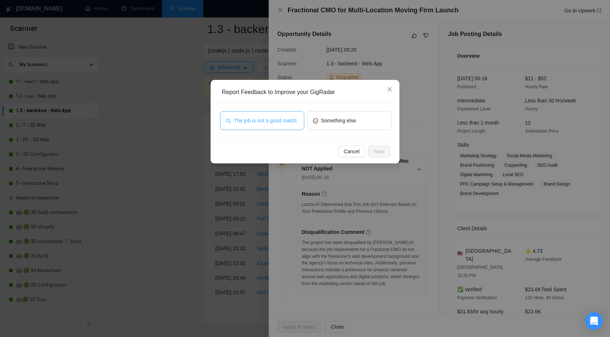
click at [263, 121] on span "The job is not a good match" at bounding box center [265, 121] width 63 height 8
click at [376, 150] on span "Next" at bounding box center [379, 151] width 11 height 8
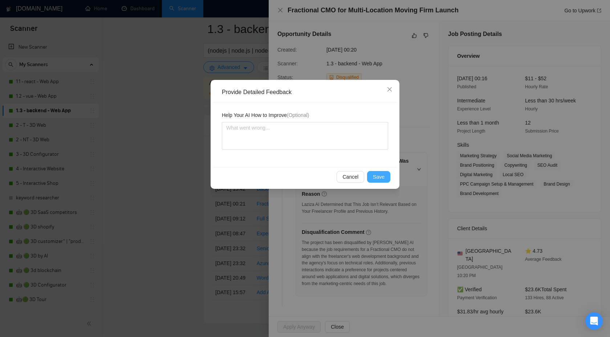
click at [381, 180] on span "Save" at bounding box center [379, 177] width 12 height 8
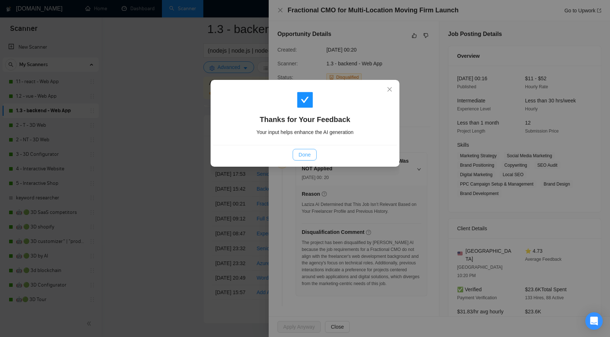
click at [308, 154] on span "Done" at bounding box center [305, 155] width 12 height 8
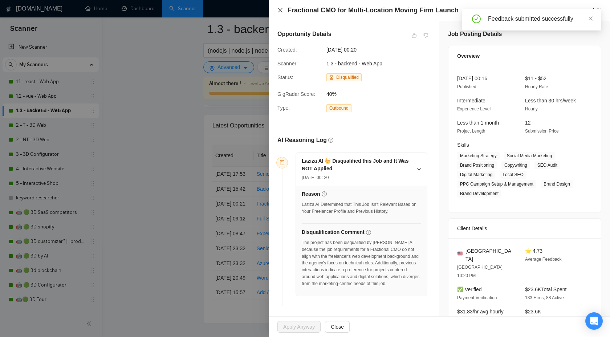
click at [281, 11] on icon "close" at bounding box center [280, 10] width 4 height 4
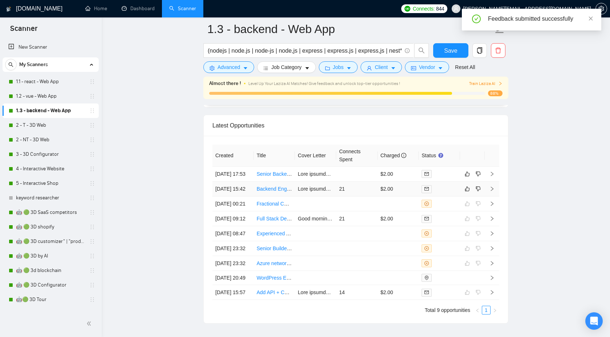
click at [495, 197] on td at bounding box center [492, 189] width 15 height 15
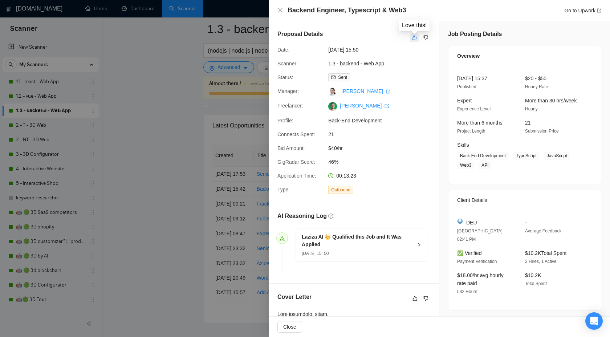
click at [413, 41] on button "button" at bounding box center [414, 37] width 9 height 9
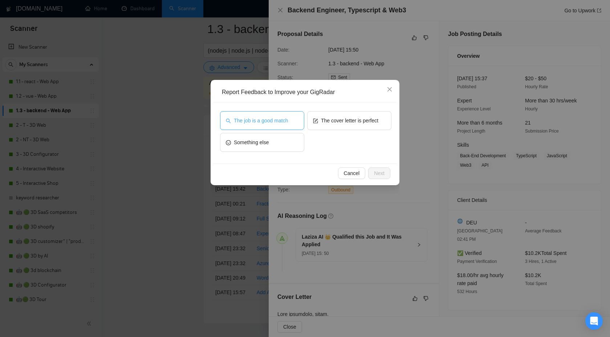
click at [257, 128] on button "The job is a good match" at bounding box center [262, 120] width 84 height 19
click at [370, 169] on button "Next" at bounding box center [379, 173] width 22 height 12
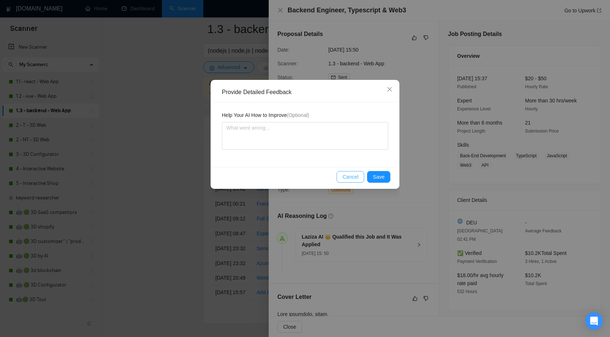
click at [348, 177] on span "Cancel" at bounding box center [351, 177] width 16 height 8
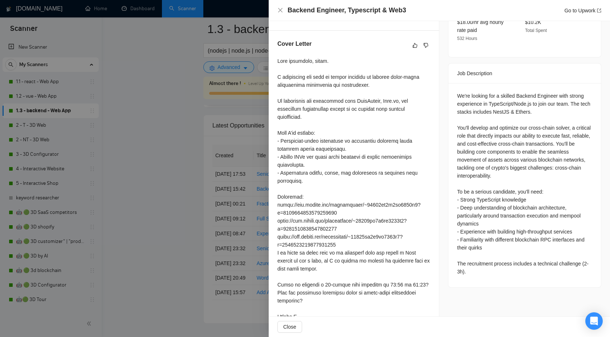
scroll to position [268, 0]
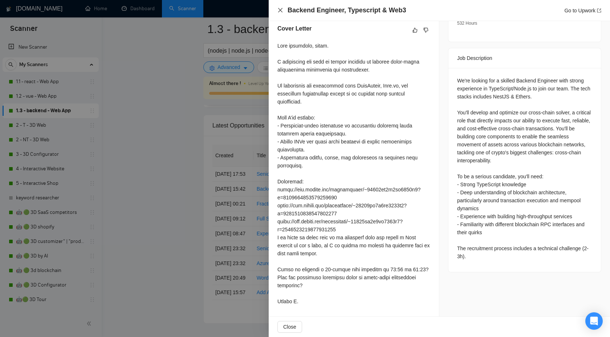
click at [279, 8] on icon "close" at bounding box center [281, 10] width 6 height 6
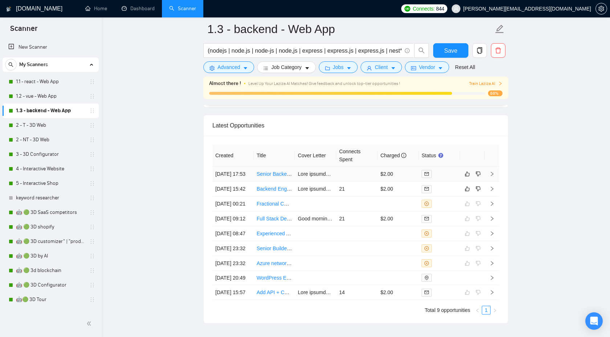
click at [494, 177] on icon "right" at bounding box center [492, 173] width 5 height 5
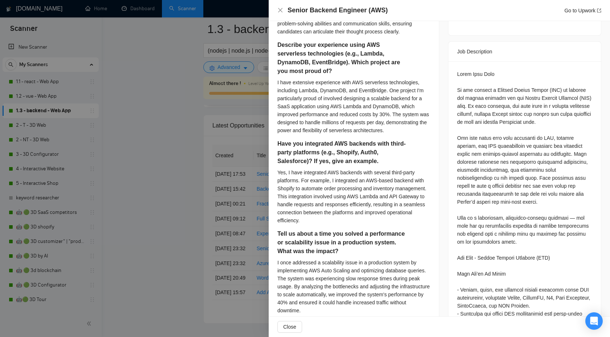
scroll to position [292, 0]
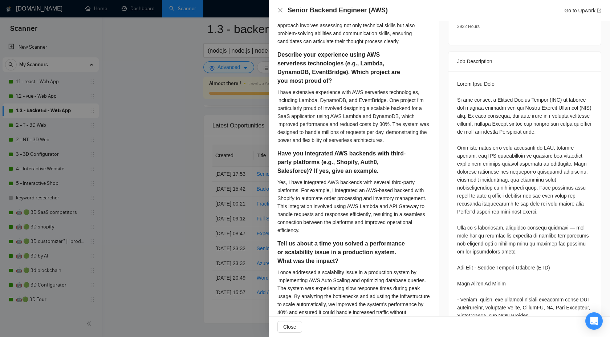
click at [223, 129] on div at bounding box center [305, 168] width 610 height 337
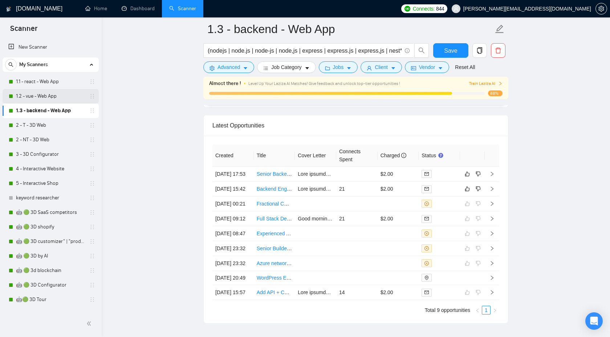
click at [28, 89] on link "1.2 - vue - Web App" at bounding box center [50, 96] width 69 height 15
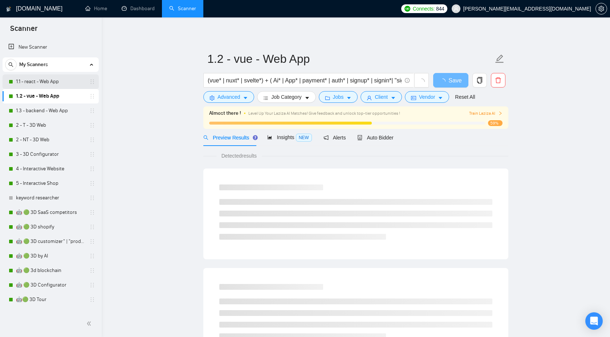
click at [47, 80] on link "1.1 - react - Web App" at bounding box center [50, 81] width 69 height 15
click at [378, 136] on span "Auto Bidder" at bounding box center [375, 138] width 36 height 6
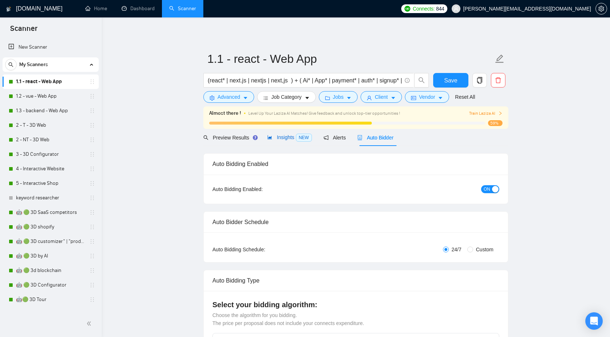
click at [284, 136] on span "Insights NEW" at bounding box center [289, 137] width 44 height 6
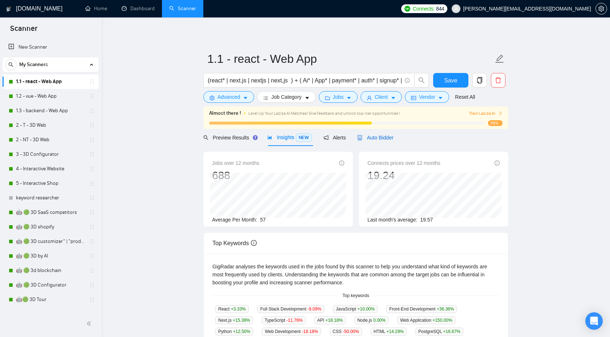
click at [392, 134] on div "Auto Bidder" at bounding box center [375, 138] width 36 height 8
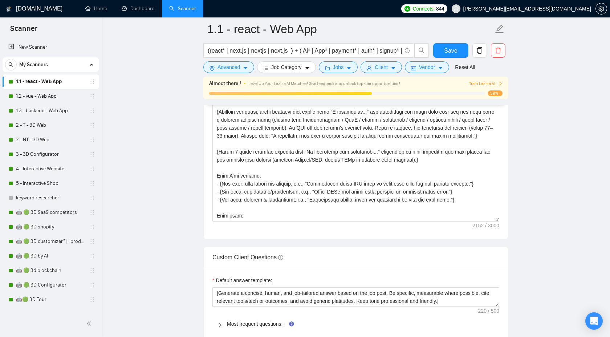
scroll to position [1254, 0]
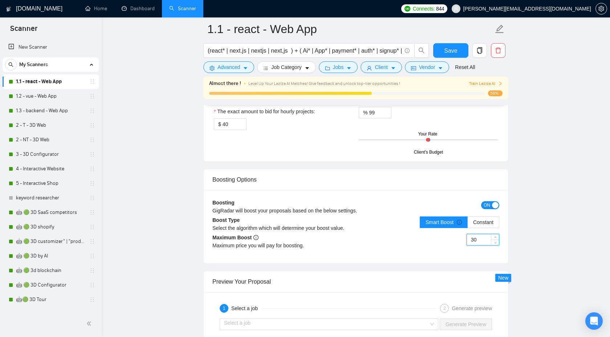
drag, startPoint x: 479, startPoint y: 239, endPoint x: 442, endPoint y: 237, distance: 37.1
click at [442, 239] on div "30" at bounding box center [427, 244] width 143 height 20
type input "50"
click at [444, 52] on button "Save" at bounding box center [450, 50] width 35 height 15
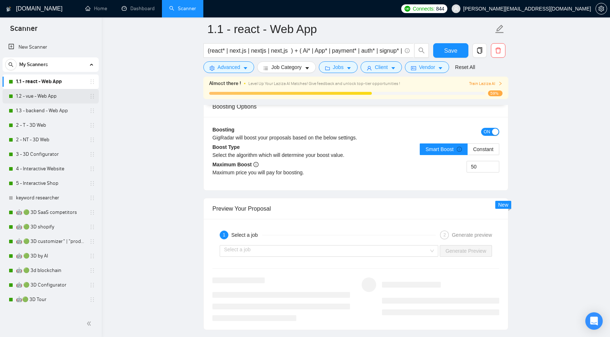
click at [40, 96] on link "1.2 - vue - Web App" at bounding box center [50, 96] width 69 height 15
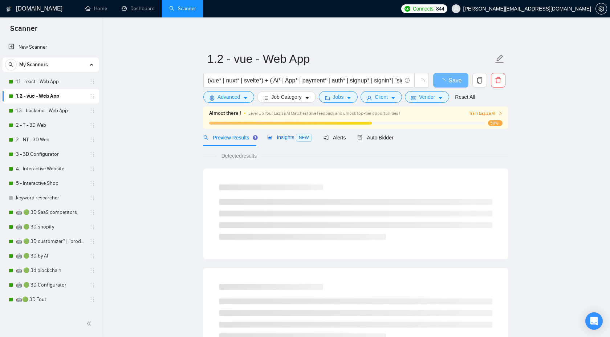
click at [294, 136] on span "Insights NEW" at bounding box center [289, 137] width 44 height 6
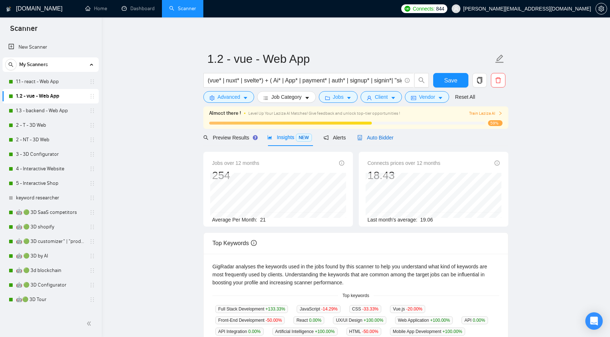
click at [371, 135] on span "Auto Bidder" at bounding box center [375, 138] width 36 height 6
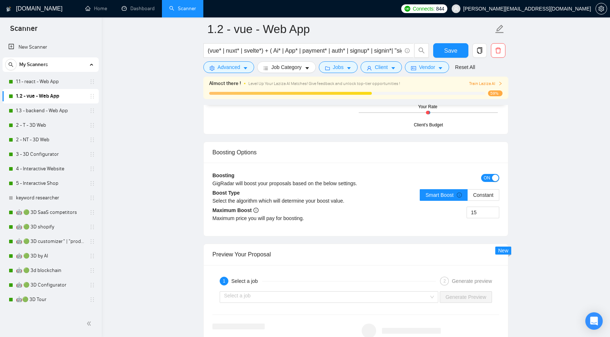
scroll to position [1279, 0]
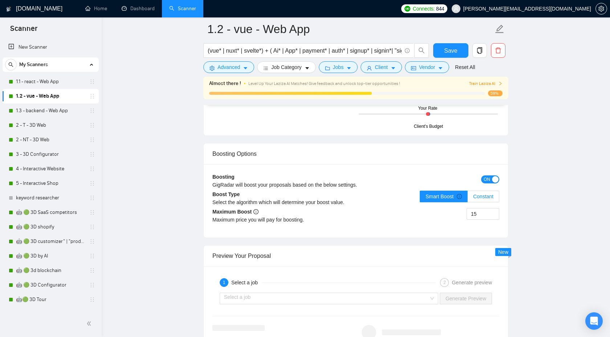
click at [482, 198] on span "Constant" at bounding box center [483, 197] width 20 height 6
click at [468, 198] on input "Constant" at bounding box center [468, 198] width 0 height 0
drag, startPoint x: 481, startPoint y: 214, endPoint x: 456, endPoint y: 212, distance: 25.2
click at [456, 212] on div "15" at bounding box center [427, 218] width 143 height 20
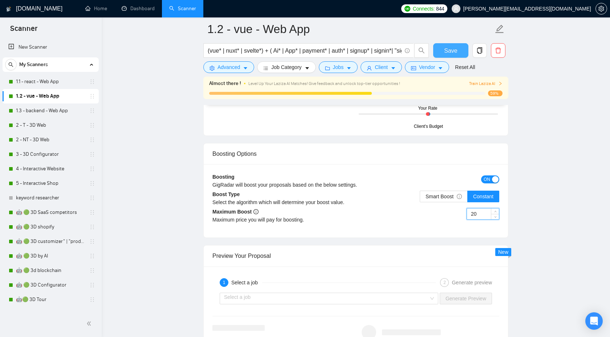
type input "20"
click at [453, 53] on span "Save" at bounding box center [450, 50] width 13 height 9
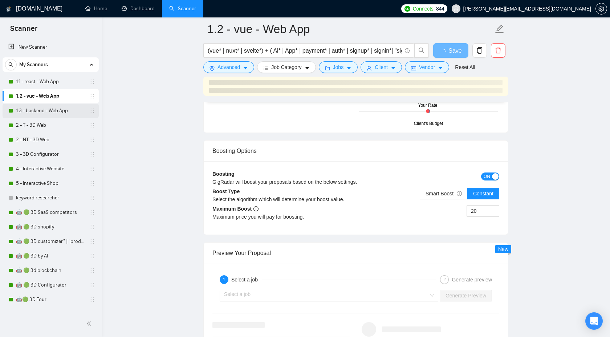
click at [49, 115] on link "1.3 - backend - Web App" at bounding box center [50, 111] width 69 height 15
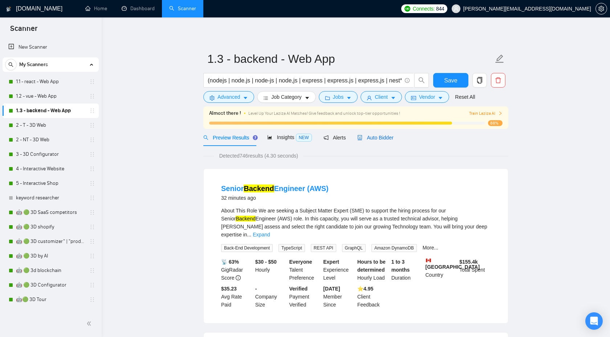
click at [377, 135] on span "Auto Bidder" at bounding box center [375, 138] width 36 height 6
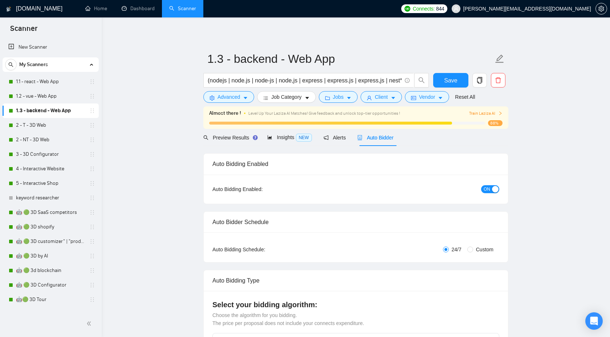
click at [266, 139] on div "Preview Results Insights NEW Alerts Auto Bidder" at bounding box center [298, 137] width 190 height 17
click at [276, 139] on span "Insights NEW" at bounding box center [289, 137] width 44 height 6
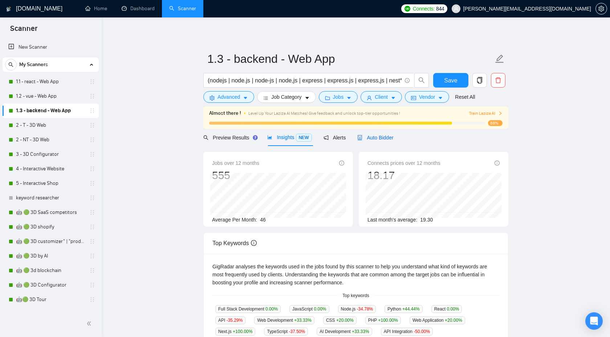
click at [381, 141] on div "Auto Bidder" at bounding box center [375, 138] width 36 height 8
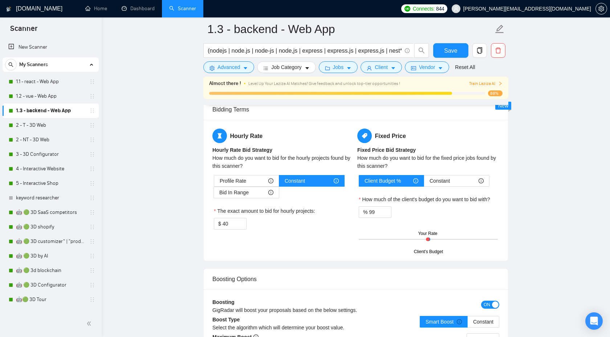
scroll to position [1238, 0]
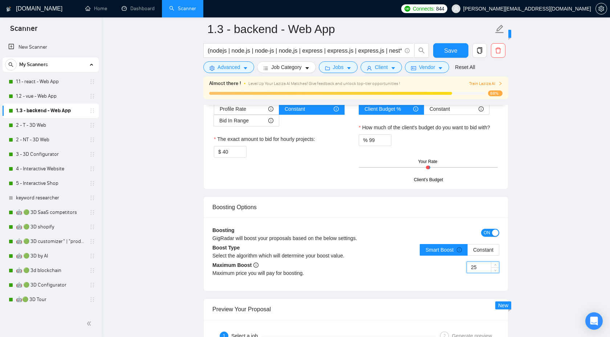
drag, startPoint x: 487, startPoint y: 268, endPoint x: 458, endPoint y: 268, distance: 29.1
click at [457, 268] on div "25" at bounding box center [427, 272] width 143 height 20
type input "40"
click at [452, 53] on span "Save" at bounding box center [450, 50] width 13 height 9
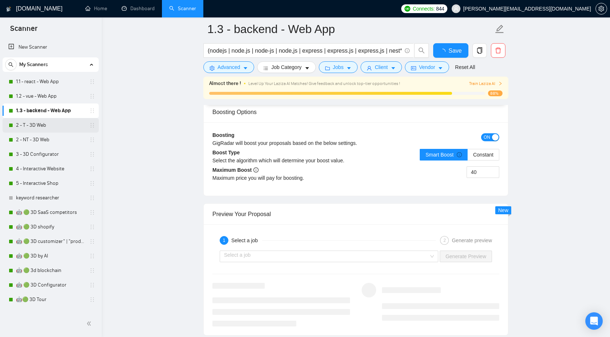
click at [39, 121] on link "2 - T - 3D Web" at bounding box center [50, 125] width 69 height 15
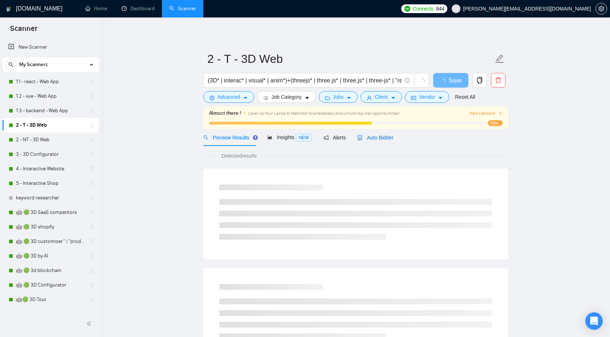
click at [376, 138] on span "Auto Bidder" at bounding box center [375, 138] width 36 height 6
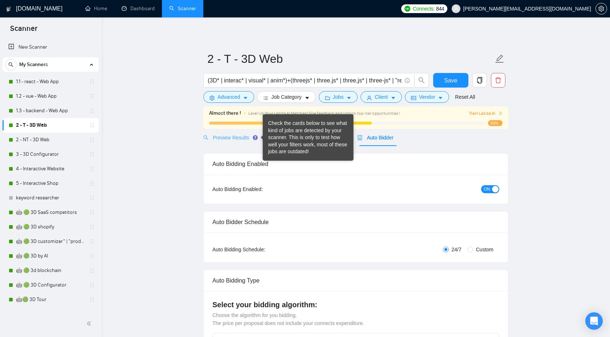
click at [238, 144] on div "Preview Results" at bounding box center [229, 137] width 52 height 17
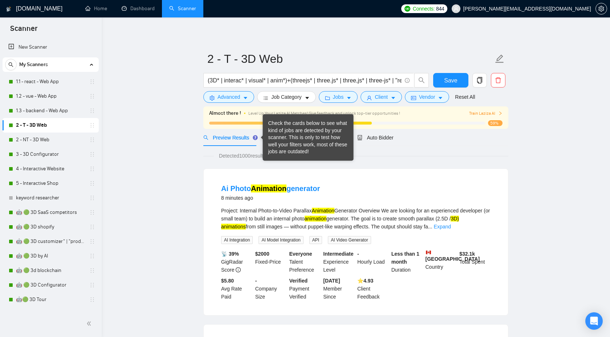
click at [293, 139] on div "Check the cards below to see what kind of jobs are detected by your scanner. Th…" at bounding box center [308, 138] width 80 height 36
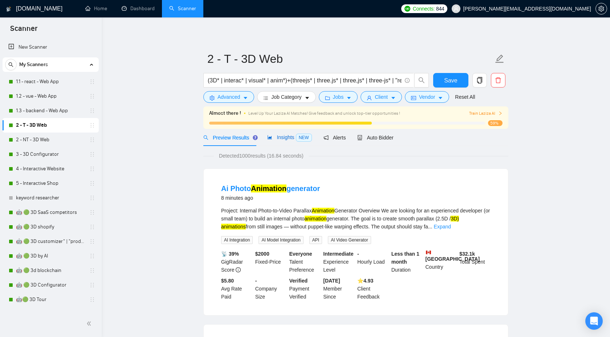
click at [295, 137] on span "Insights NEW" at bounding box center [289, 137] width 44 height 6
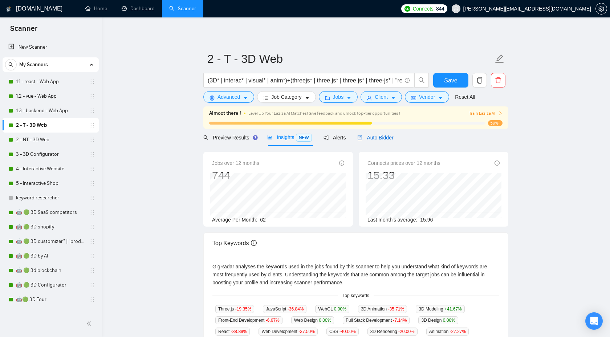
click at [383, 138] on span "Auto Bidder" at bounding box center [375, 138] width 36 height 6
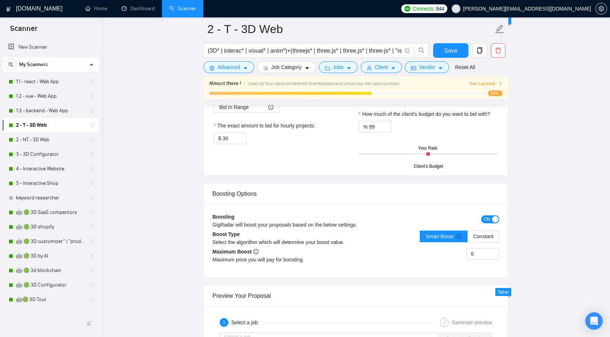
scroll to position [1254, 0]
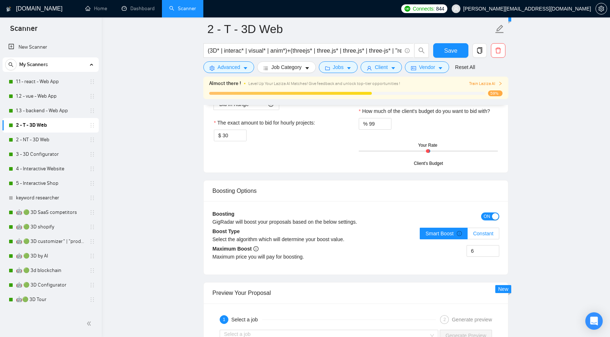
click at [480, 235] on span "Constant" at bounding box center [483, 234] width 20 height 6
click at [468, 235] on input "Constant" at bounding box center [468, 235] width 0 height 0
drag, startPoint x: 480, startPoint y: 252, endPoint x: 464, endPoint y: 252, distance: 16.4
click at [464, 252] on div "6" at bounding box center [427, 255] width 143 height 20
type input "11"
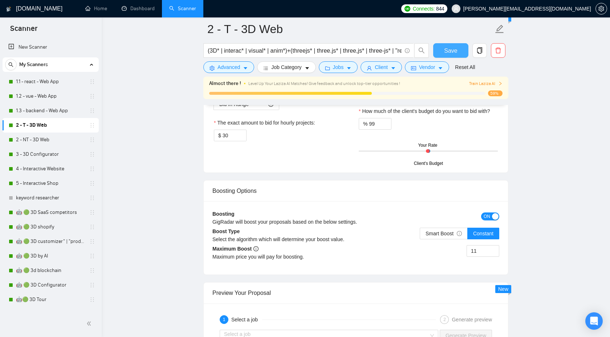
click at [444, 43] on button "Save" at bounding box center [450, 50] width 35 height 15
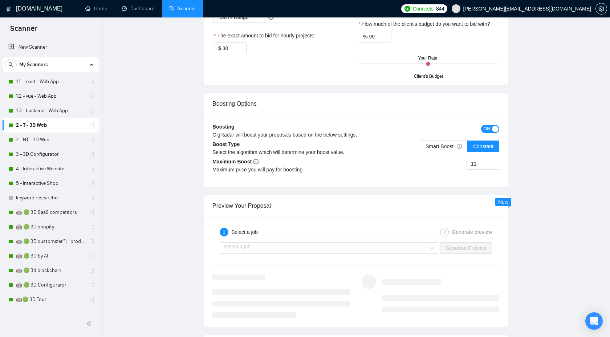
scroll to position [0, 0]
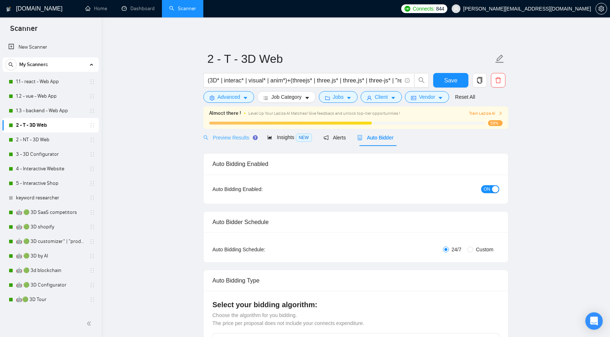
click at [234, 142] on div "Preview Results" at bounding box center [229, 137] width 52 height 17
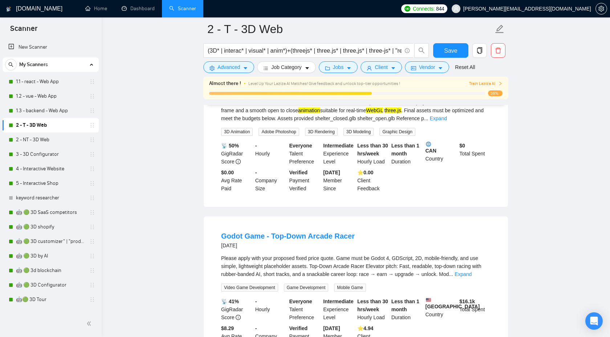
scroll to position [1175, 0]
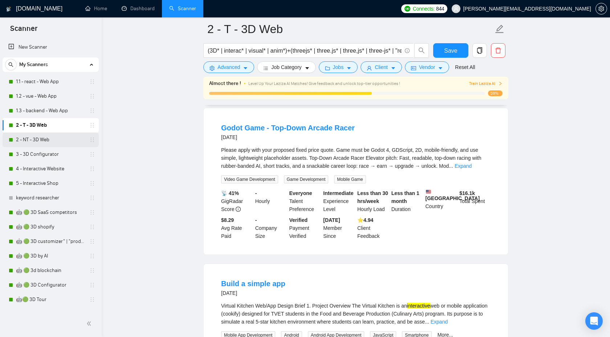
click at [56, 143] on link "2 - NT - 3D Web" at bounding box center [50, 140] width 69 height 15
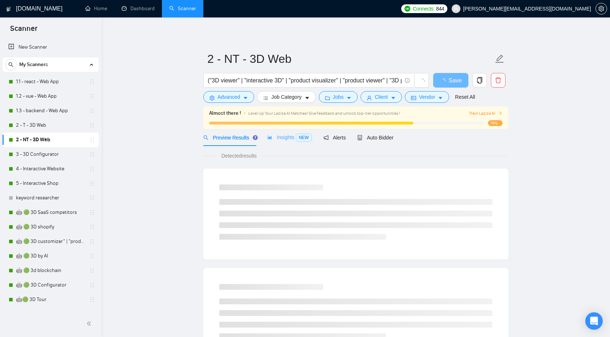
click at [299, 143] on div "Insights NEW" at bounding box center [289, 137] width 44 height 17
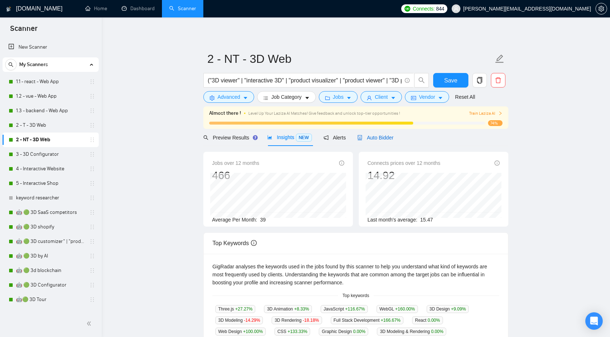
click at [380, 140] on span "Auto Bidder" at bounding box center [375, 138] width 36 height 6
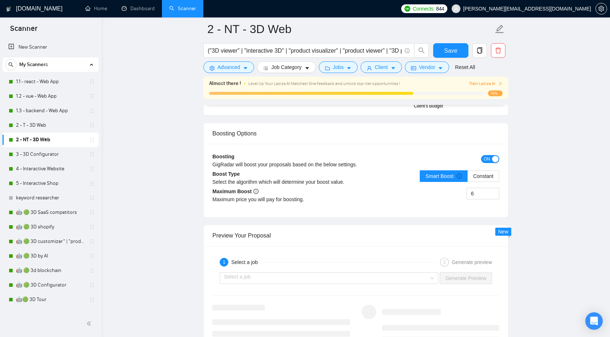
scroll to position [1313, 0]
click at [485, 181] on div "Smart Boost Constant" at bounding box center [460, 179] width 80 height 20
click at [485, 178] on label "Constant" at bounding box center [484, 175] width 32 height 12
click at [468, 177] on input "Constant" at bounding box center [468, 177] width 0 height 0
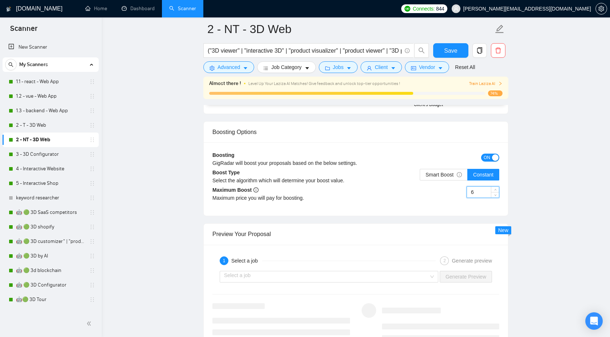
drag, startPoint x: 482, startPoint y: 195, endPoint x: 464, endPoint y: 195, distance: 18.2
click at [464, 195] on div "6" at bounding box center [427, 196] width 143 height 20
type input "9"
click at [444, 51] on button "Save" at bounding box center [450, 50] width 35 height 15
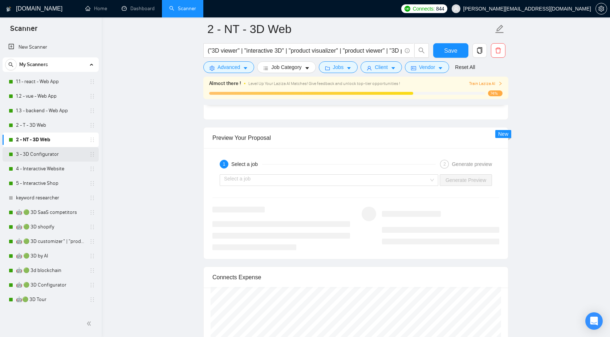
click at [46, 153] on link "3 - 3D Configurator" at bounding box center [50, 154] width 69 height 15
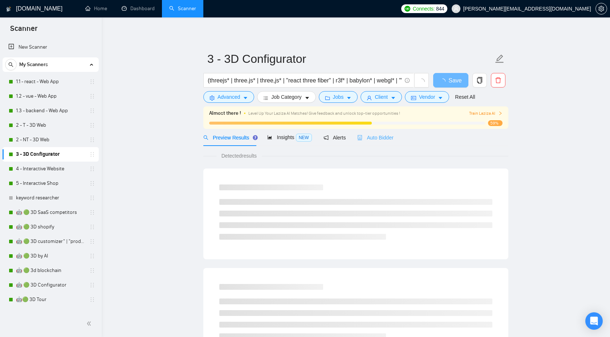
click at [375, 143] on div "Auto Bidder" at bounding box center [375, 137] width 36 height 17
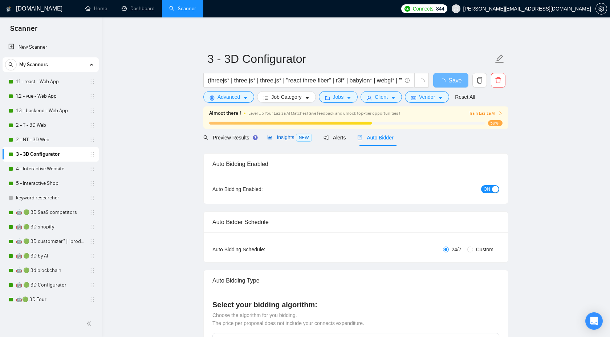
click at [279, 141] on div "Insights NEW" at bounding box center [289, 137] width 44 height 8
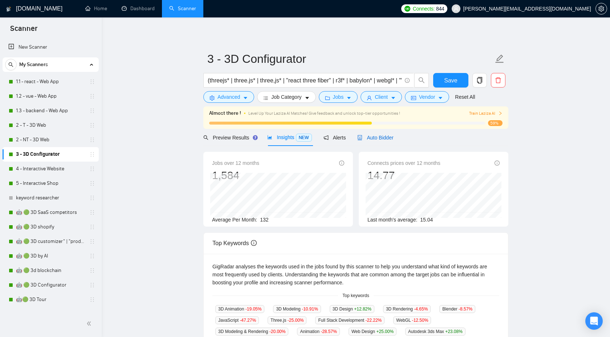
click at [375, 140] on span "Auto Bidder" at bounding box center [375, 138] width 36 height 6
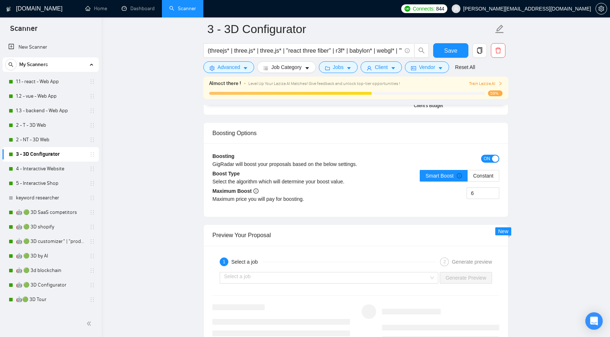
scroll to position [1315, 0]
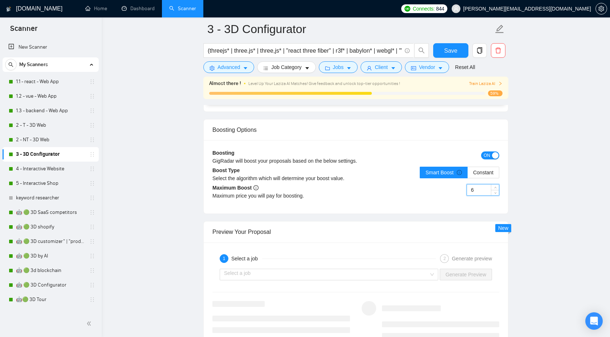
drag, startPoint x: 478, startPoint y: 190, endPoint x: 444, endPoint y: 190, distance: 34.5
click at [444, 190] on div "6" at bounding box center [427, 194] width 143 height 20
type input "12"
click at [447, 52] on span "Save" at bounding box center [450, 50] width 13 height 9
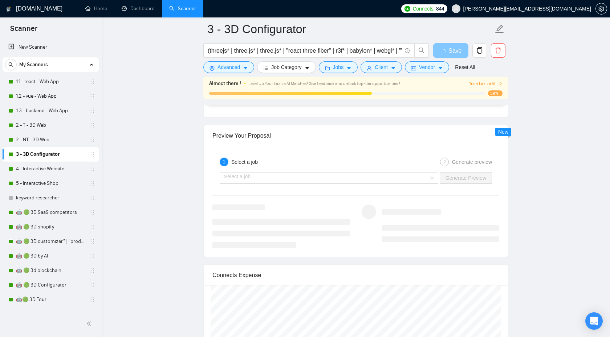
scroll to position [1250, 0]
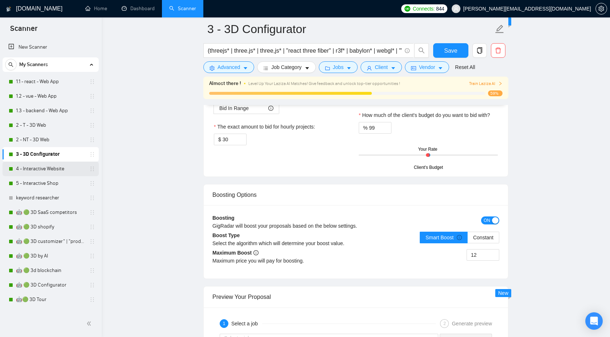
click at [48, 173] on link "4 - Interactive Website" at bounding box center [50, 169] width 69 height 15
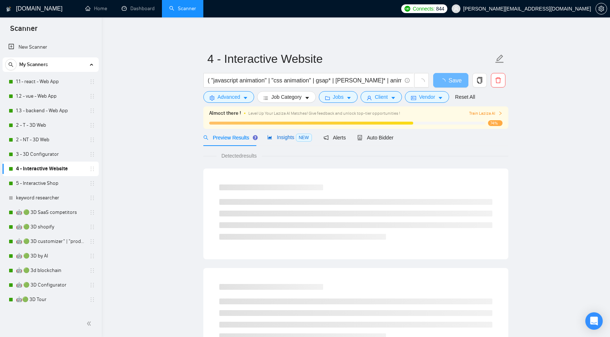
click at [283, 136] on span "Insights NEW" at bounding box center [289, 137] width 44 height 6
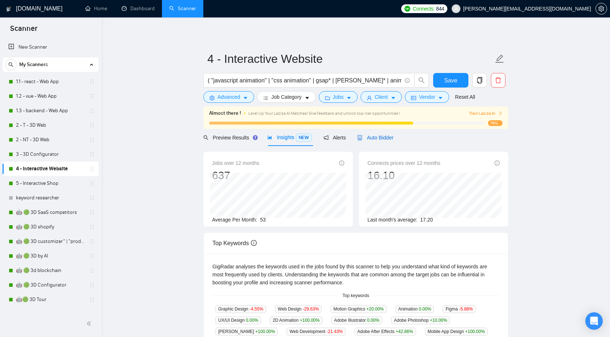
click at [380, 134] on div "Auto Bidder" at bounding box center [375, 138] width 36 height 8
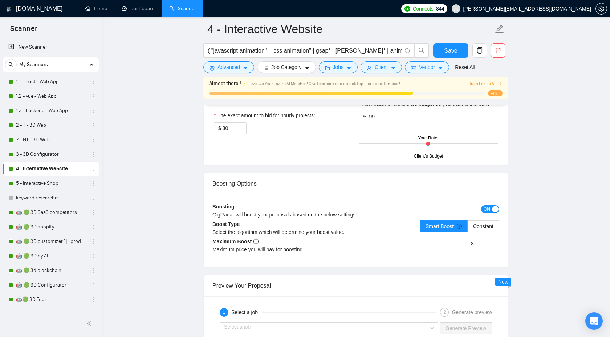
scroll to position [1274, 0]
drag, startPoint x: 485, startPoint y: 232, endPoint x: 458, endPoint y: 232, distance: 27.6
click at [458, 237] on div "8" at bounding box center [427, 247] width 143 height 20
type input "16"
click at [447, 50] on span "Save" at bounding box center [450, 50] width 13 height 9
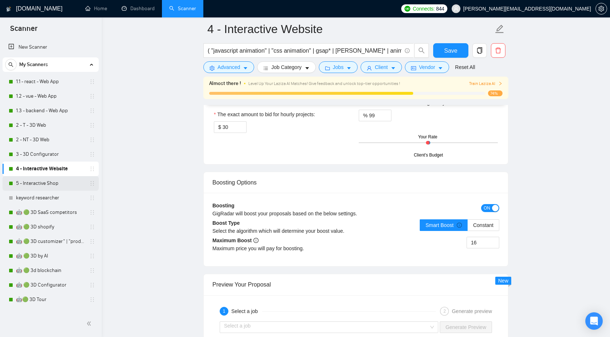
click at [58, 185] on link "5 - Interactive Shop" at bounding box center [50, 183] width 69 height 15
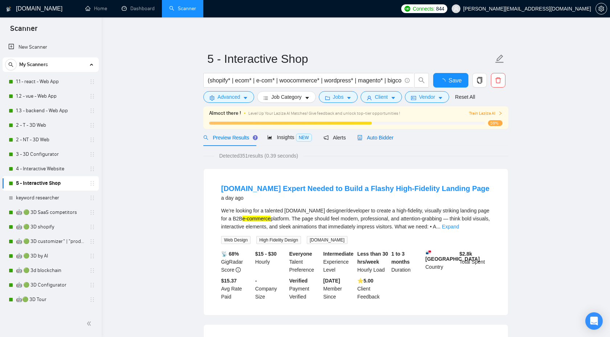
click at [384, 135] on span "Auto Bidder" at bounding box center [375, 138] width 36 height 6
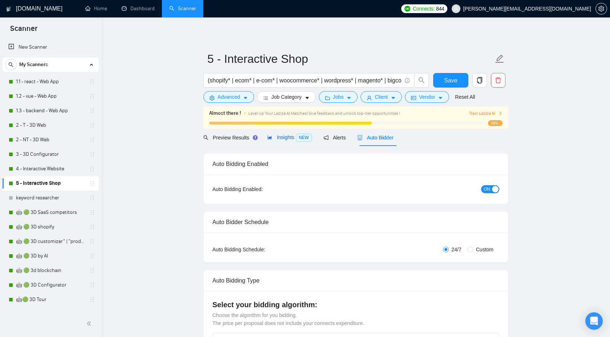
click at [287, 140] on span "Insights NEW" at bounding box center [289, 137] width 44 height 6
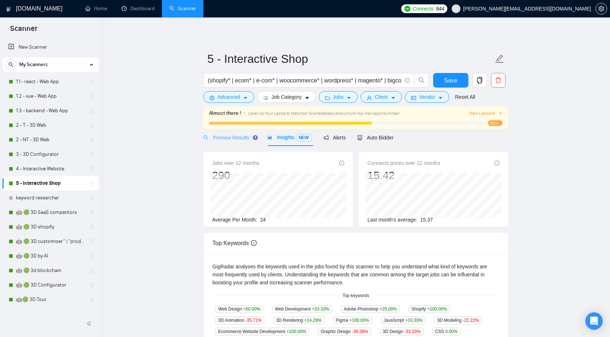
click at [234, 143] on div "Preview Results" at bounding box center [229, 137] width 52 height 17
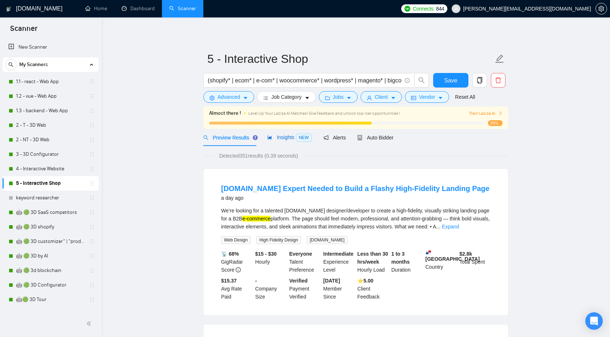
click at [286, 139] on span "Insights NEW" at bounding box center [289, 137] width 44 height 6
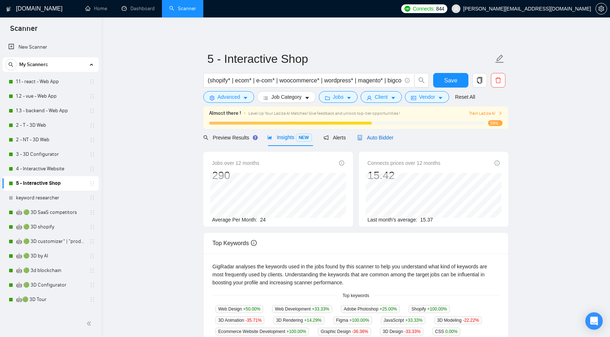
click at [375, 141] on div "Auto Bidder" at bounding box center [375, 138] width 36 height 8
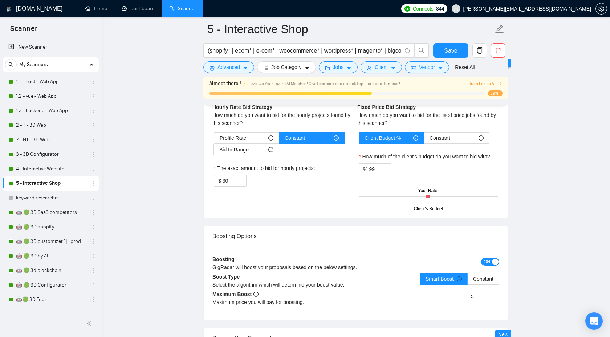
scroll to position [1199, 0]
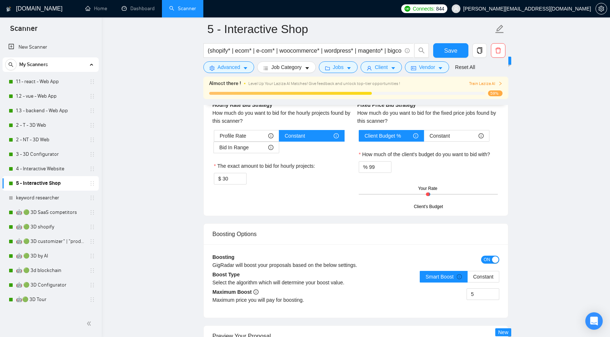
click at [479, 283] on div "Smart Boost Constant" at bounding box center [460, 281] width 80 height 20
click at [481, 278] on span "Constant" at bounding box center [483, 277] width 20 height 6
click at [468, 279] on input "Constant" at bounding box center [468, 279] width 0 height 0
drag, startPoint x: 479, startPoint y: 297, endPoint x: 457, endPoint y: 296, distance: 21.5
click at [457, 296] on div "5" at bounding box center [427, 298] width 143 height 20
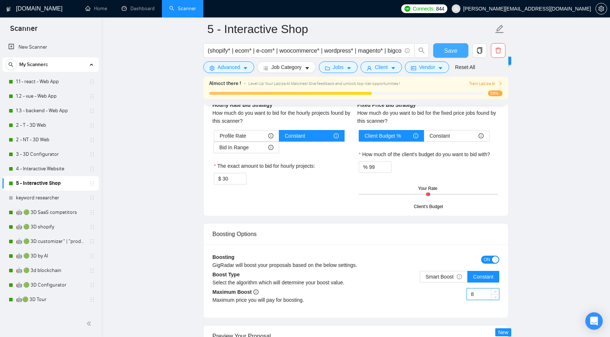
type input "8"
click at [447, 49] on span "Save" at bounding box center [450, 50] width 13 height 9
